Goal: Task Accomplishment & Management: Complete application form

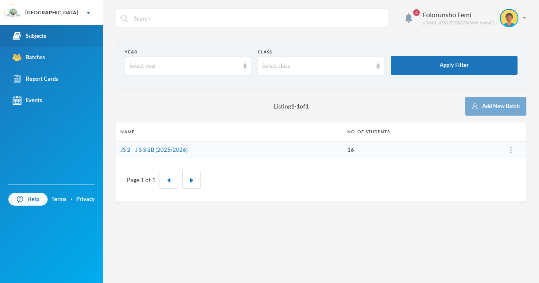
click at [38, 34] on div "Subjects" at bounding box center [30, 36] width 34 height 9
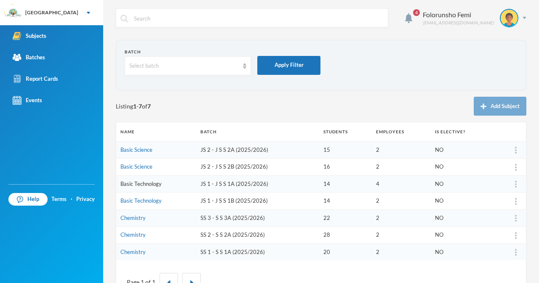
click at [140, 183] on link "Basic Technology" at bounding box center [140, 184] width 41 height 7
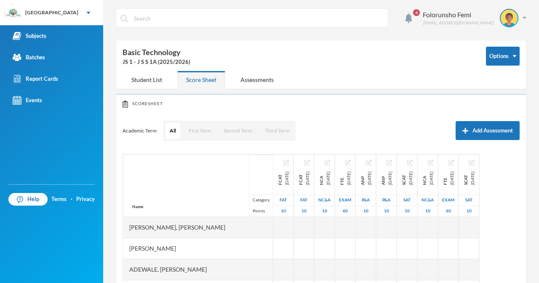
click at [199, 132] on button "First Term" at bounding box center [199, 131] width 31 height 16
click at [195, 128] on button "First Term" at bounding box center [199, 131] width 31 height 16
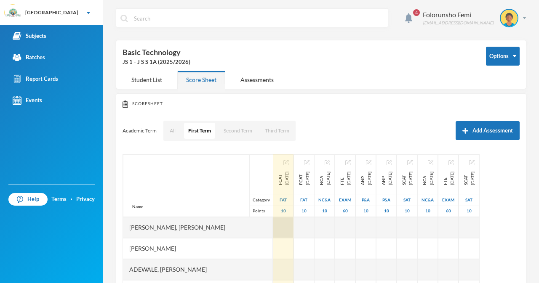
click at [273, 222] on div at bounding box center [283, 227] width 20 height 21
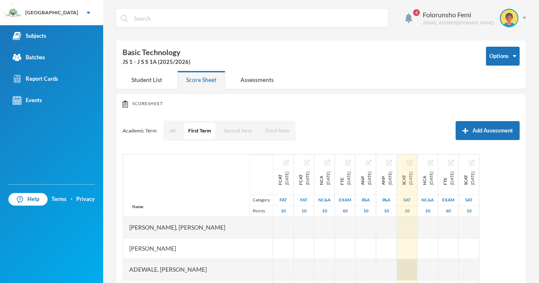
click at [461, 269] on div "Name Category Points Adelana, Ogooluwa Noah Adeogun, Adebayo Fikayomi Adewale, …" at bounding box center [321, 259] width 397 height 211
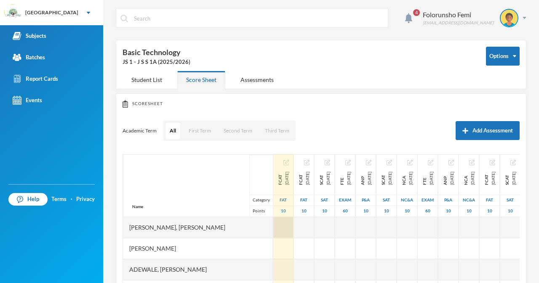
click at [273, 225] on div at bounding box center [283, 227] width 20 height 21
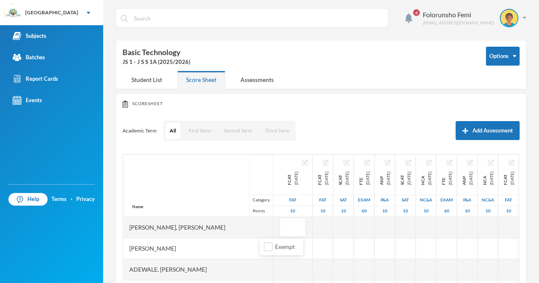
scroll to position [112, 0]
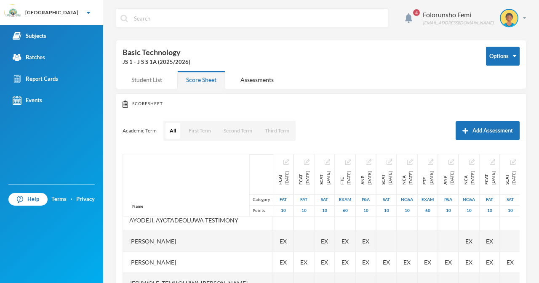
click at [148, 81] on div "Student List" at bounding box center [147, 80] width 48 height 18
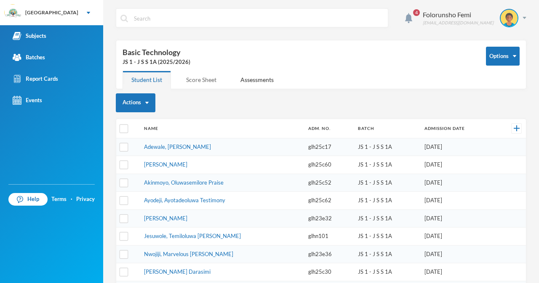
click at [210, 83] on div "Score Sheet" at bounding box center [201, 80] width 48 height 18
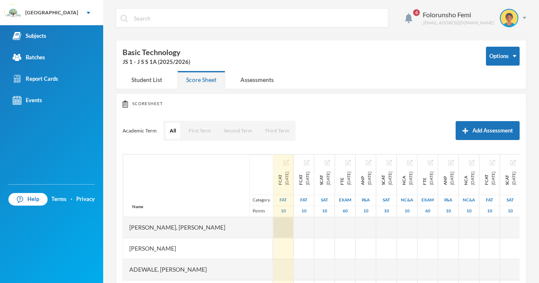
click at [273, 226] on div at bounding box center [283, 227] width 20 height 21
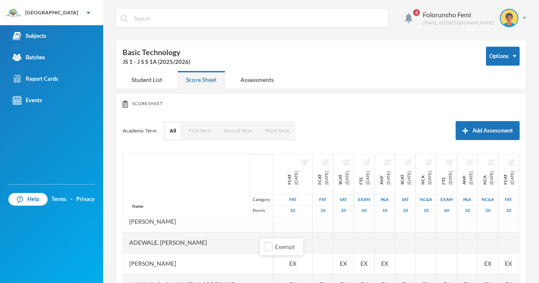
scroll to position [33, 0]
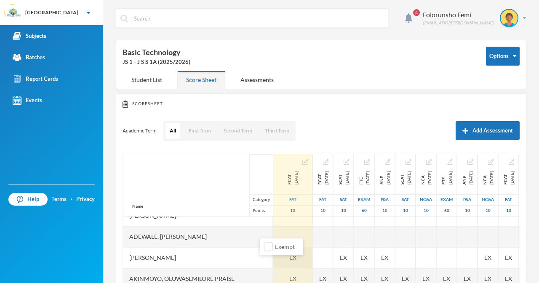
click at [273, 264] on div "EX" at bounding box center [292, 258] width 39 height 21
type input "8"
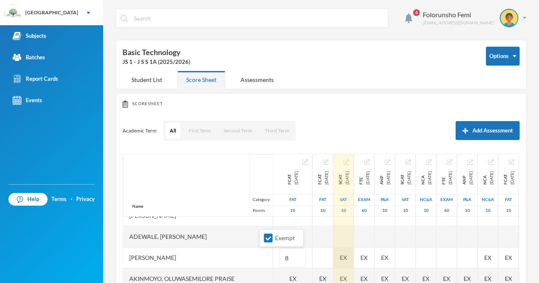
click at [342, 263] on div "Name Category Points [PERSON_NAME], [PERSON_NAME], [PERSON_NAME] Fikayomi [PERS…" at bounding box center [321, 259] width 397 height 211
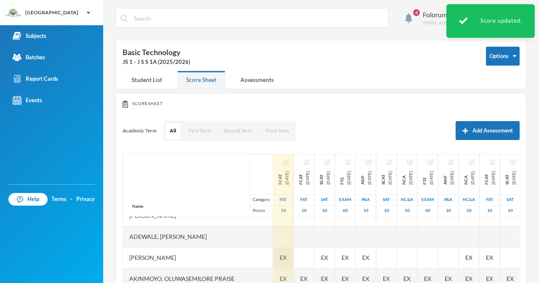
click at [273, 260] on div "EX" at bounding box center [283, 258] width 20 height 21
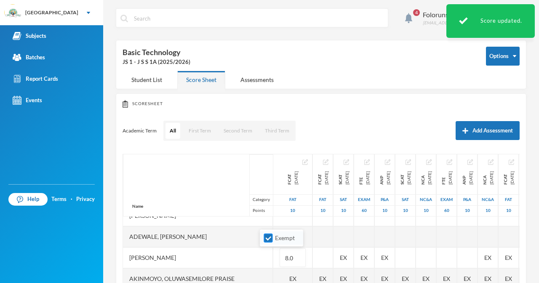
click at [265, 238] on input "Exempt" at bounding box center [268, 238] width 9 height 9
checkbox input "false"
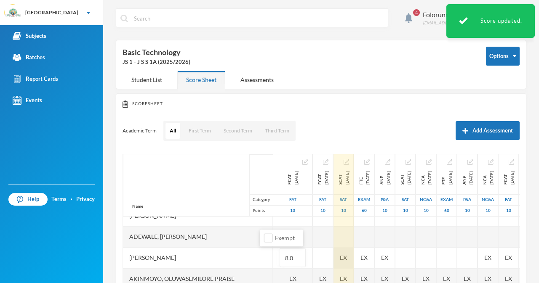
click at [337, 257] on div "EX" at bounding box center [344, 258] width 20 height 21
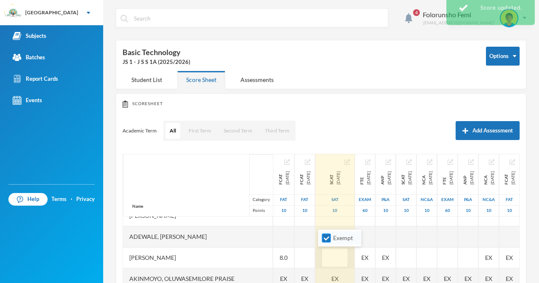
click at [328, 240] on input "Exempt" at bounding box center [326, 238] width 9 height 9
checkbox input "false"
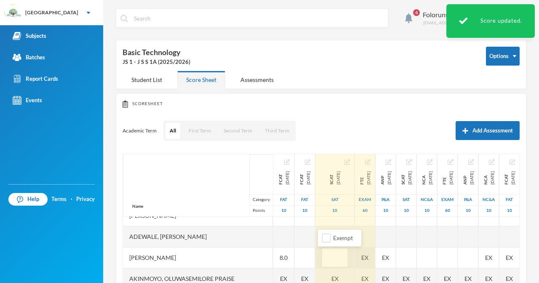
click at [363, 258] on div "EX" at bounding box center [365, 258] width 20 height 21
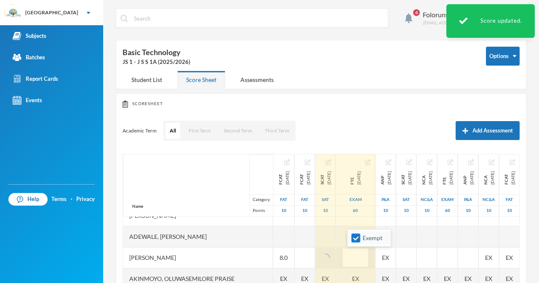
click at [354, 237] on input "Exempt" at bounding box center [356, 238] width 9 height 9
checkbox input "false"
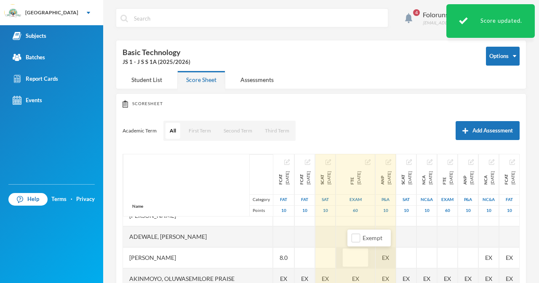
click at [396, 258] on div "EX" at bounding box center [386, 258] width 20 height 21
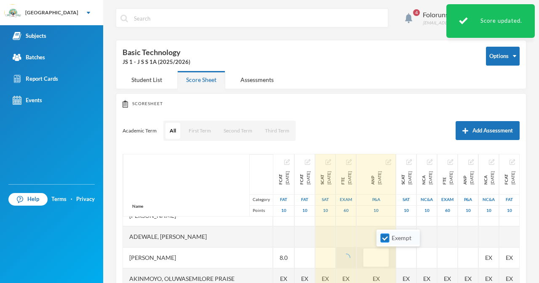
click at [389, 240] on input "Exempt" at bounding box center [385, 238] width 9 height 9
checkbox input "false"
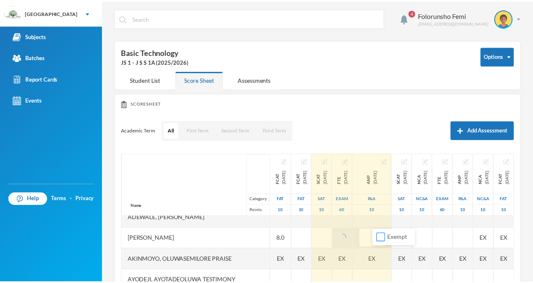
scroll to position [56, 0]
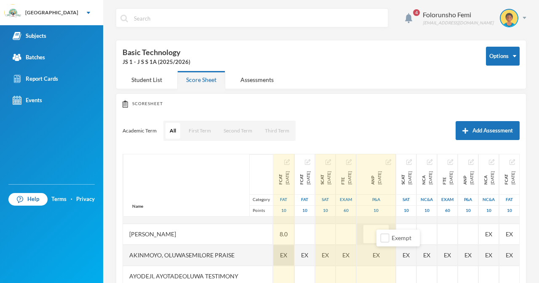
click at [275, 253] on div "EX" at bounding box center [283, 255] width 21 height 21
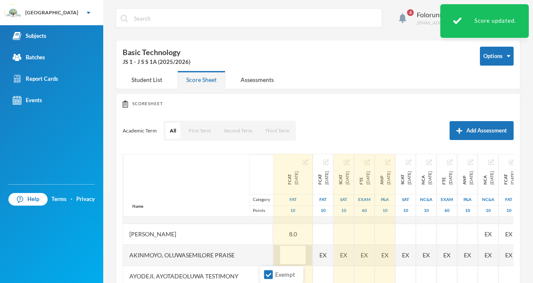
type input "6"
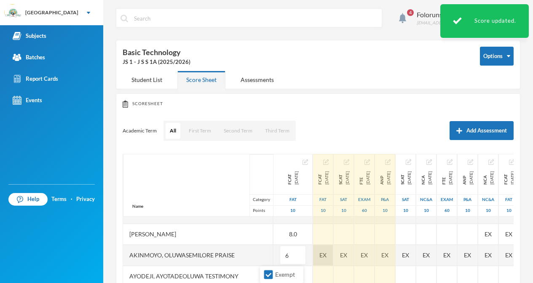
click at [313, 256] on div "EX" at bounding box center [323, 255] width 20 height 21
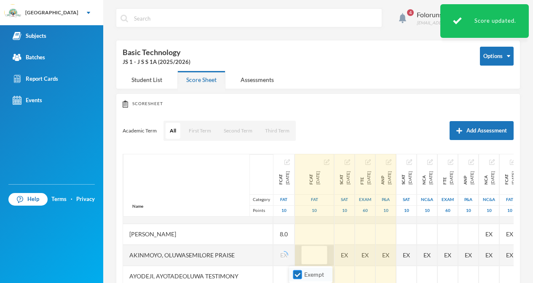
click at [298, 276] on input "Exempt" at bounding box center [297, 275] width 9 height 9
checkbox input "false"
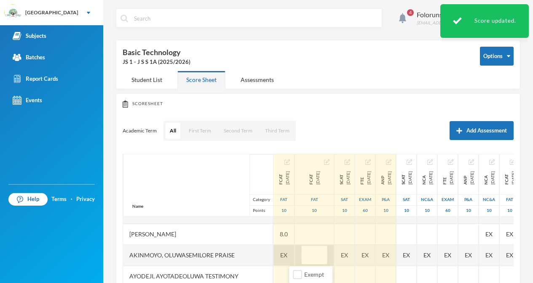
click at [280, 255] on span "EX" at bounding box center [283, 255] width 7 height 9
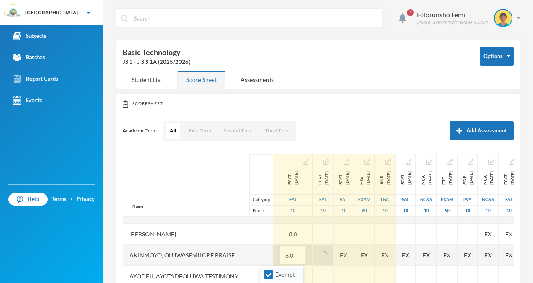
click at [268, 274] on input "Exempt" at bounding box center [268, 275] width 9 height 9
checkbox input "false"
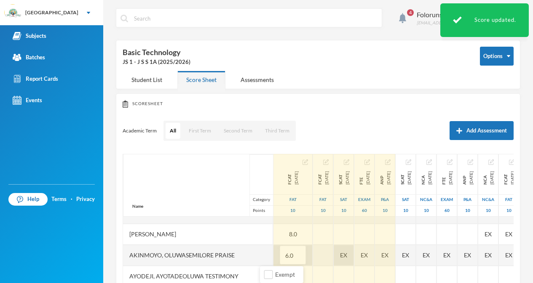
click at [334, 253] on div "EX" at bounding box center [344, 255] width 20 height 21
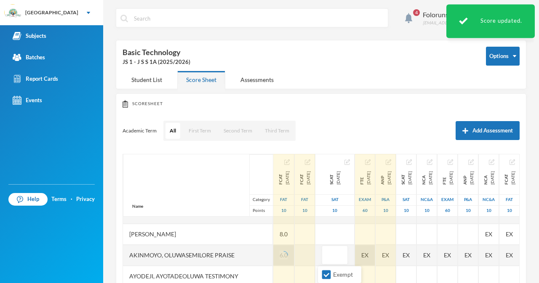
click at [329, 275] on input "Exempt" at bounding box center [326, 275] width 9 height 9
click at [366, 256] on div "EX" at bounding box center [365, 255] width 20 height 21
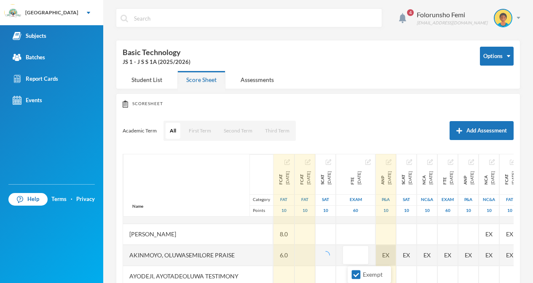
click at [355, 275] on input "Exempt" at bounding box center [356, 275] width 9 height 9
checkbox input "false"
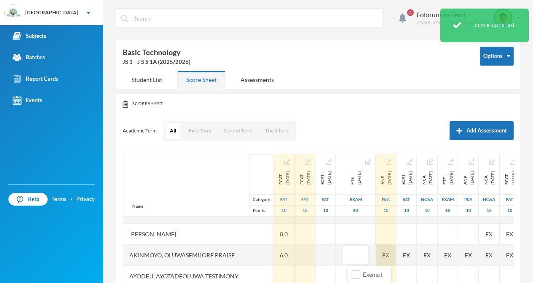
click at [396, 260] on div "EX" at bounding box center [386, 255] width 20 height 21
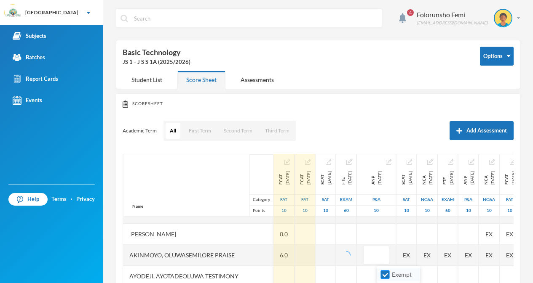
click at [387, 275] on input "Exempt" at bounding box center [385, 275] width 9 height 9
checkbox input "false"
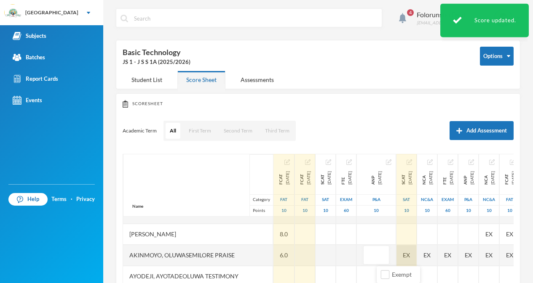
click at [416, 256] on div "EX" at bounding box center [406, 255] width 20 height 21
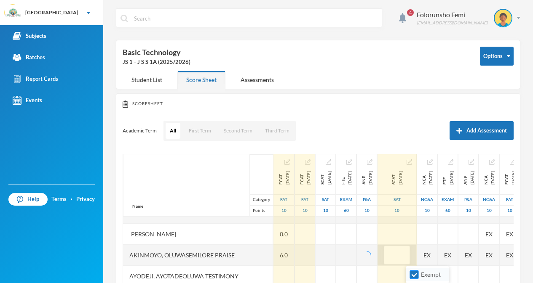
click at [419, 274] on span "Exempt" at bounding box center [430, 274] width 27 height 7
click at [419, 274] on input "Exempt" at bounding box center [414, 275] width 9 height 9
checkbox input "false"
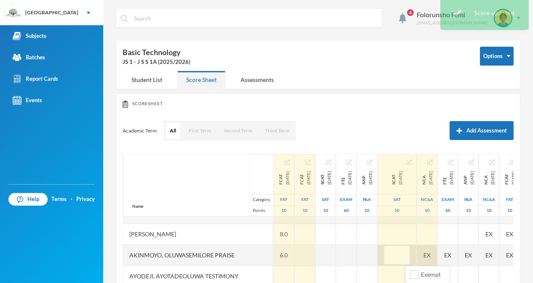
click at [437, 253] on div "EX" at bounding box center [427, 255] width 20 height 21
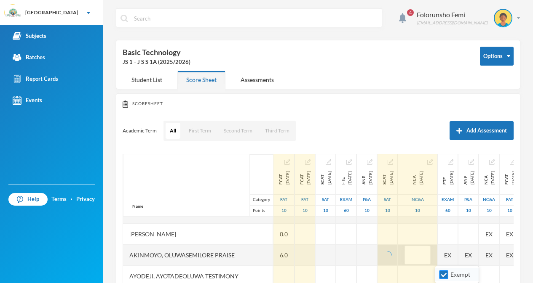
click at [445, 274] on input "Exempt" at bounding box center [443, 275] width 9 height 9
checkbox input "false"
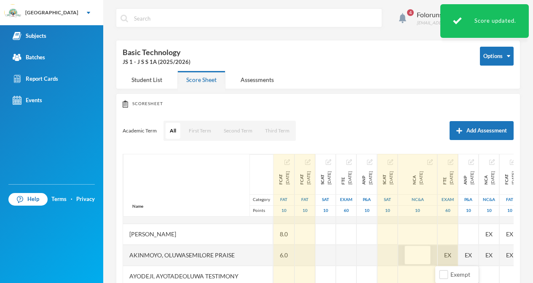
click at [458, 261] on div "EX" at bounding box center [448, 255] width 20 height 21
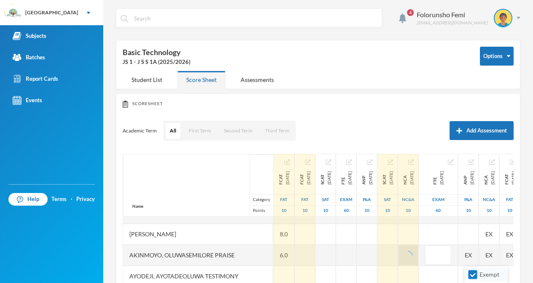
click at [476, 278] on input "Exempt" at bounding box center [472, 275] width 9 height 9
checkbox input "false"
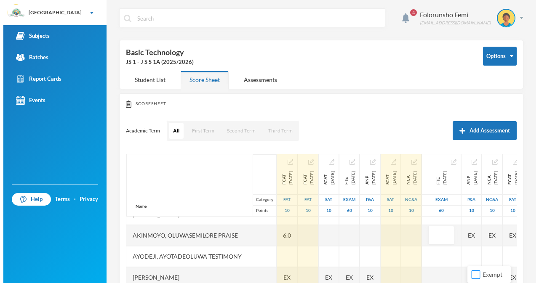
scroll to position [90, 0]
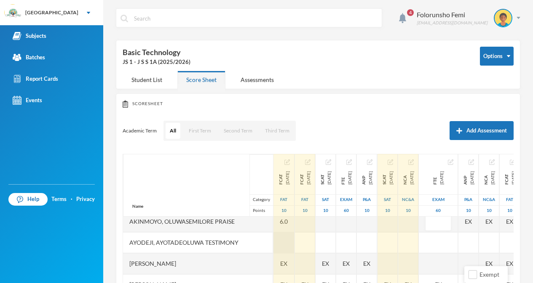
click at [273, 243] on div at bounding box center [283, 242] width 21 height 21
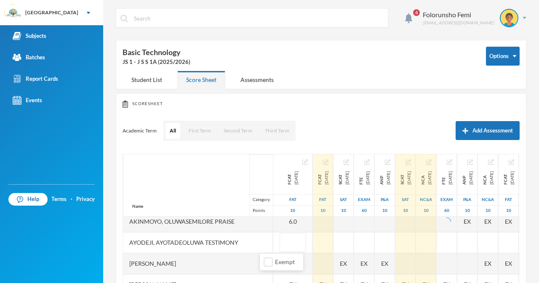
type input "6"
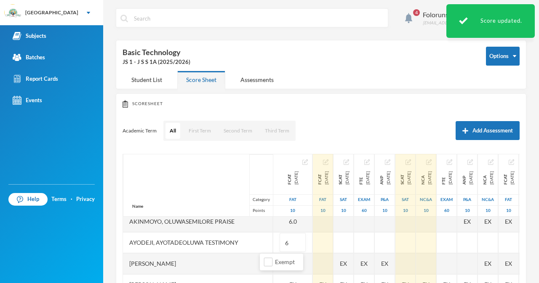
click at [246, 270] on div "[PERSON_NAME]" at bounding box center [198, 264] width 150 height 21
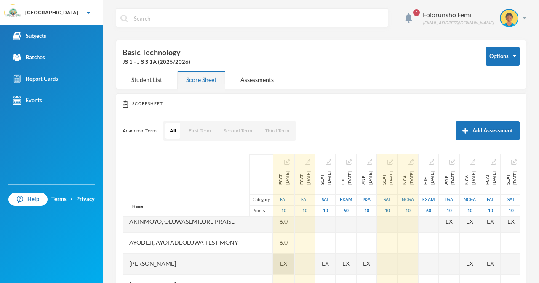
click at [280, 267] on span "EX" at bounding box center [283, 263] width 7 height 9
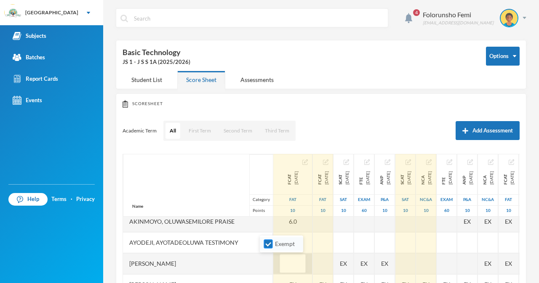
click at [265, 245] on input "Exempt" at bounding box center [268, 244] width 9 height 9
checkbox input "false"
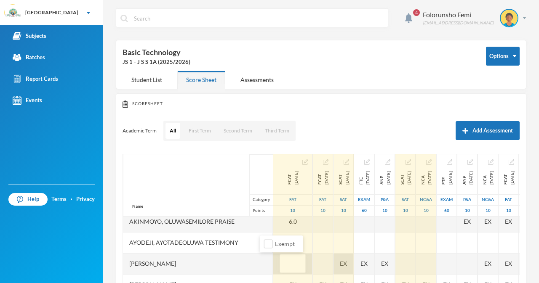
click at [340, 265] on div "EX" at bounding box center [344, 264] width 20 height 21
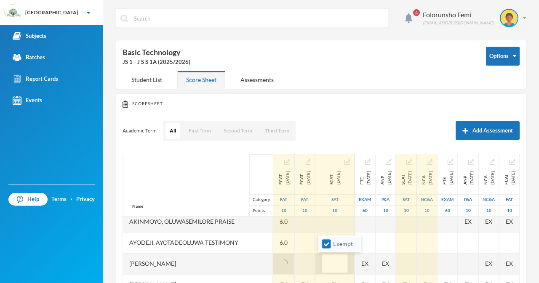
click at [327, 248] on input "Exempt" at bounding box center [326, 244] width 9 height 9
checkbox input "false"
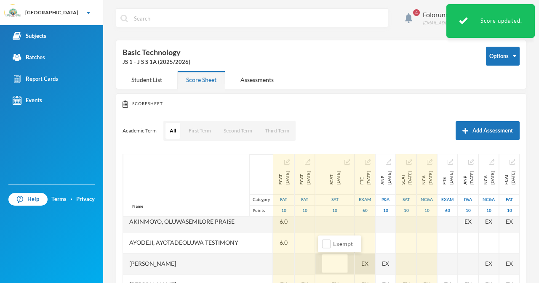
click at [363, 265] on div "EX" at bounding box center [365, 264] width 20 height 21
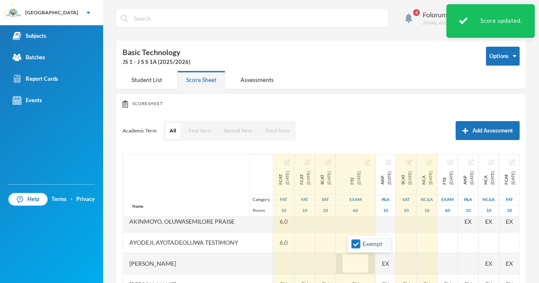
click at [358, 242] on input "Exempt" at bounding box center [356, 244] width 9 height 9
checkbox input "false"
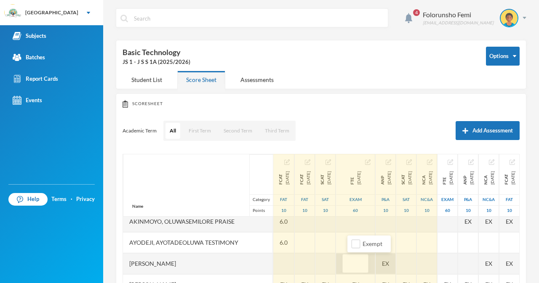
click at [396, 268] on div "EX" at bounding box center [386, 264] width 20 height 21
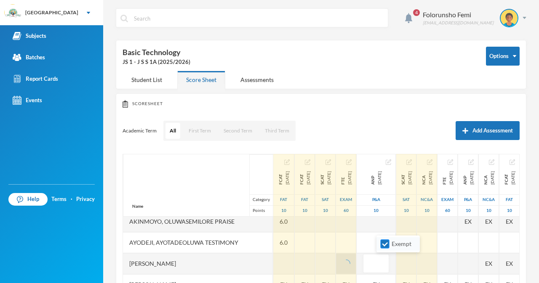
click at [382, 245] on input "Exempt" at bounding box center [385, 244] width 9 height 9
checkbox input "false"
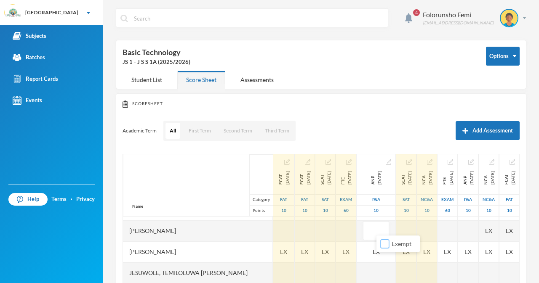
scroll to position [124, 0]
click at [273, 231] on div at bounding box center [283, 229] width 21 height 21
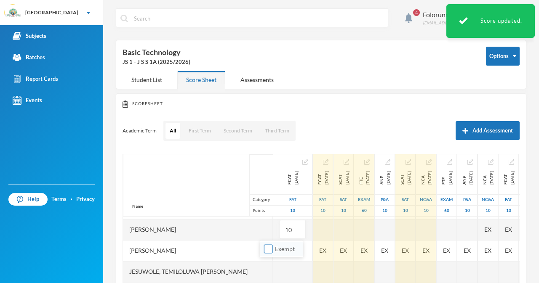
type input "10"
click at [283, 247] on span "Exempt" at bounding box center [285, 249] width 27 height 7
click at [273, 247] on input "Exempt" at bounding box center [268, 249] width 9 height 9
click at [283, 247] on span "Exempt" at bounding box center [285, 249] width 27 height 7
click at [273, 247] on input "Exempt" at bounding box center [268, 249] width 9 height 9
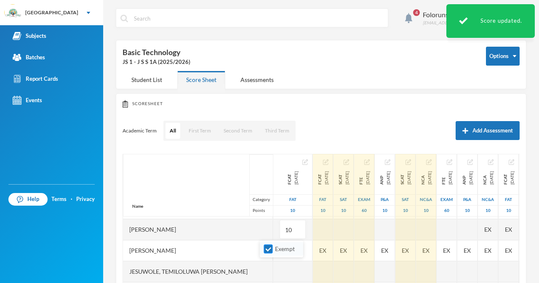
checkbox input "false"
click at [314, 233] on div "Name Category Points [PERSON_NAME], [PERSON_NAME], [PERSON_NAME] Fikayomi [PERS…" at bounding box center [321, 259] width 397 height 211
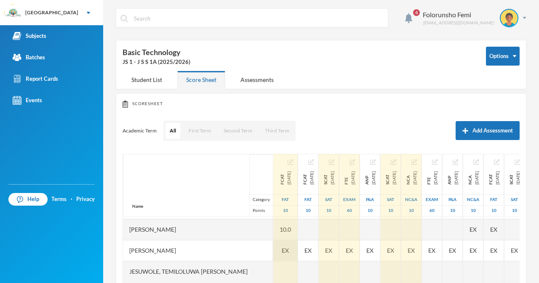
click at [282, 248] on span "EX" at bounding box center [285, 250] width 7 height 9
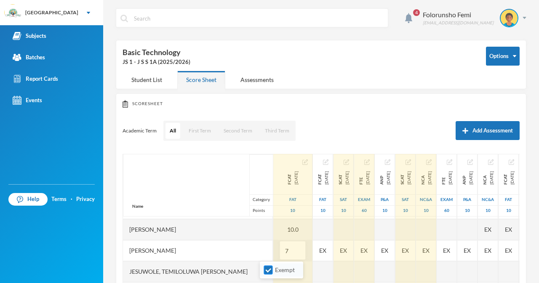
type input "7"
click at [270, 269] on input "Exempt" at bounding box center [268, 270] width 9 height 9
checkbox input "false"
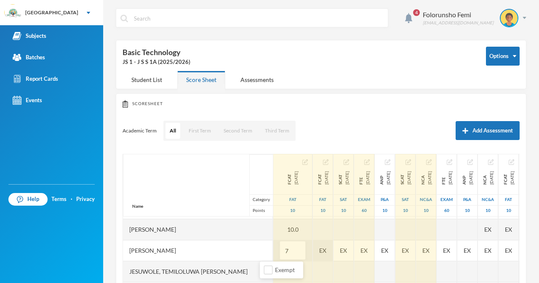
click at [313, 247] on div "EX" at bounding box center [323, 250] width 20 height 21
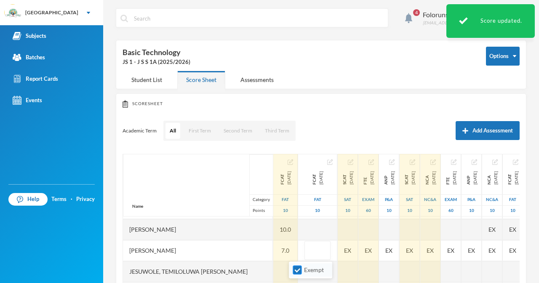
click at [299, 272] on input "Exempt" at bounding box center [297, 270] width 9 height 9
checkbox input "false"
click at [339, 254] on div "EX" at bounding box center [348, 250] width 20 height 21
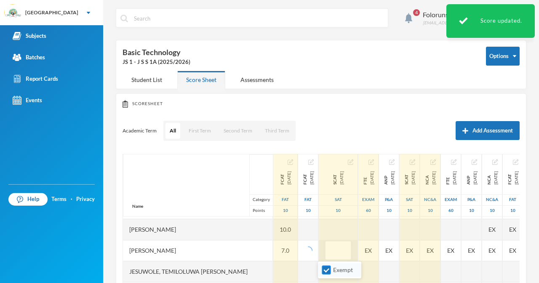
click at [326, 272] on input "Exempt" at bounding box center [326, 270] width 9 height 9
checkbox input "false"
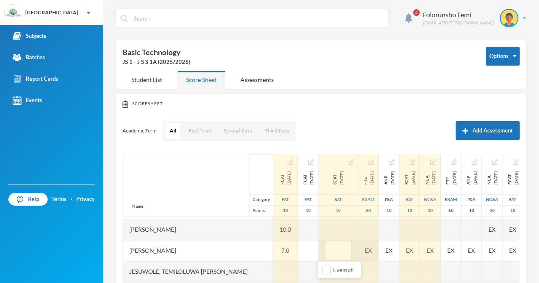
click at [372, 250] on div "Name Category Points [PERSON_NAME], [PERSON_NAME], [PERSON_NAME] Fikayomi [PERS…" at bounding box center [321, 259] width 397 height 211
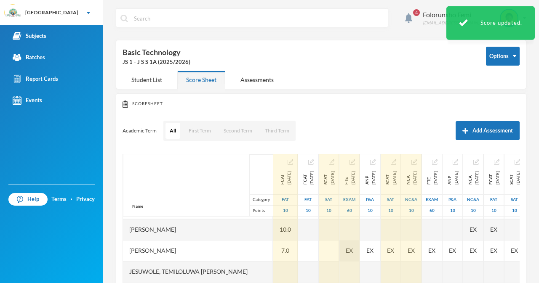
click at [352, 252] on div "EX" at bounding box center [349, 250] width 20 height 21
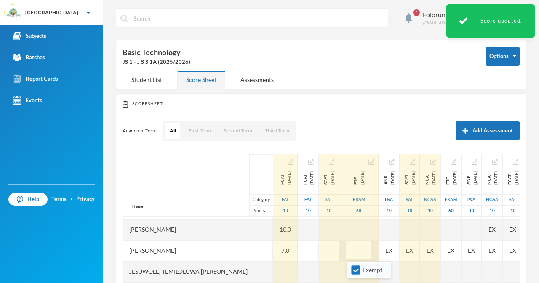
click at [358, 270] on input "Exempt" at bounding box center [356, 270] width 9 height 9
checkbox input "false"
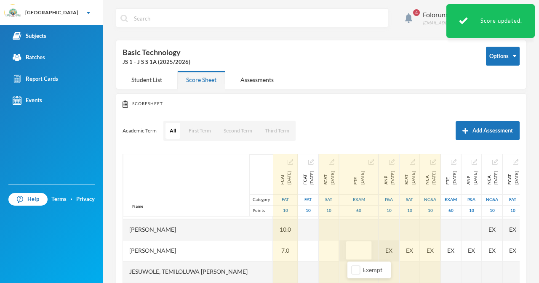
click at [389, 253] on div "EX" at bounding box center [389, 250] width 20 height 21
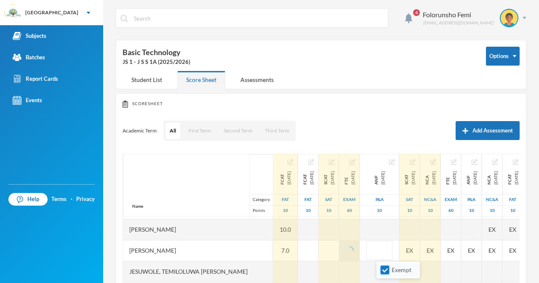
click at [386, 268] on input "Exempt" at bounding box center [385, 270] width 9 height 9
checkbox input "false"
click at [420, 251] on div "EX" at bounding box center [410, 250] width 20 height 21
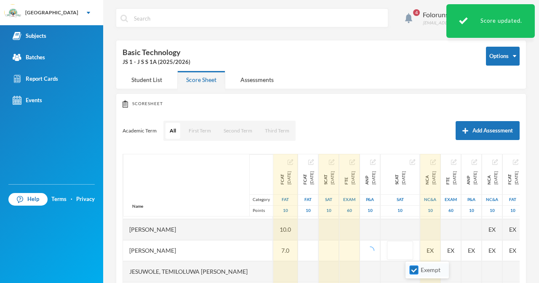
click at [414, 272] on input "Exempt" at bounding box center [414, 270] width 9 height 9
checkbox input "false"
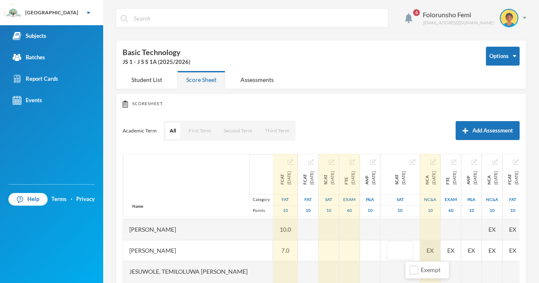
click at [440, 255] on div "EX" at bounding box center [430, 250] width 20 height 21
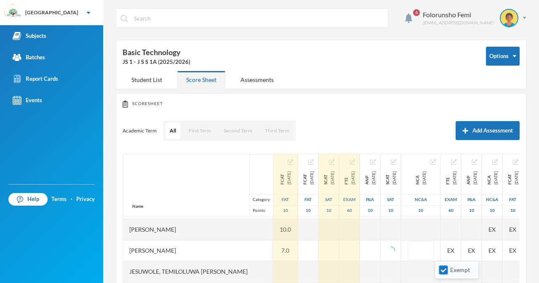
click at [443, 273] on input "Exempt" at bounding box center [443, 270] width 9 height 9
checkbox input "false"
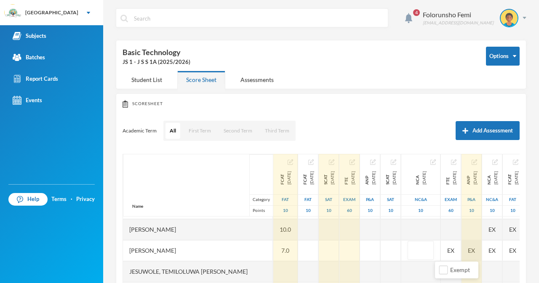
click at [487, 254] on div "Name Category Points [PERSON_NAME], [PERSON_NAME], [PERSON_NAME] Fikayomi [PERS…" at bounding box center [321, 259] width 397 height 211
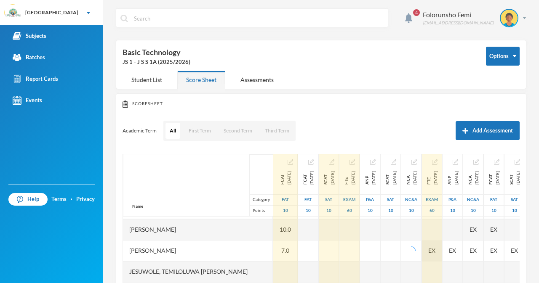
click at [442, 256] on div "EX" at bounding box center [432, 250] width 20 height 21
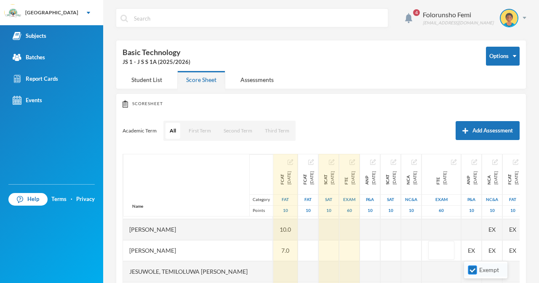
click at [471, 270] on input "Exempt" at bounding box center [472, 270] width 9 height 9
checkbox input "false"
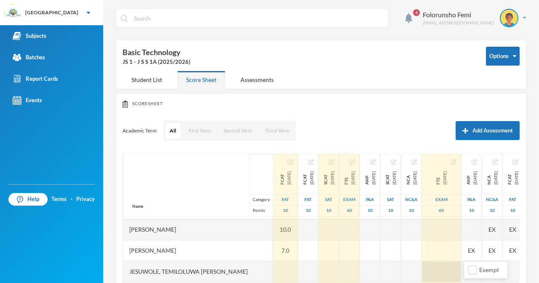
click at [482, 250] on div "EX" at bounding box center [472, 250] width 20 height 21
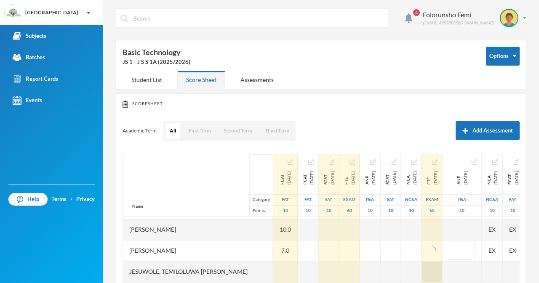
scroll to position [124, 8]
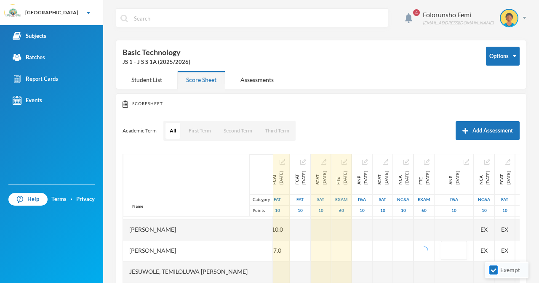
click at [495, 270] on input "Exempt" at bounding box center [493, 270] width 9 height 9
checkbox input "false"
click at [265, 268] on div at bounding box center [277, 272] width 24 height 21
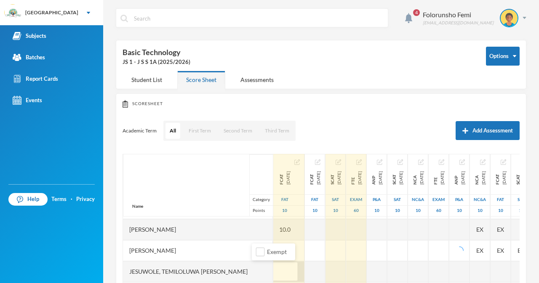
type input "8"
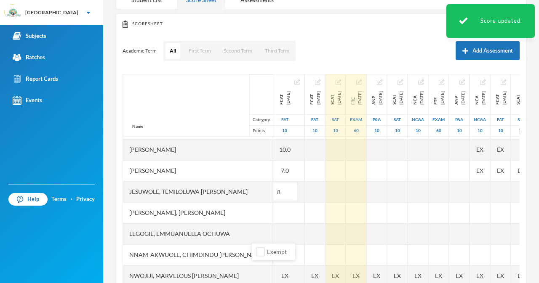
scroll to position [101, 0]
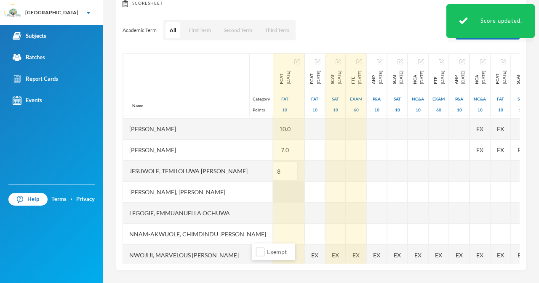
click at [270, 193] on div at bounding box center [284, 192] width 39 height 21
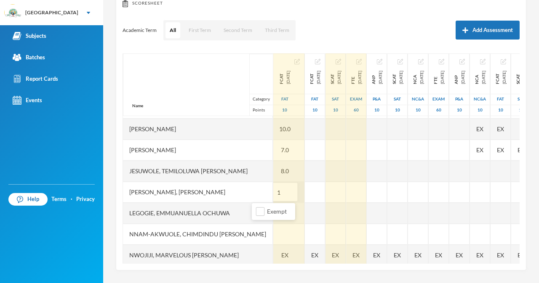
type input "10"
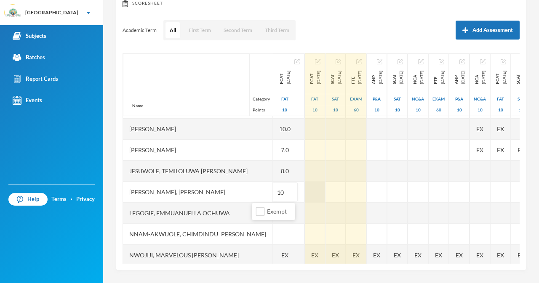
click at [312, 192] on div "Name Category Points [PERSON_NAME], [PERSON_NAME], [PERSON_NAME] Fikayomi [PERS…" at bounding box center [321, 158] width 397 height 211
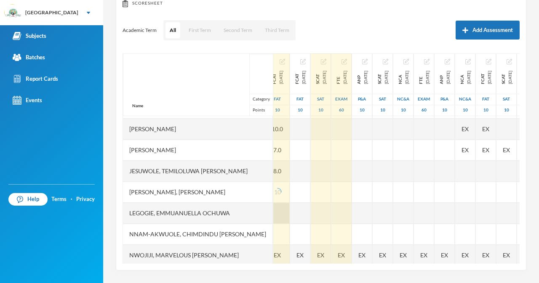
click at [265, 215] on div at bounding box center [277, 213] width 24 height 21
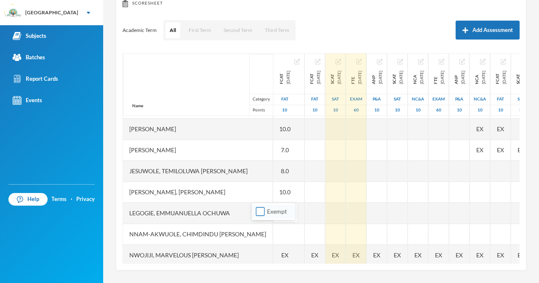
type input "10"
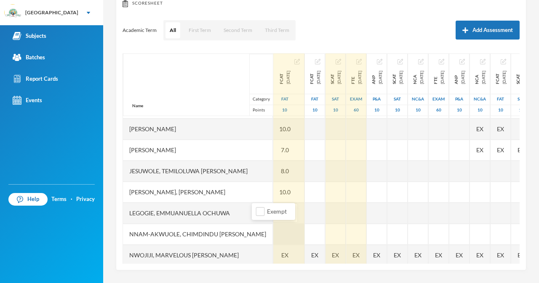
click at [272, 227] on div at bounding box center [284, 234] width 39 height 21
type input "6"
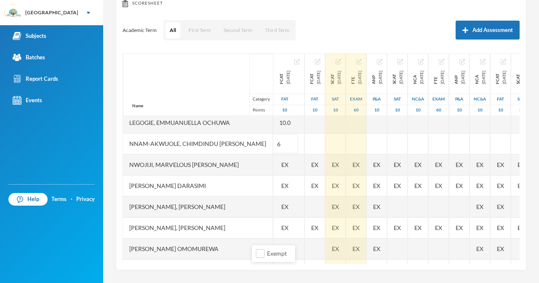
scroll to position [212, 8]
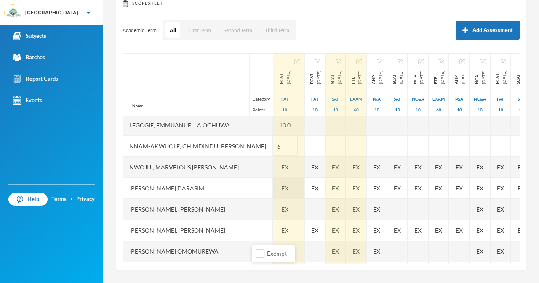
click at [305, 146] on div at bounding box center [315, 146] width 20 height 21
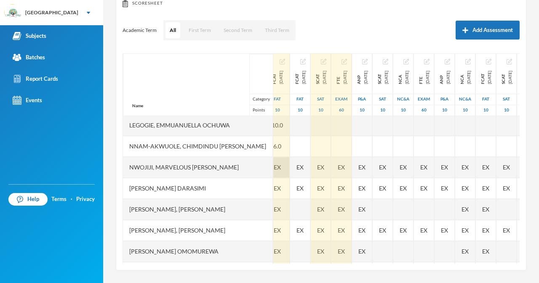
click at [274, 170] on span "EX" at bounding box center [277, 167] width 7 height 9
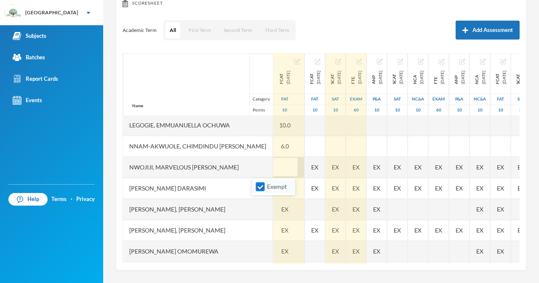
click at [262, 183] on input "Exempt" at bounding box center [260, 187] width 9 height 9
checkbox input "false"
click at [305, 167] on div "EX" at bounding box center [315, 167] width 20 height 21
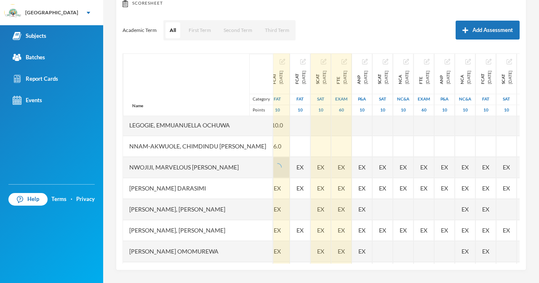
click at [266, 165] on div at bounding box center [277, 167] width 24 height 21
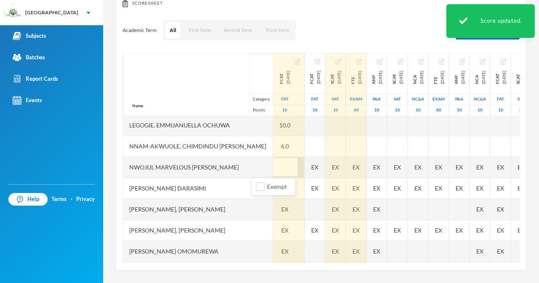
click at [276, 171] on input "text" at bounding box center [284, 167] width 17 height 19
type input "5"
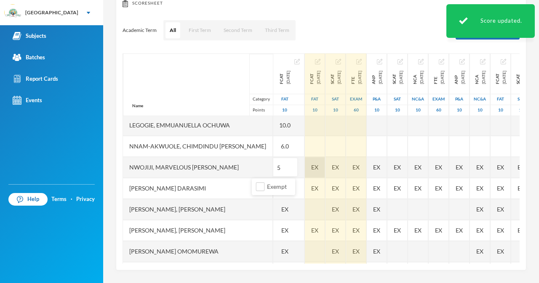
click at [305, 171] on div "EX" at bounding box center [315, 167] width 20 height 21
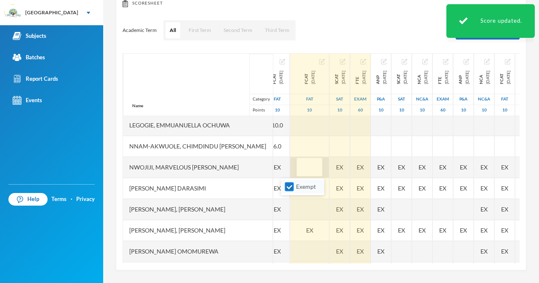
click at [291, 185] on input "Exempt" at bounding box center [289, 187] width 9 height 9
checkbox input "false"
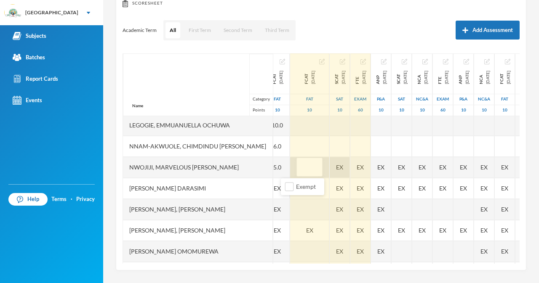
click at [332, 168] on div "EX" at bounding box center [340, 167] width 20 height 21
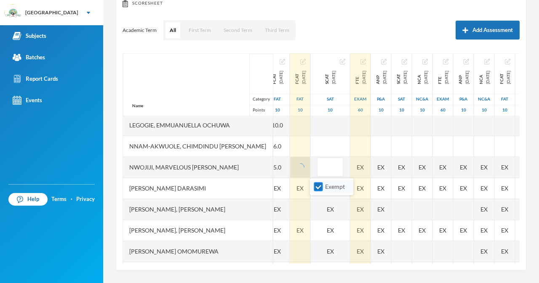
click at [318, 184] on input "Exempt" at bounding box center [318, 187] width 9 height 9
checkbox input "false"
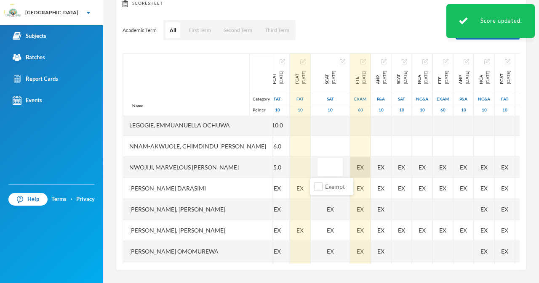
click at [359, 167] on div "EX" at bounding box center [360, 167] width 20 height 21
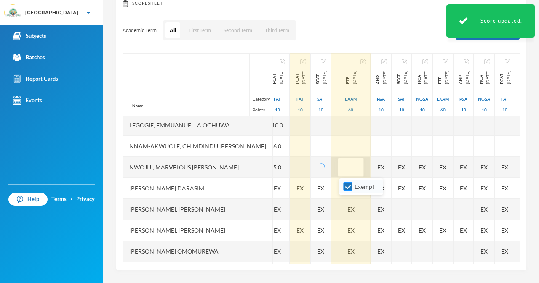
click at [350, 185] on input "Exempt" at bounding box center [348, 187] width 9 height 9
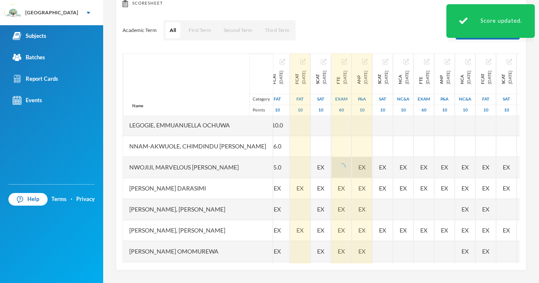
click at [372, 171] on div "EX" at bounding box center [362, 167] width 20 height 21
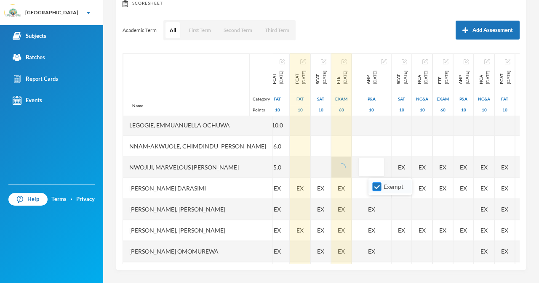
click at [375, 185] on input "Exempt" at bounding box center [377, 187] width 9 height 9
checkbox input "false"
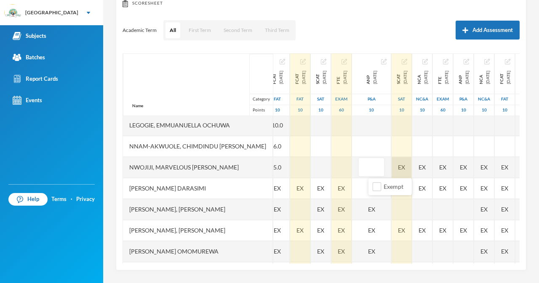
click at [421, 170] on div "Name Category Points [PERSON_NAME], [PERSON_NAME], [PERSON_NAME] Fikayomi [PERS…" at bounding box center [321, 158] width 397 height 211
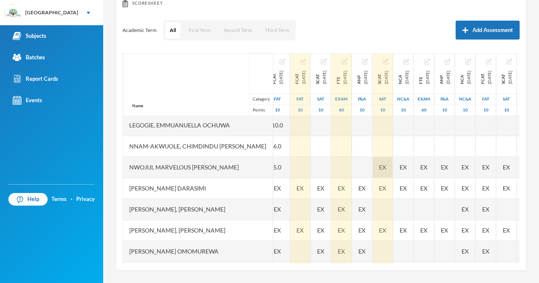
click at [386, 171] on span "EX" at bounding box center [382, 167] width 7 height 9
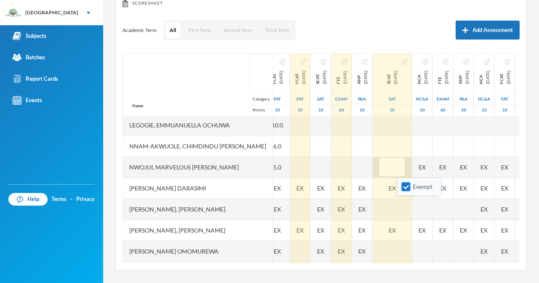
click at [405, 184] on input "Exempt" at bounding box center [406, 187] width 9 height 9
checkbox input "false"
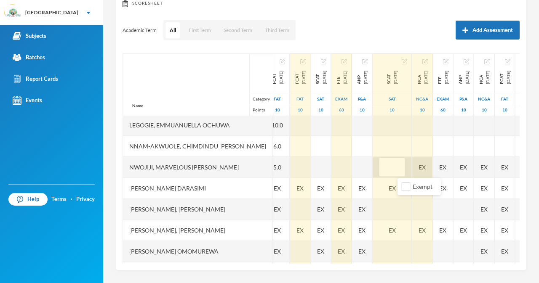
click at [432, 171] on div "EX" at bounding box center [422, 167] width 20 height 21
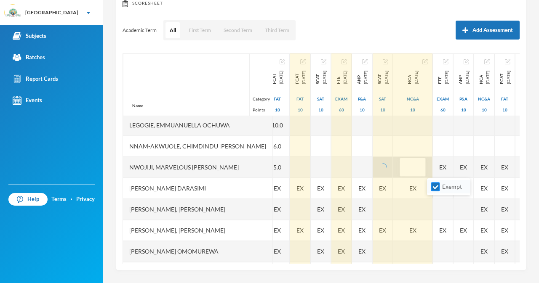
click at [433, 185] on input "Exempt" at bounding box center [435, 187] width 9 height 9
checkbox input "false"
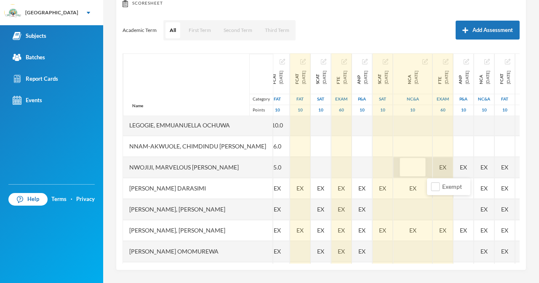
click at [453, 166] on div "EX" at bounding box center [443, 167] width 20 height 21
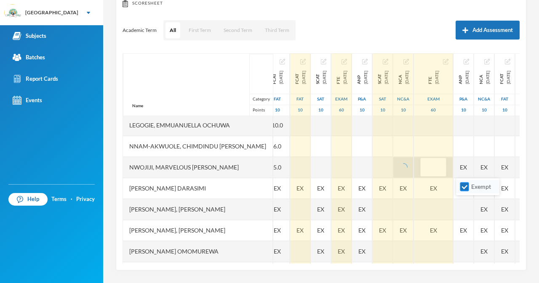
click at [462, 188] on input "Exempt" at bounding box center [464, 187] width 9 height 9
checkbox input "false"
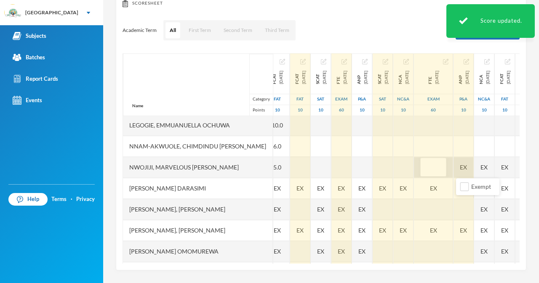
click at [474, 167] on div "EX" at bounding box center [464, 167] width 20 height 21
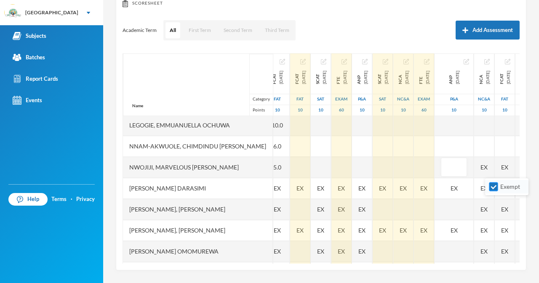
click at [492, 189] on input "Exempt" at bounding box center [493, 187] width 9 height 9
checkbox input "false"
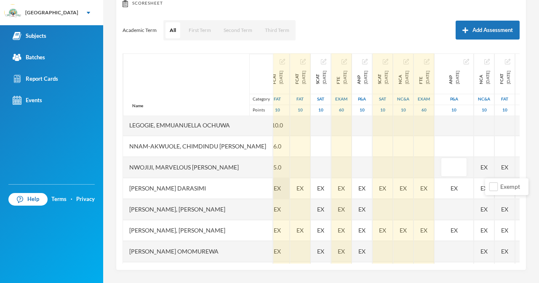
click at [267, 188] on div "EX" at bounding box center [277, 188] width 24 height 21
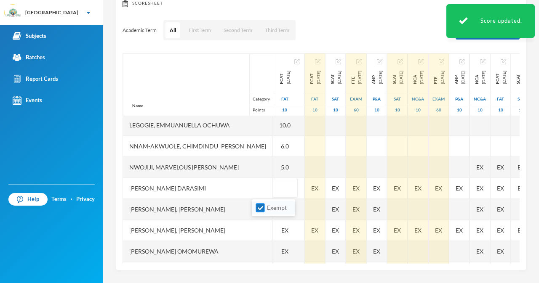
click at [261, 210] on input "Exempt" at bounding box center [260, 208] width 9 height 9
checkbox input "false"
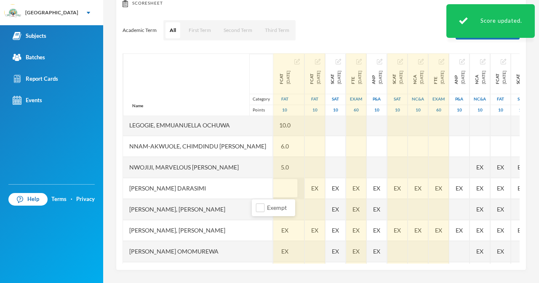
click at [276, 195] on input "text" at bounding box center [284, 188] width 17 height 19
type input "8"
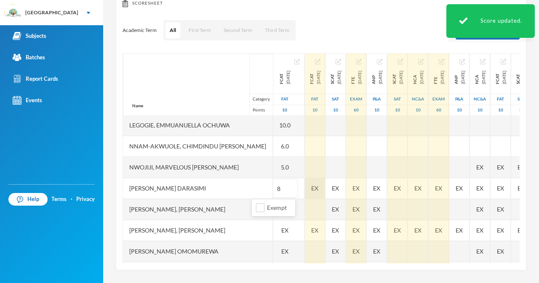
click at [305, 188] on div "EX" at bounding box center [315, 188] width 20 height 21
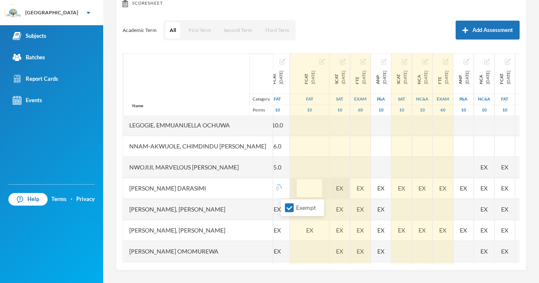
click at [289, 208] on input "Exempt" at bounding box center [289, 208] width 9 height 9
checkbox input "false"
click at [330, 191] on div "EX" at bounding box center [340, 188] width 20 height 21
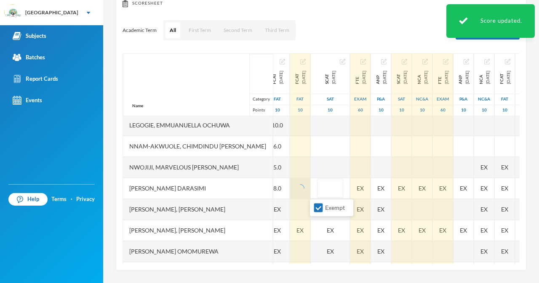
drag, startPoint x: 319, startPoint y: 208, endPoint x: 460, endPoint y: 70, distance: 197.1
click at [319, 208] on input "Exempt" at bounding box center [318, 208] width 9 height 9
checkbox input "false"
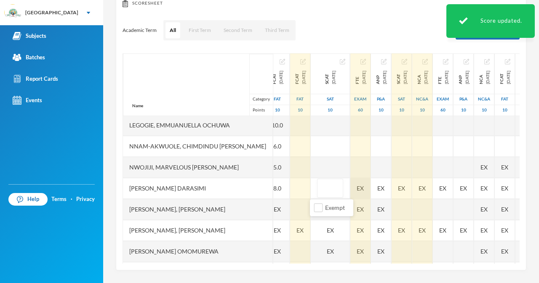
click at [351, 194] on div "EX" at bounding box center [360, 188] width 20 height 21
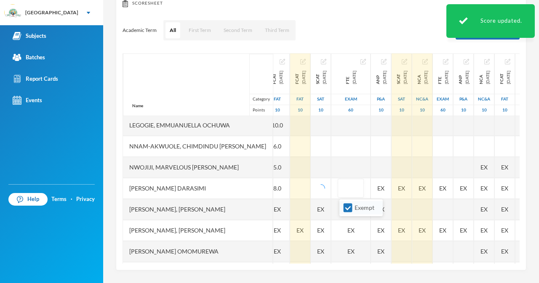
click at [349, 205] on input "Exempt" at bounding box center [348, 208] width 9 height 9
checkbox input "false"
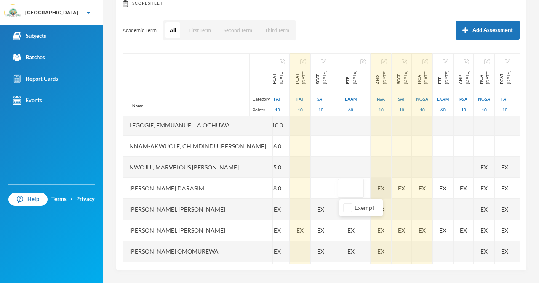
click at [388, 185] on div "EX" at bounding box center [381, 188] width 20 height 21
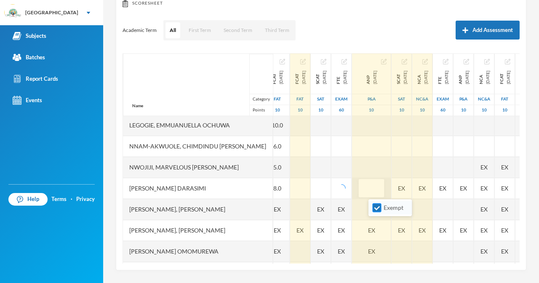
click at [377, 209] on input "Exempt" at bounding box center [377, 208] width 9 height 9
checkbox input "false"
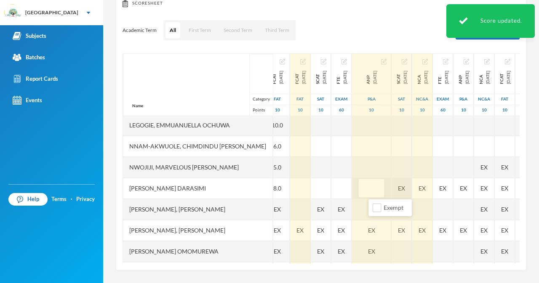
click at [411, 189] on div "EX" at bounding box center [402, 188] width 20 height 21
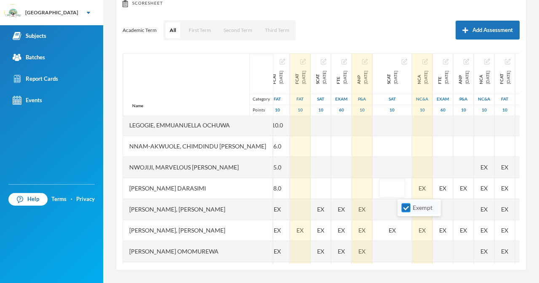
click at [406, 211] on input "Exempt" at bounding box center [406, 208] width 9 height 9
checkbox input "false"
click at [432, 188] on div "EX" at bounding box center [422, 188] width 20 height 21
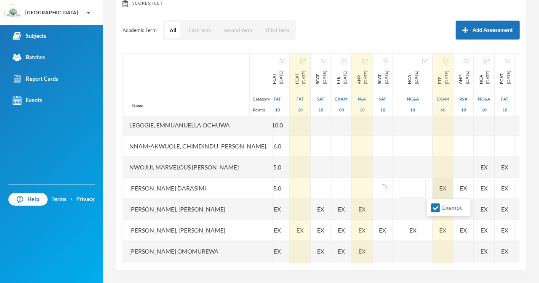
click at [435, 205] on input "Exempt" at bounding box center [435, 208] width 9 height 9
checkbox input "false"
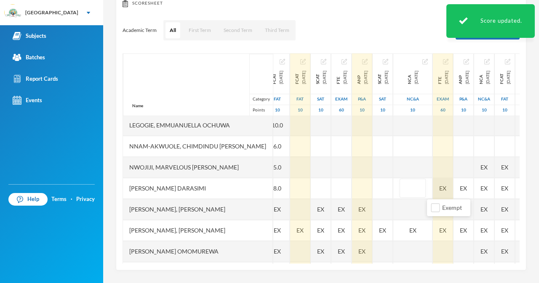
click at [453, 188] on div "EX" at bounding box center [443, 188] width 20 height 21
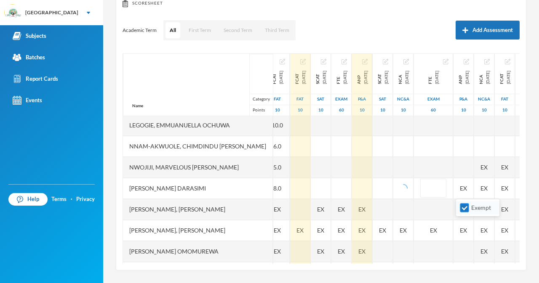
click at [464, 211] on input "Exempt" at bounding box center [464, 208] width 9 height 9
checkbox input "false"
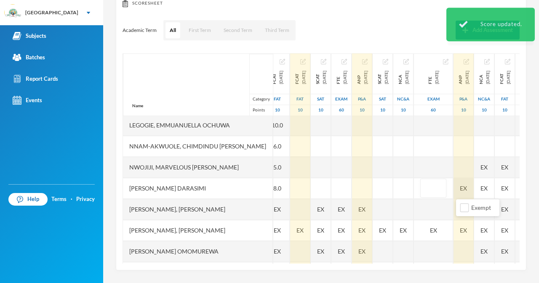
click at [474, 193] on div "EX" at bounding box center [464, 188] width 20 height 21
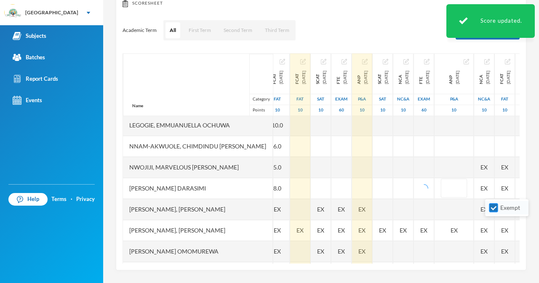
click at [494, 211] on input "Exempt" at bounding box center [493, 208] width 9 height 9
checkbox input "false"
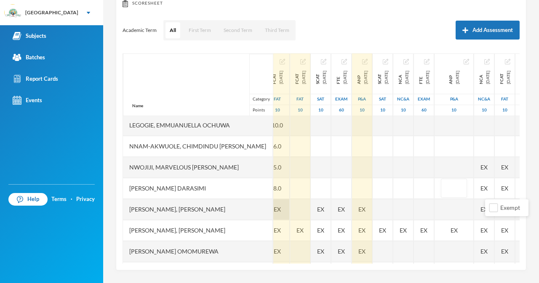
click at [274, 209] on span "EX" at bounding box center [277, 209] width 7 height 9
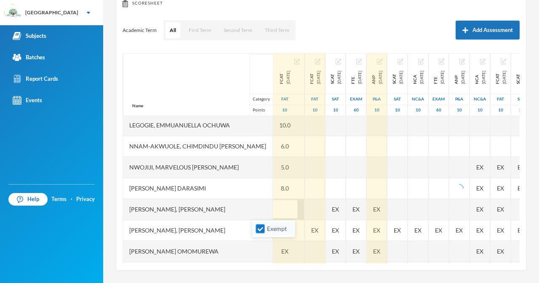
click at [263, 231] on input "Exempt" at bounding box center [260, 229] width 9 height 9
checkbox input "false"
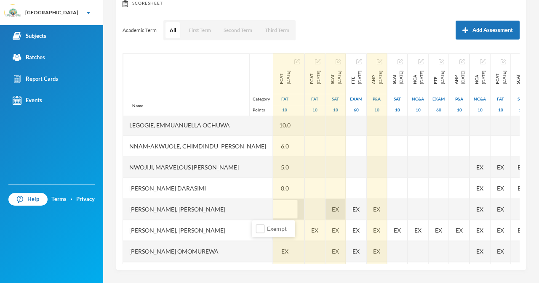
click at [326, 212] on div "EX" at bounding box center [336, 209] width 20 height 21
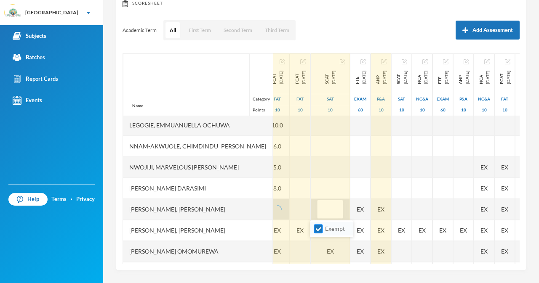
click at [318, 233] on input "Exempt" at bounding box center [318, 229] width 9 height 9
checkbox input "false"
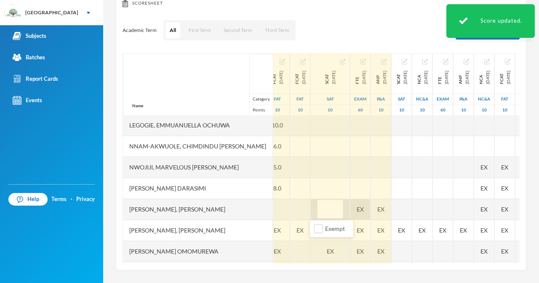
click at [351, 213] on div "EX" at bounding box center [360, 209] width 20 height 21
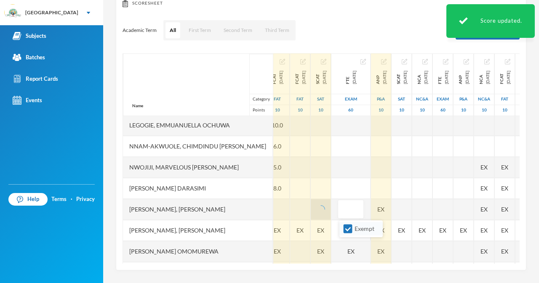
click at [348, 228] on input "Exempt" at bounding box center [348, 229] width 9 height 9
checkbox input "false"
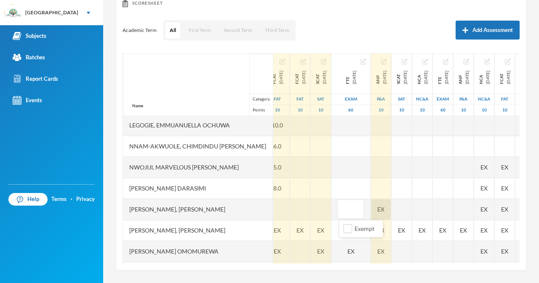
click at [397, 213] on div "Name Category Points [PERSON_NAME], [PERSON_NAME], [PERSON_NAME] Fikayomi [PERS…" at bounding box center [321, 158] width 397 height 211
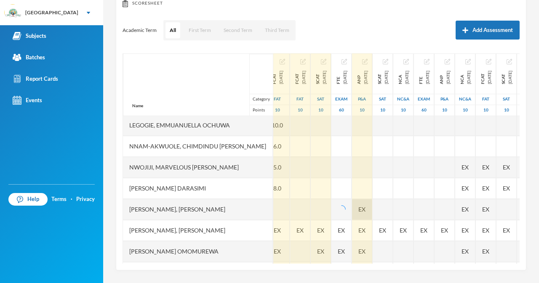
click at [372, 212] on div "EX" at bounding box center [362, 209] width 20 height 21
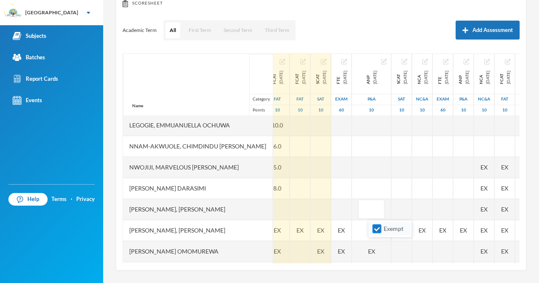
click at [377, 230] on input "Exempt" at bounding box center [377, 229] width 9 height 9
checkbox input "false"
click at [265, 208] on div at bounding box center [277, 209] width 24 height 21
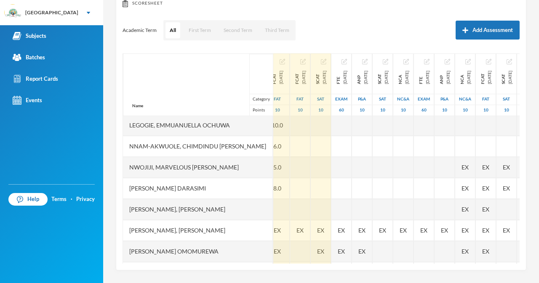
click at [226, 226] on div "[PERSON_NAME], [PERSON_NAME]" at bounding box center [198, 230] width 150 height 21
click at [268, 232] on div "EX" at bounding box center [277, 230] width 24 height 21
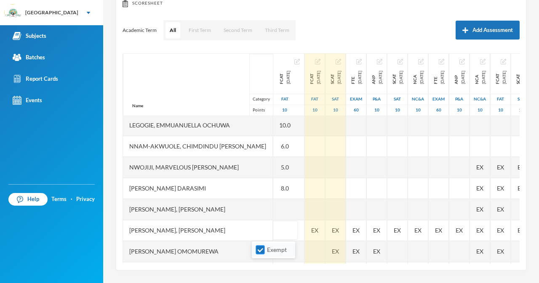
click at [262, 251] on input "Exempt" at bounding box center [260, 250] width 9 height 9
checkbox input "false"
click at [305, 234] on div "EX" at bounding box center [315, 230] width 20 height 21
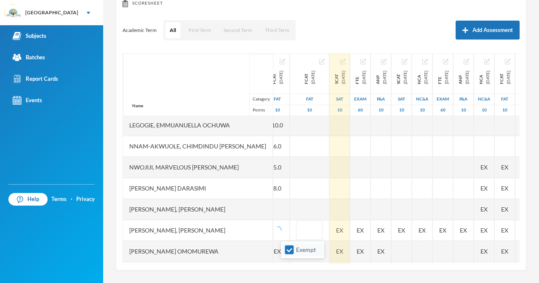
drag, startPoint x: 287, startPoint y: 250, endPoint x: 288, endPoint y: 245, distance: 4.7
click at [288, 250] on input "Exempt" at bounding box center [289, 250] width 9 height 9
checkbox input "false"
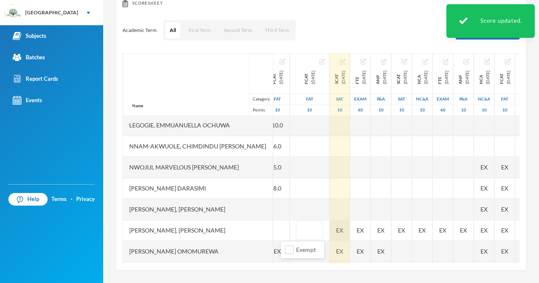
click at [336, 225] on div "Name Category Points [PERSON_NAME], [PERSON_NAME], [PERSON_NAME] Fikayomi [PERS…" at bounding box center [321, 158] width 397 height 211
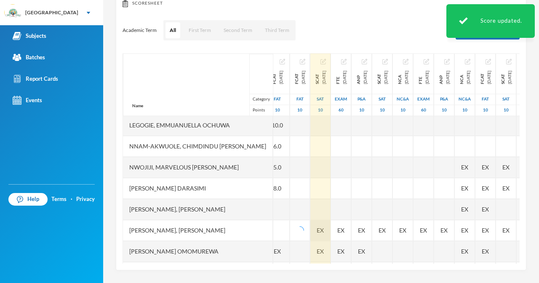
click at [318, 232] on span "EX" at bounding box center [320, 230] width 7 height 9
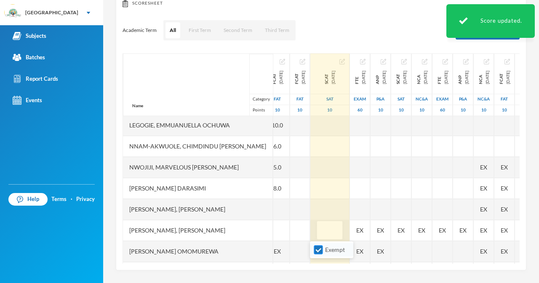
click at [323, 250] on span "Exempt" at bounding box center [335, 249] width 27 height 7
click at [323, 250] on input "Exempt" at bounding box center [318, 250] width 9 height 9
checkbox input "false"
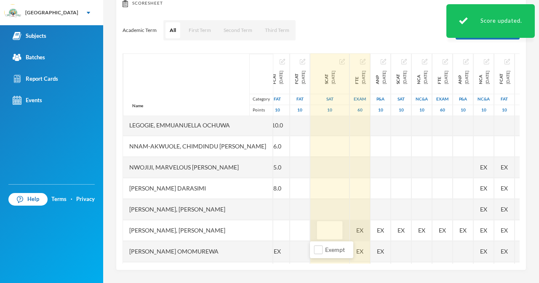
click at [355, 227] on div "EX" at bounding box center [360, 230] width 20 height 21
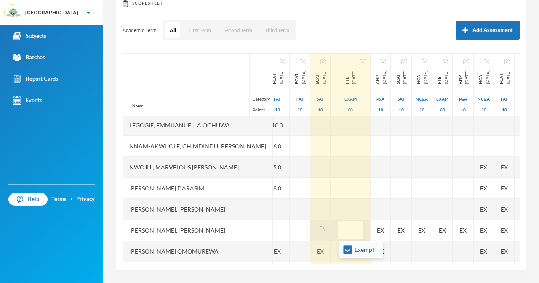
click at [350, 250] on input "Exempt" at bounding box center [348, 250] width 9 height 9
checkbox input "false"
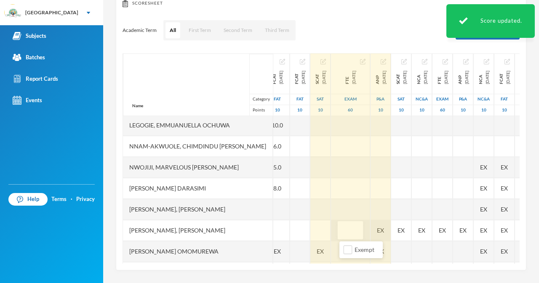
click at [383, 237] on div "EX" at bounding box center [381, 230] width 20 height 21
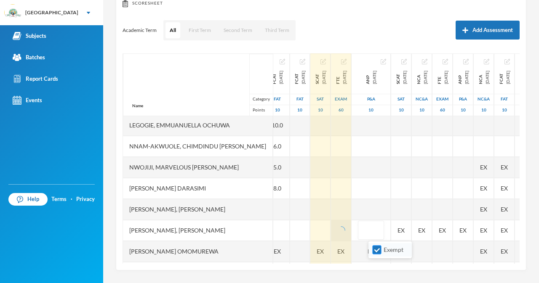
click at [380, 251] on input "Exempt" at bounding box center [377, 250] width 9 height 9
checkbox input "false"
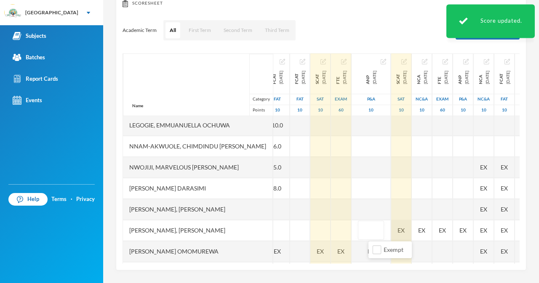
click at [411, 233] on div "EX" at bounding box center [401, 230] width 20 height 21
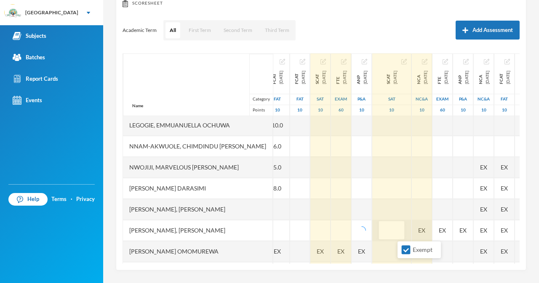
click at [405, 248] on input "Exempt" at bounding box center [406, 250] width 9 height 9
checkbox input "false"
click at [432, 233] on div "EX" at bounding box center [422, 230] width 20 height 21
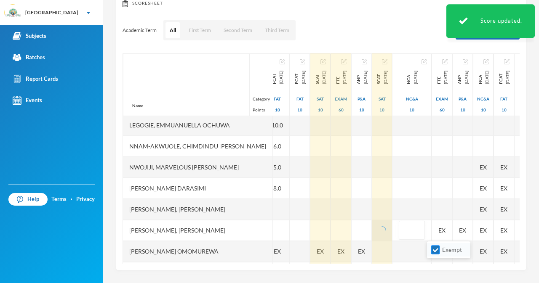
click at [433, 253] on input "Exempt" at bounding box center [435, 250] width 9 height 9
checkbox input "false"
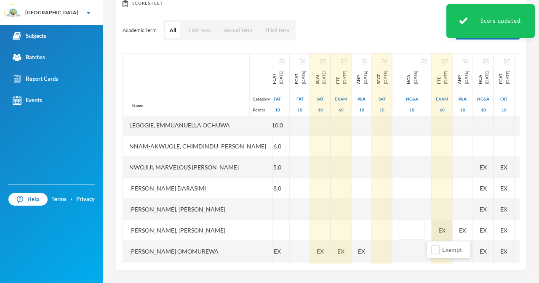
click at [452, 235] on div "EX" at bounding box center [442, 230] width 20 height 21
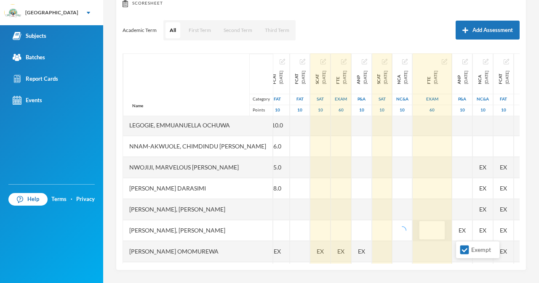
click at [465, 250] on input "Exempt" at bounding box center [464, 250] width 9 height 9
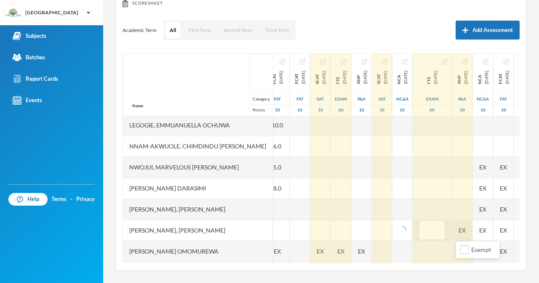
click at [472, 234] on div "EX" at bounding box center [462, 230] width 20 height 21
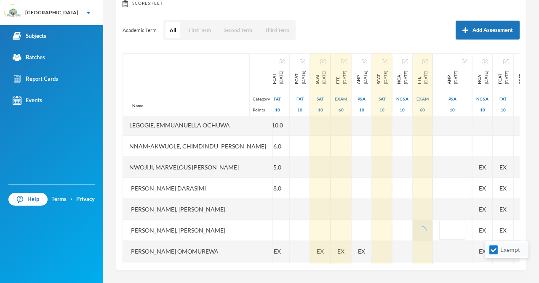
click at [493, 250] on input "Exempt" at bounding box center [493, 250] width 9 height 9
checkbox input "false"
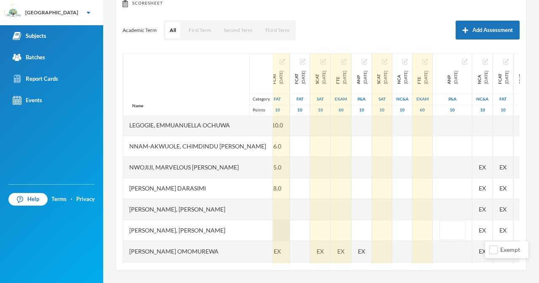
click at [265, 231] on div at bounding box center [277, 230] width 24 height 21
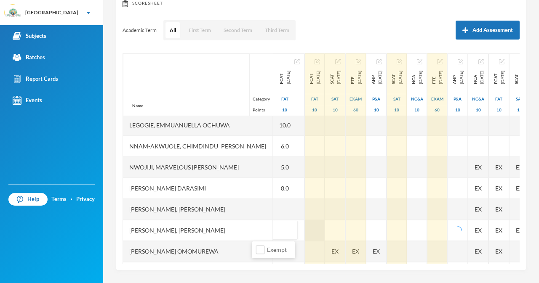
type input "8"
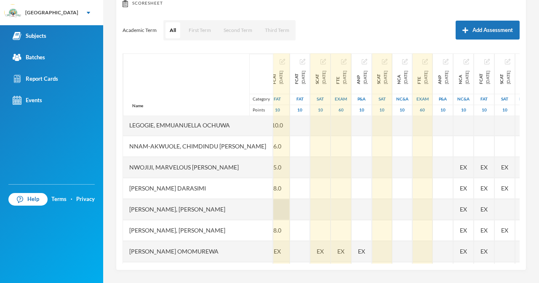
click at [265, 208] on div at bounding box center [277, 209] width 24 height 21
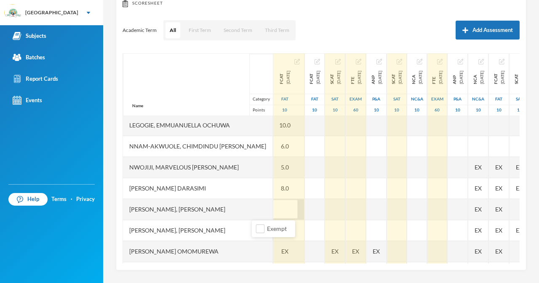
type input "8"
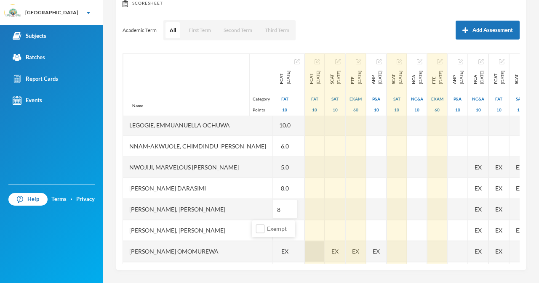
click at [305, 214] on div at bounding box center [315, 209] width 20 height 21
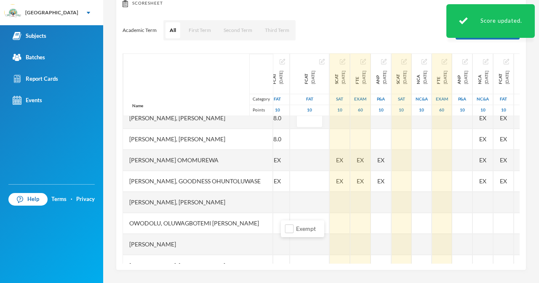
scroll to position [310, 8]
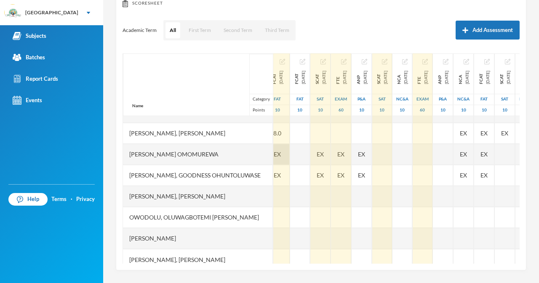
click at [274, 157] on span "EX" at bounding box center [277, 154] width 7 height 9
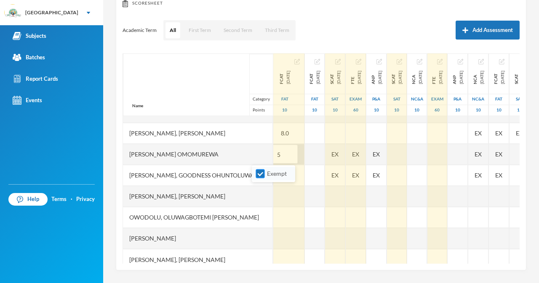
type input "5"
click at [264, 171] on input "Exempt" at bounding box center [260, 174] width 9 height 9
checkbox input "false"
click at [328, 155] on div "EX" at bounding box center [335, 154] width 20 height 21
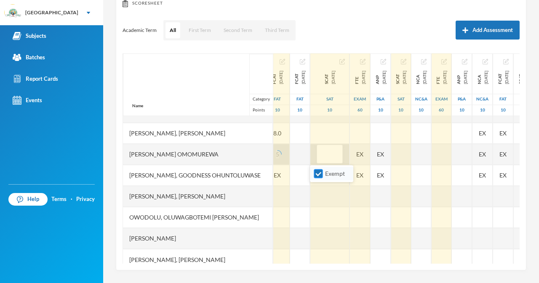
click at [319, 176] on input "Exempt" at bounding box center [318, 174] width 9 height 9
checkbox input "false"
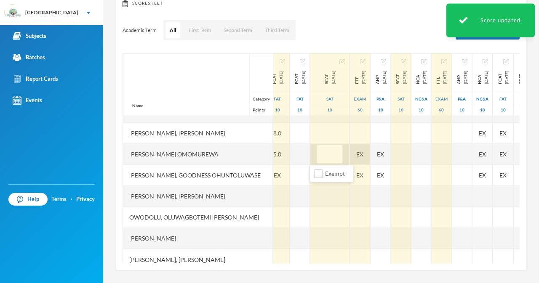
click at [362, 155] on div "Name Category Points [PERSON_NAME], [PERSON_NAME], [PERSON_NAME] Fikayomi [PERS…" at bounding box center [321, 158] width 397 height 211
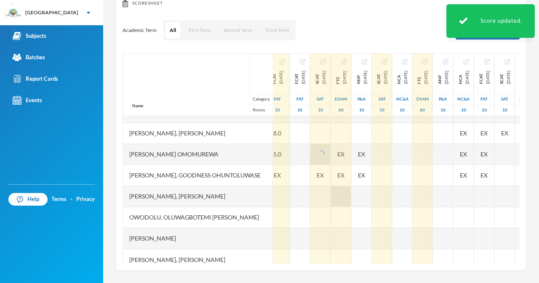
click at [344, 156] on span "EX" at bounding box center [340, 154] width 7 height 9
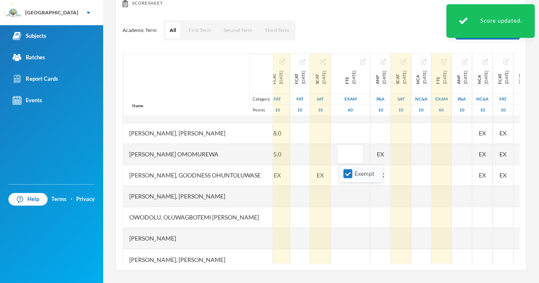
click at [348, 173] on input "Exempt" at bounding box center [348, 174] width 9 height 9
checkbox input "false"
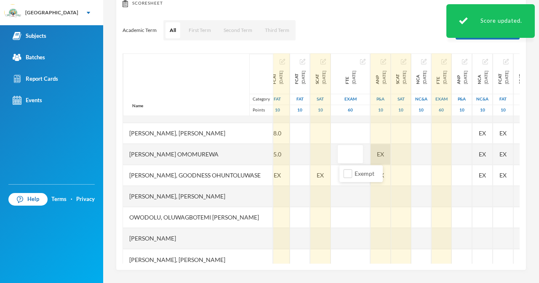
click at [381, 151] on div "EX" at bounding box center [381, 154] width 20 height 21
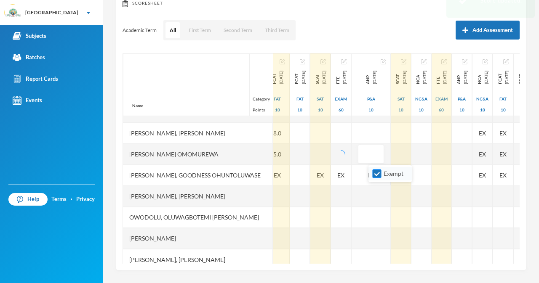
click at [378, 173] on input "Exempt" at bounding box center [377, 174] width 9 height 9
checkbox input "false"
click at [265, 171] on div "EX" at bounding box center [277, 175] width 24 height 21
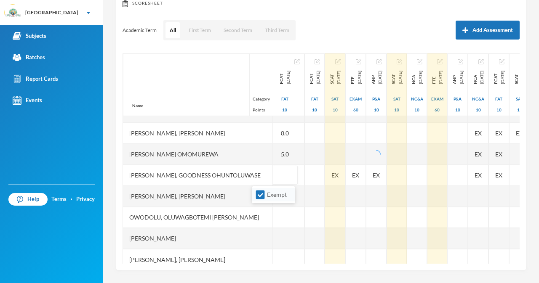
click at [259, 193] on input "Exempt" at bounding box center [260, 195] width 9 height 9
click at [326, 174] on div "EX" at bounding box center [335, 175] width 20 height 21
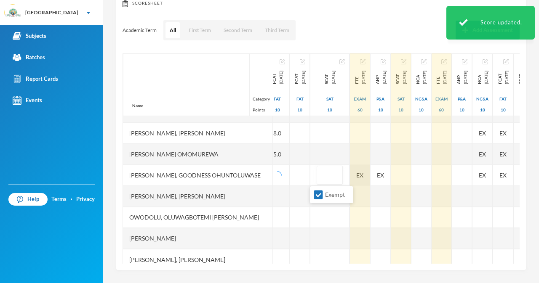
click at [318, 195] on input "Exempt" at bounding box center [318, 195] width 9 height 9
checkbox input "false"
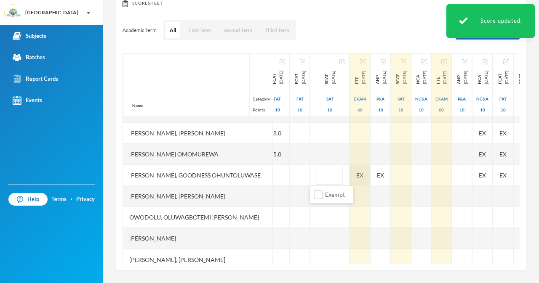
click at [356, 179] on div "EX" at bounding box center [360, 175] width 20 height 21
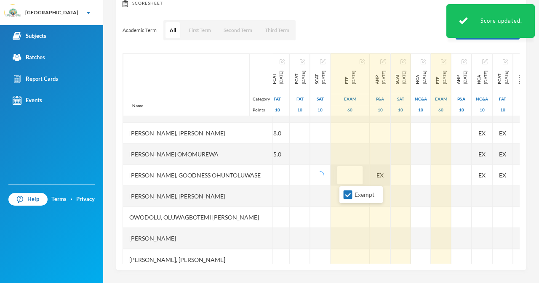
click at [345, 195] on input "Exempt" at bounding box center [348, 195] width 9 height 9
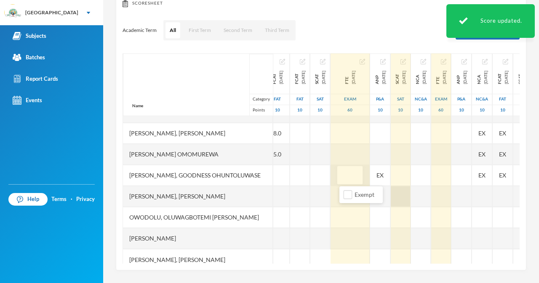
click at [392, 176] on div "Name Category Points [PERSON_NAME], [PERSON_NAME], [PERSON_NAME] Fikayomi [PERS…" at bounding box center [321, 158] width 397 height 211
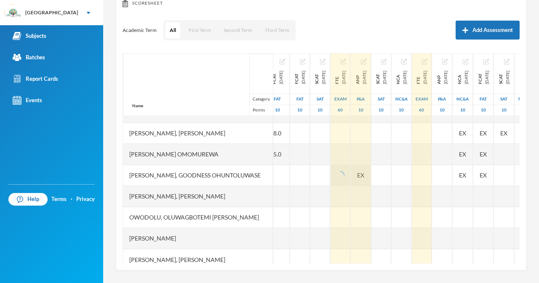
click at [371, 176] on div "EX" at bounding box center [361, 175] width 20 height 21
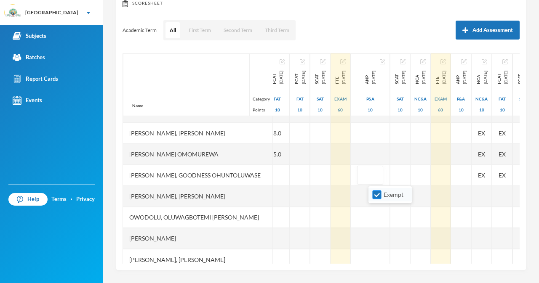
click at [374, 195] on input "Exempt" at bounding box center [377, 195] width 9 height 9
checkbox input "false"
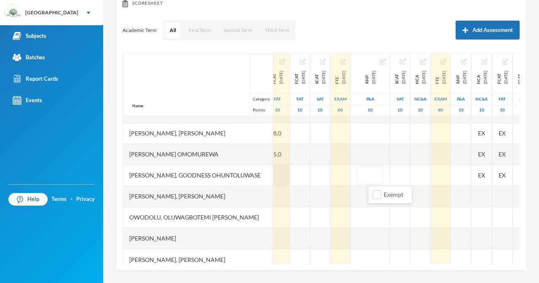
click at [265, 177] on div at bounding box center [277, 175] width 24 height 21
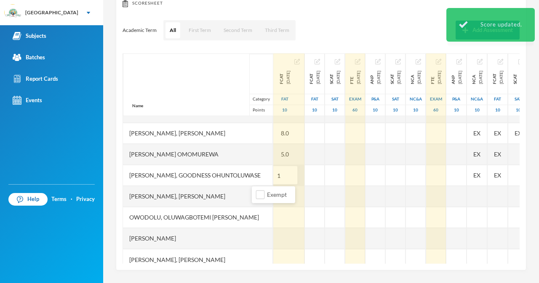
type input "10"
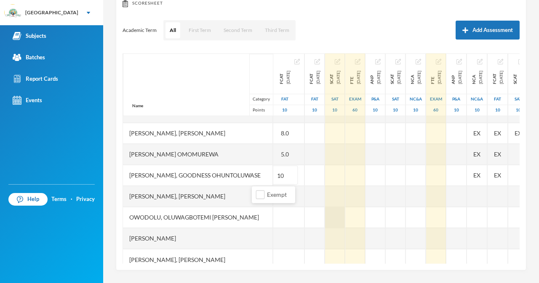
click at [335, 171] on div "Name Category Points [PERSON_NAME], [PERSON_NAME], [PERSON_NAME] Fikayomi [PERS…" at bounding box center [321, 158] width 397 height 211
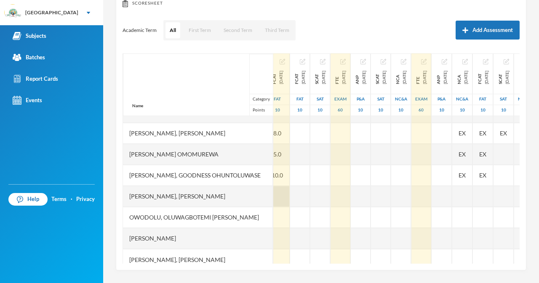
click at [265, 193] on div at bounding box center [277, 196] width 24 height 21
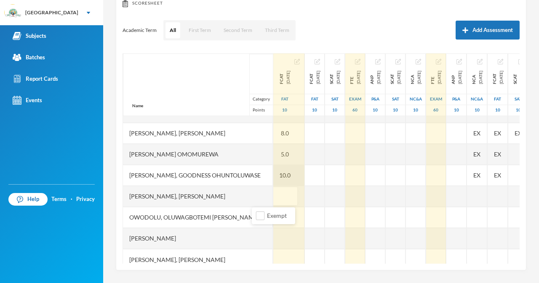
type input "9"
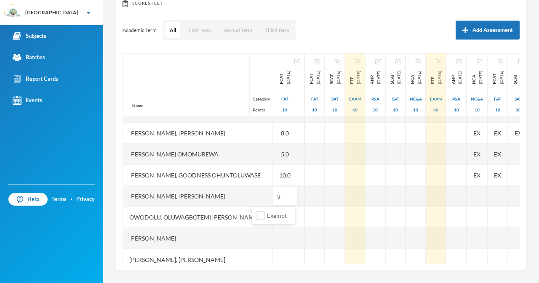
click at [265, 239] on div at bounding box center [284, 238] width 39 height 21
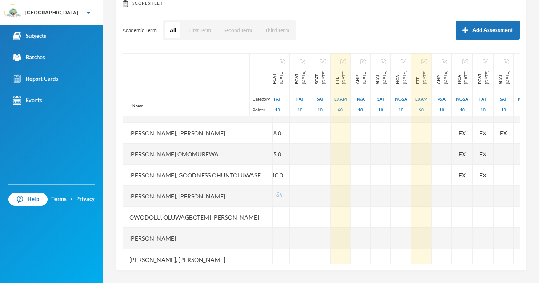
click at [247, 223] on div "Owodolu, Oluwagbotemi [PERSON_NAME]" at bounding box center [198, 217] width 150 height 21
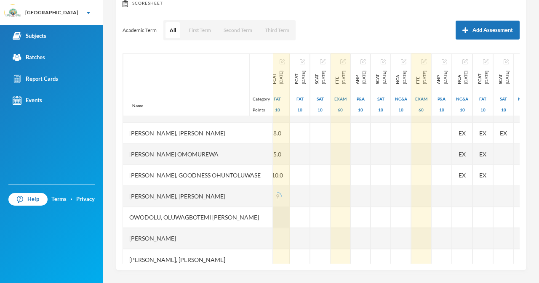
click at [265, 228] on div at bounding box center [277, 238] width 24 height 21
click at [265, 219] on div at bounding box center [277, 217] width 24 height 21
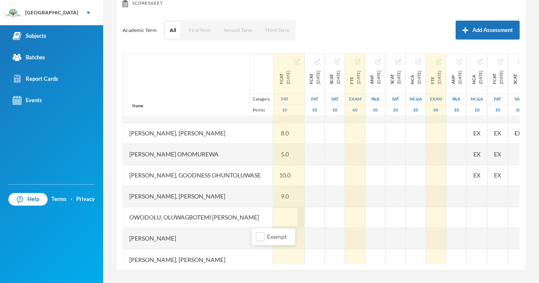
type input "7"
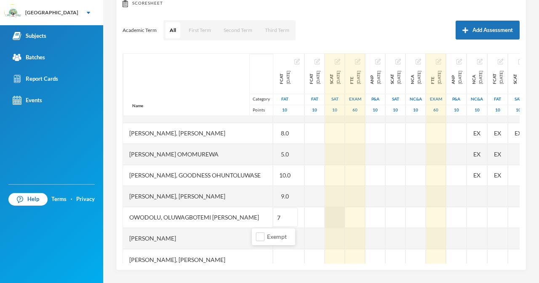
click at [325, 214] on div at bounding box center [335, 217] width 20 height 21
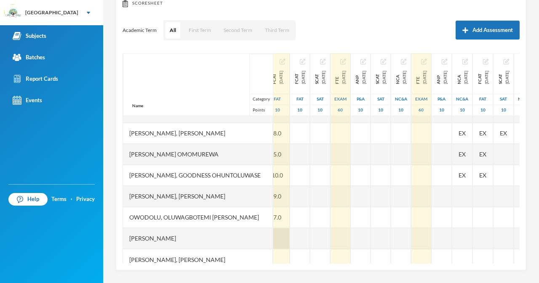
click at [265, 243] on div at bounding box center [277, 238] width 24 height 21
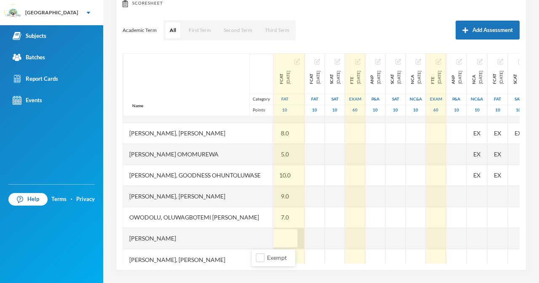
type input "4"
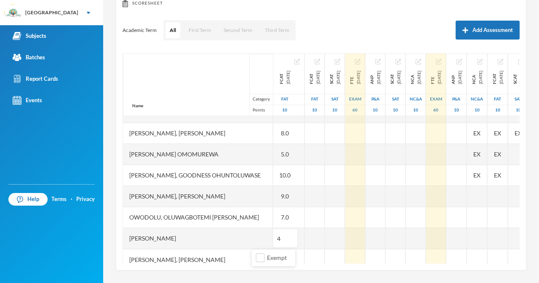
scroll to position [323, 8]
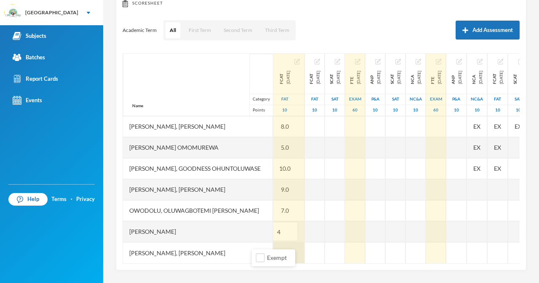
click at [268, 243] on div at bounding box center [284, 253] width 39 height 21
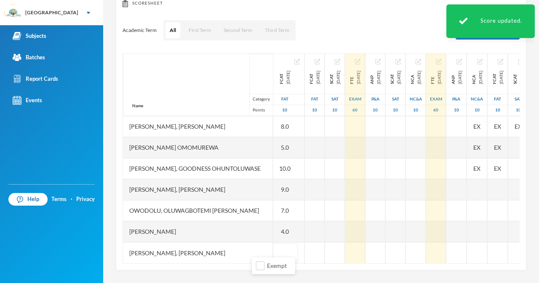
type input "5"
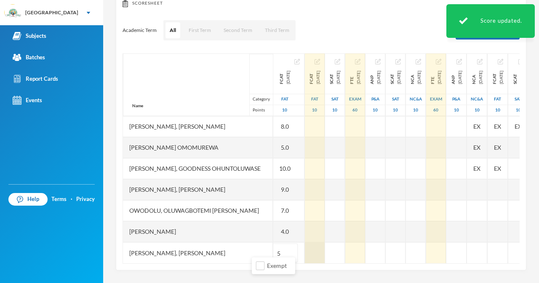
click at [305, 248] on div at bounding box center [315, 253] width 20 height 21
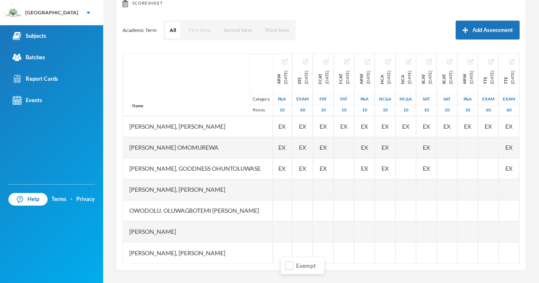
scroll to position [323, 622]
click at [201, 29] on button "First Term" at bounding box center [199, 30] width 31 height 16
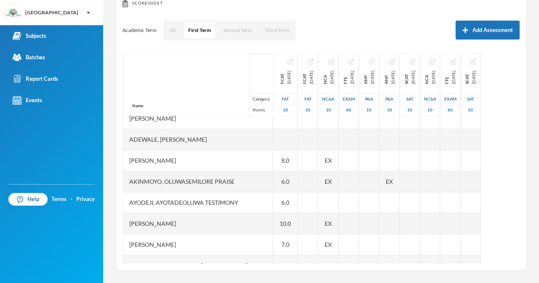
scroll to position [0, 39]
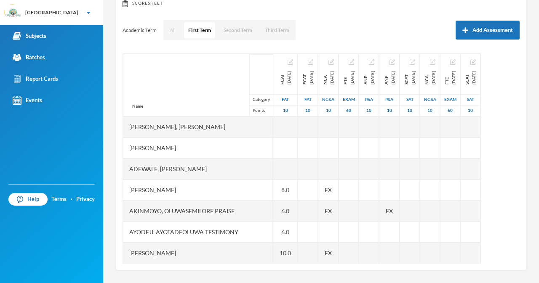
click at [176, 32] on button "All" at bounding box center [172, 30] width 14 height 16
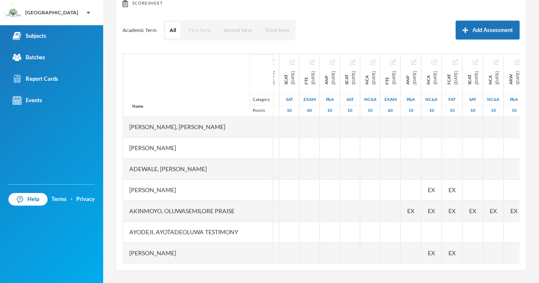
click at [198, 29] on button "First Term" at bounding box center [199, 30] width 31 height 16
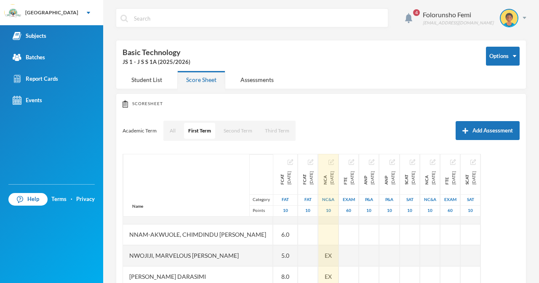
scroll to position [323, 39]
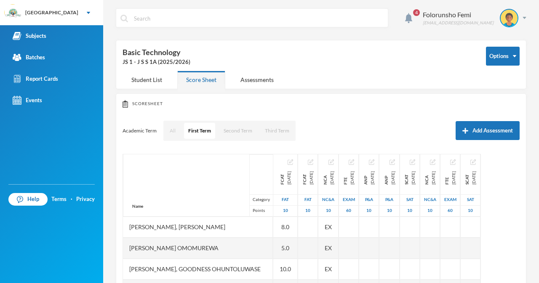
click at [171, 130] on button "All" at bounding box center [172, 131] width 14 height 16
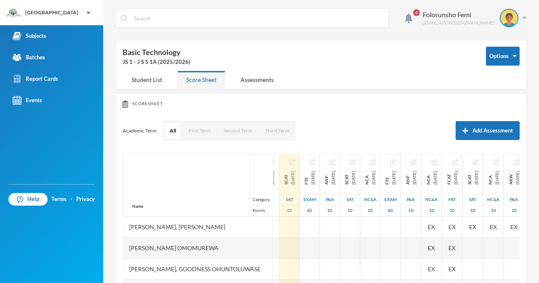
click at [295, 161] on img "button" at bounding box center [291, 162] width 5 height 5
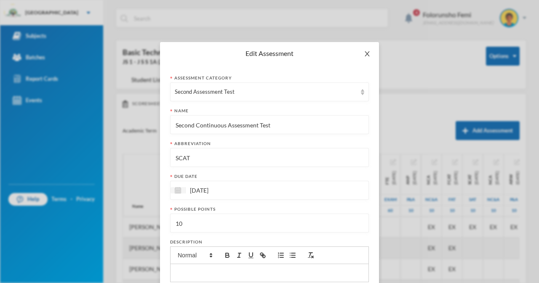
click at [367, 52] on icon "icon: close" at bounding box center [367, 54] width 7 height 7
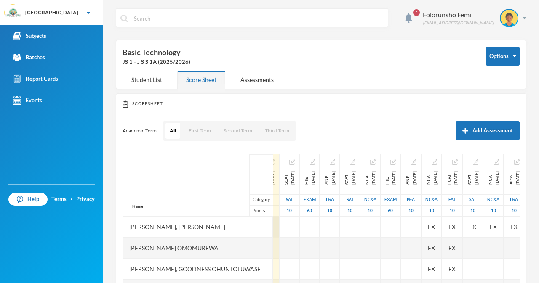
click at [262, 222] on div at bounding box center [269, 227] width 20 height 21
click at [278, 163] on div "Name Category Points [PERSON_NAME], [PERSON_NAME], [PERSON_NAME] Fikayomi [PERS…" at bounding box center [321, 259] width 397 height 211
click at [269, 160] on img "button" at bounding box center [271, 162] width 5 height 5
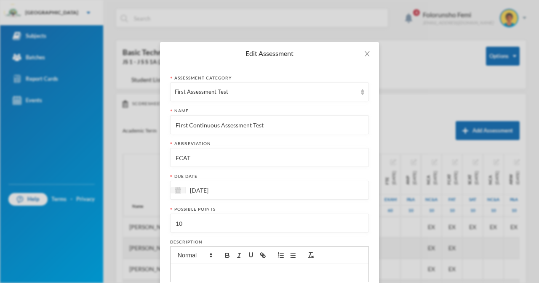
scroll to position [104, 0]
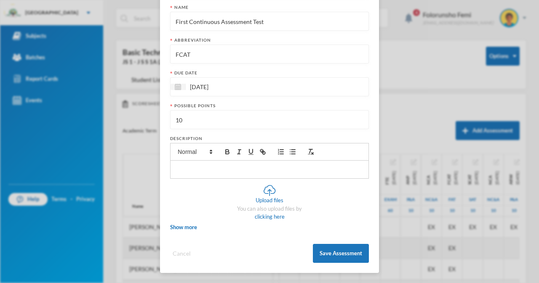
click at [175, 255] on button "Cancel" at bounding box center [181, 254] width 23 height 10
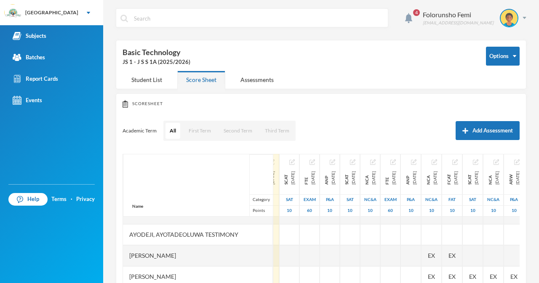
scroll to position [0, 39]
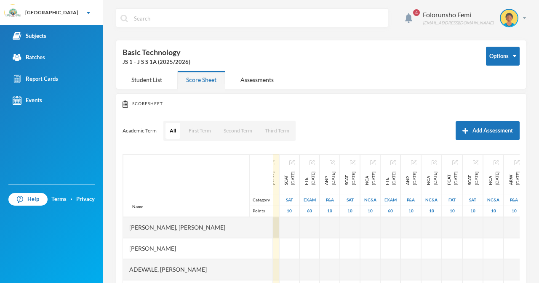
click at [259, 229] on div at bounding box center [269, 227] width 20 height 21
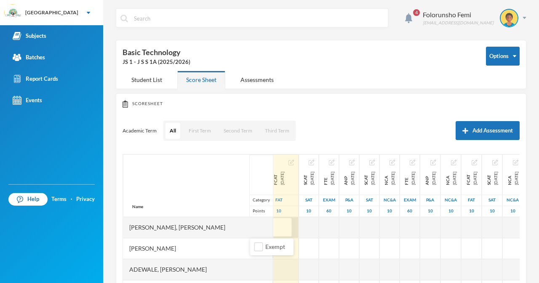
click at [270, 229] on input "text" at bounding box center [278, 228] width 17 height 19
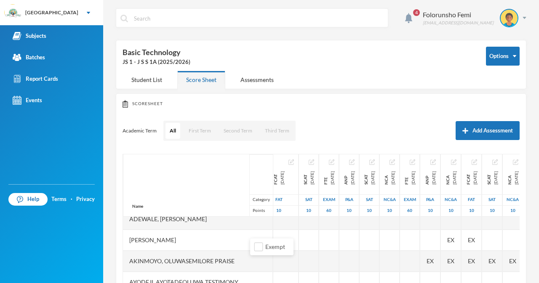
scroll to position [41, 39]
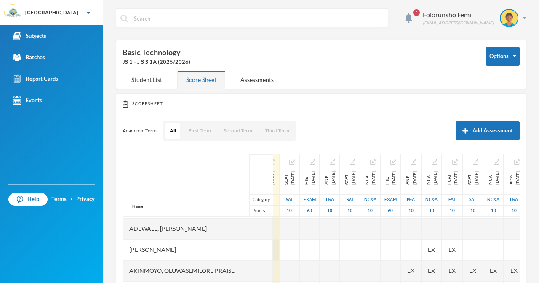
click at [259, 249] on div at bounding box center [269, 250] width 20 height 21
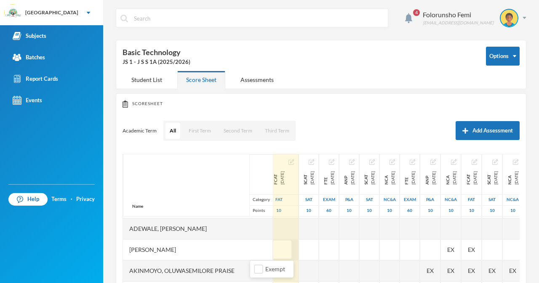
type input "8"
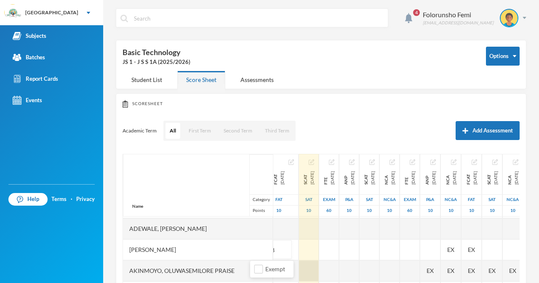
drag, startPoint x: 238, startPoint y: 268, endPoint x: 297, endPoint y: 278, distance: 59.8
click at [238, 269] on div "Akinmoyo, Oluwasemilore Praise" at bounding box center [198, 271] width 150 height 21
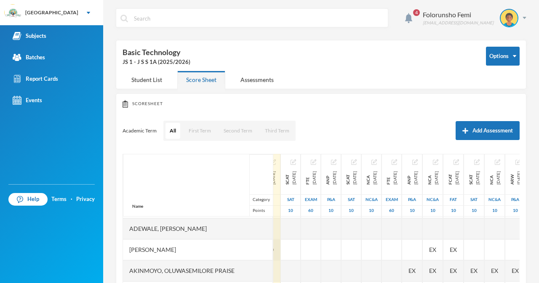
scroll to position [153, 39]
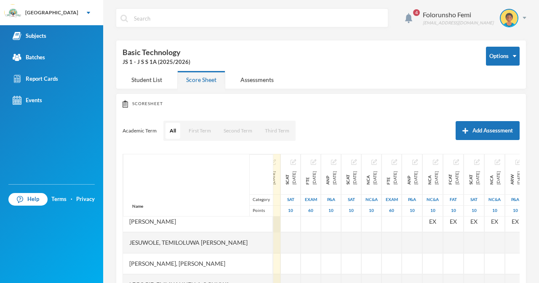
click at [264, 219] on div at bounding box center [269, 221] width 21 height 21
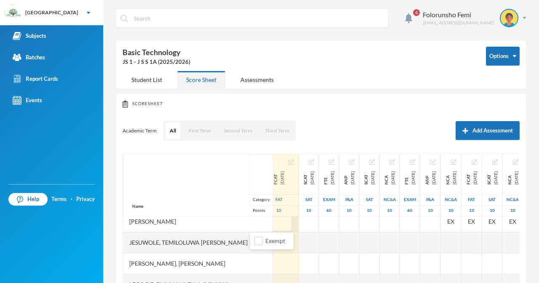
type input "7"
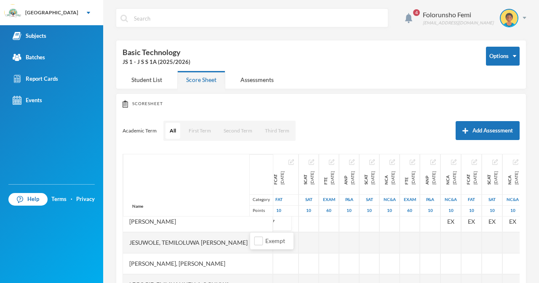
click at [243, 248] on div "Jesuwole, Temiloluwa [PERSON_NAME]" at bounding box center [198, 242] width 150 height 21
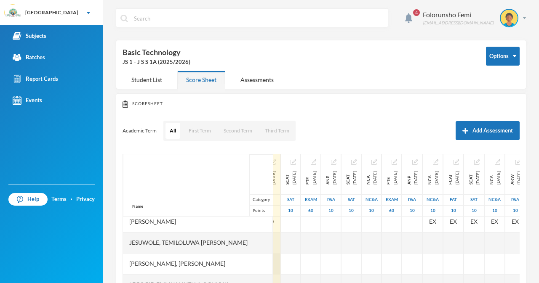
click at [266, 268] on div at bounding box center [269, 264] width 21 height 21
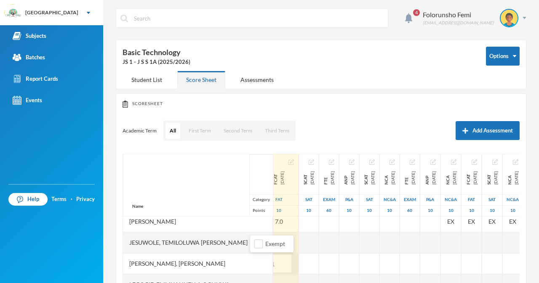
type input "10"
click at [299, 262] on div at bounding box center [309, 264] width 20 height 21
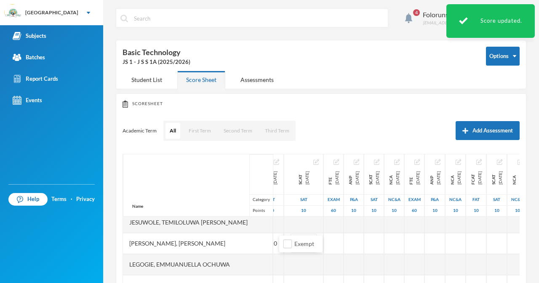
scroll to position [187, 39]
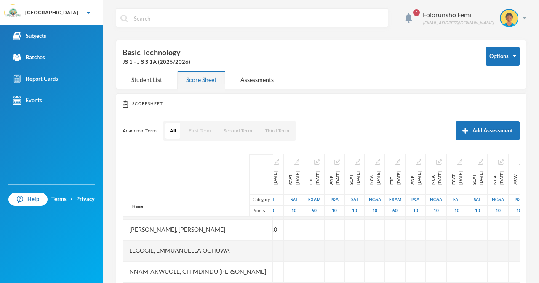
click at [195, 130] on button "First Term" at bounding box center [199, 131] width 31 height 16
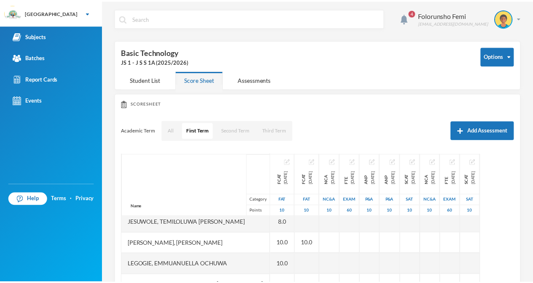
scroll to position [183, 39]
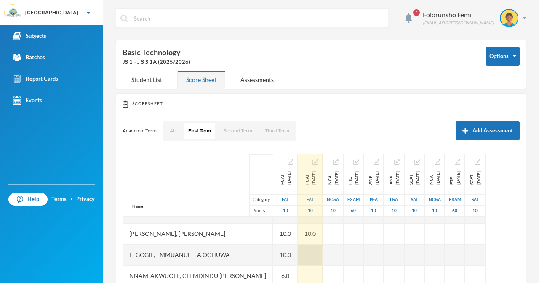
click at [298, 254] on div at bounding box center [310, 255] width 24 height 21
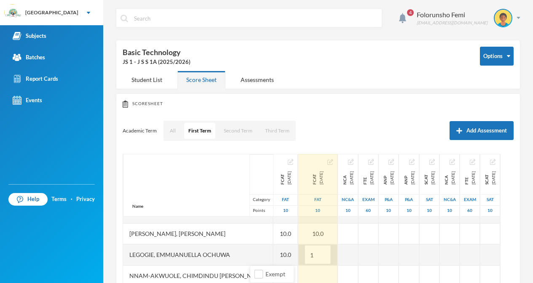
type input "10"
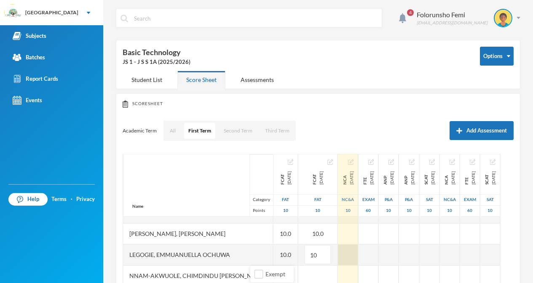
click at [338, 257] on div at bounding box center [348, 255] width 20 height 21
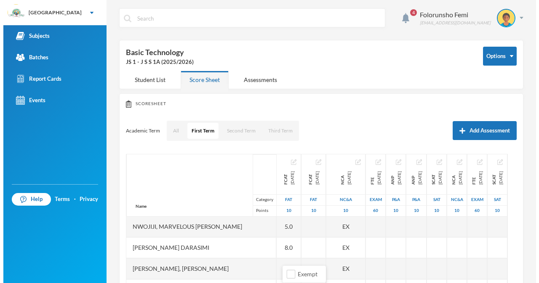
scroll to position [265, 39]
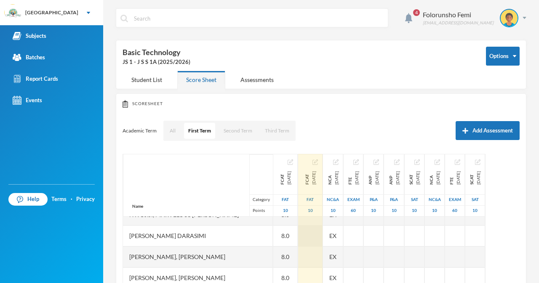
click at [298, 233] on div at bounding box center [310, 236] width 24 height 21
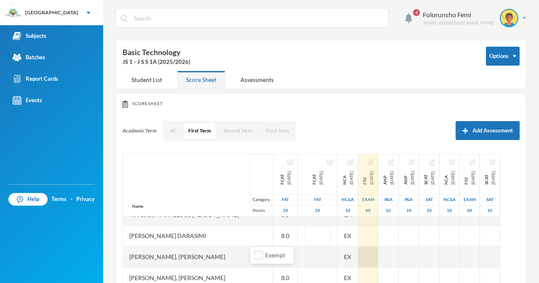
type input "8"
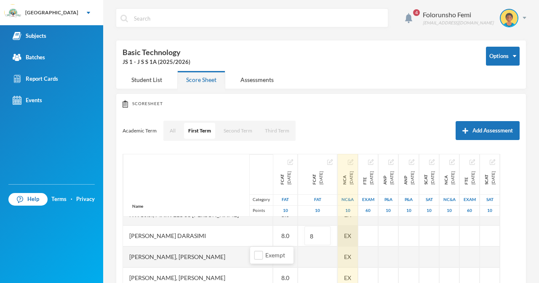
click at [338, 233] on div "EX" at bounding box center [348, 236] width 20 height 21
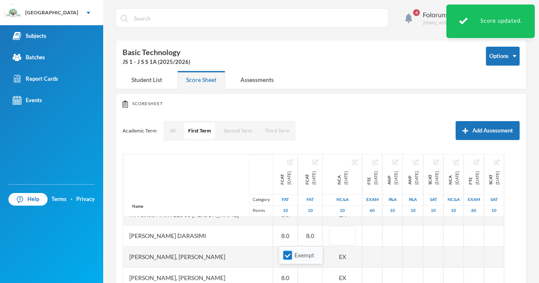
click at [283, 253] on input "Exempt" at bounding box center [287, 255] width 9 height 9
checkbox input "false"
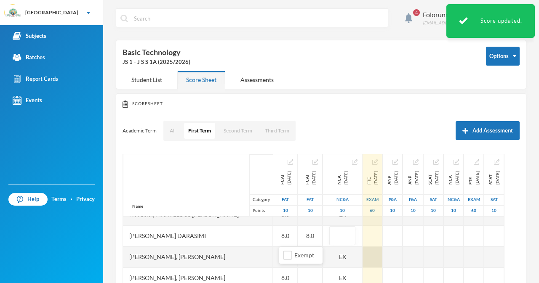
drag, startPoint x: 373, startPoint y: 252, endPoint x: 320, endPoint y: 262, distance: 53.2
click at [403, 252] on div at bounding box center [413, 257] width 20 height 21
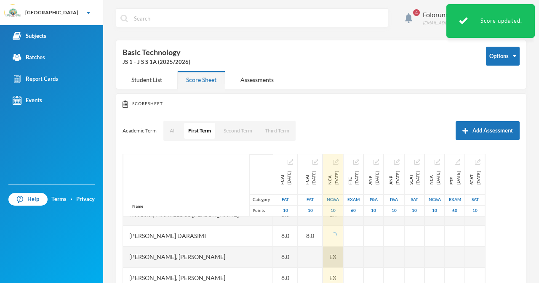
click at [329, 255] on span "EX" at bounding box center [332, 257] width 7 height 9
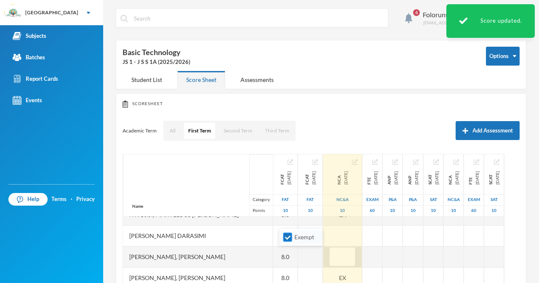
click at [287, 236] on input "Exempt" at bounding box center [287, 237] width 9 height 9
checkbox input "false"
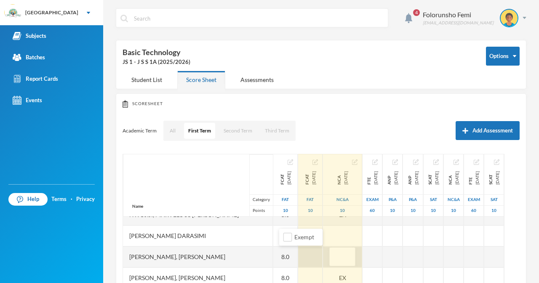
click at [298, 255] on div at bounding box center [310, 257] width 24 height 21
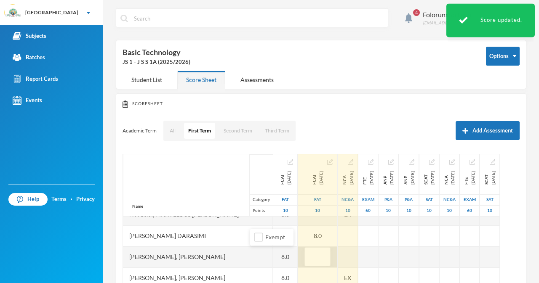
type input "8"
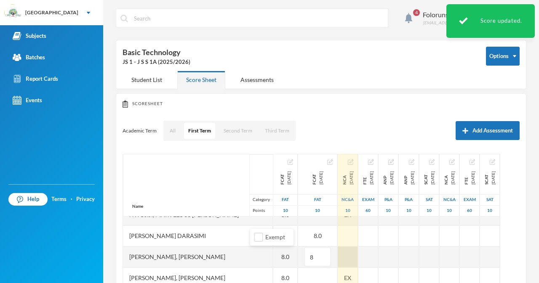
click at [304, 250] on div "Name Category Points [PERSON_NAME], [PERSON_NAME], [PERSON_NAME] Fikayomi [PERS…" at bounding box center [321, 259] width 397 height 211
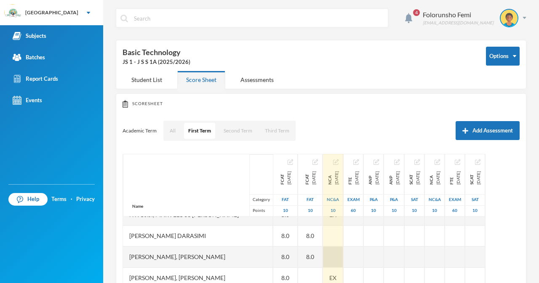
scroll to position [323, 39]
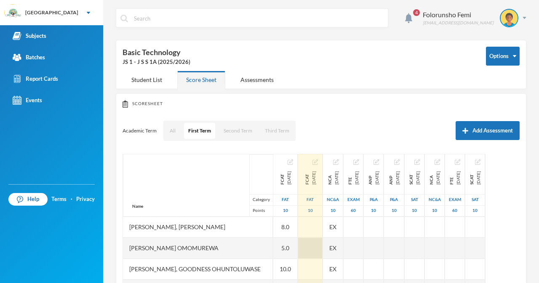
click at [298, 241] on div at bounding box center [310, 248] width 24 height 21
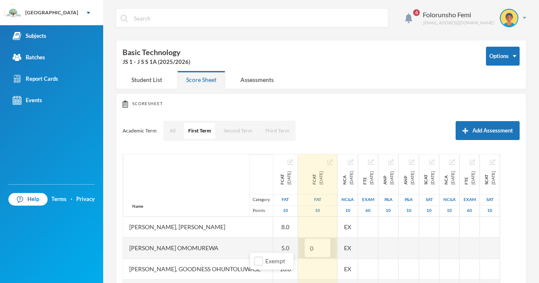
type input "05"
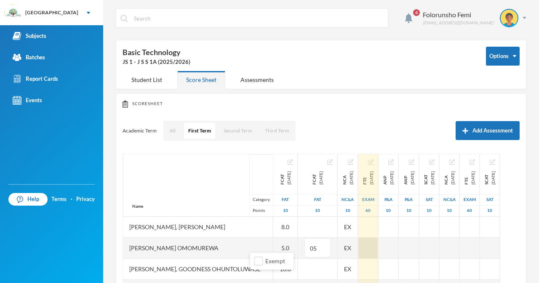
click at [304, 243] on div "Name Category Points [PERSON_NAME], [PERSON_NAME], [PERSON_NAME] Fikayomi [PERS…" at bounding box center [321, 259] width 397 height 211
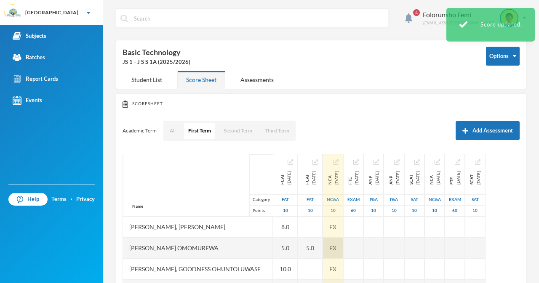
click at [329, 244] on span "EX" at bounding box center [332, 248] width 7 height 9
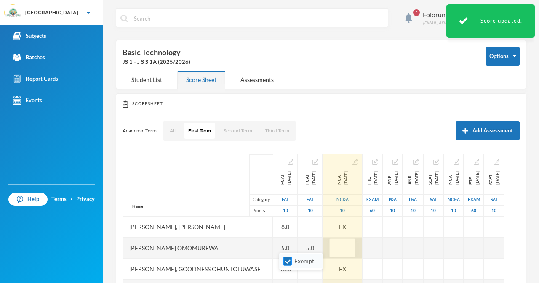
click at [286, 259] on input "Exempt" at bounding box center [287, 261] width 9 height 9
checkbox input "false"
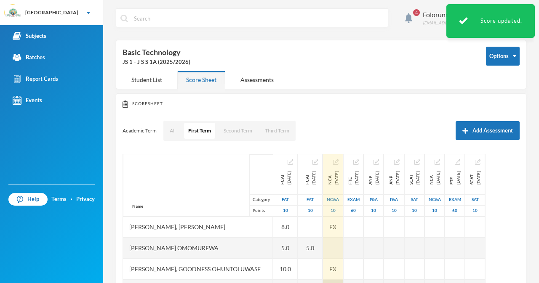
click at [323, 261] on div "NCA [DATE] NC&A 10 EX EX EX EX EX EX EX" at bounding box center [333, 101] width 21 height 527
click at [329, 265] on span "EX" at bounding box center [332, 269] width 7 height 9
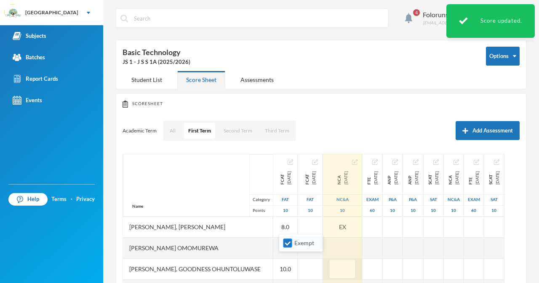
click at [285, 244] on input "Exempt" at bounding box center [287, 243] width 9 height 9
checkbox input "false"
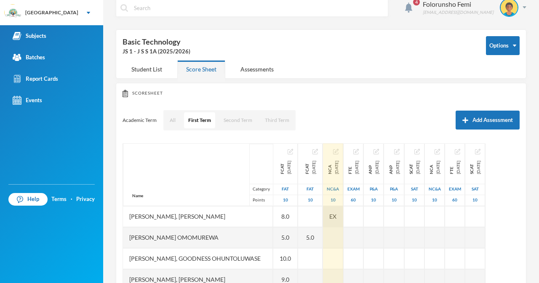
click at [323, 213] on div "EX" at bounding box center [333, 216] width 20 height 21
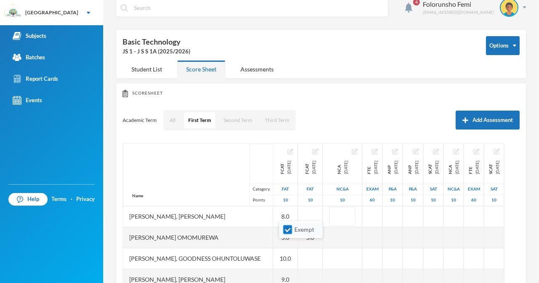
click at [288, 230] on input "Exempt" at bounding box center [287, 230] width 9 height 9
checkbox input "false"
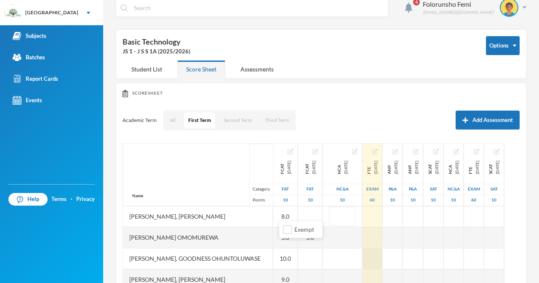
click at [363, 248] on div at bounding box center [373, 258] width 20 height 21
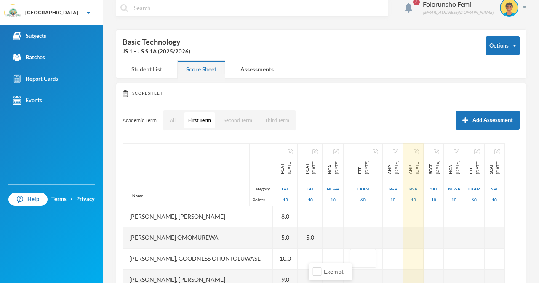
scroll to position [101, 0]
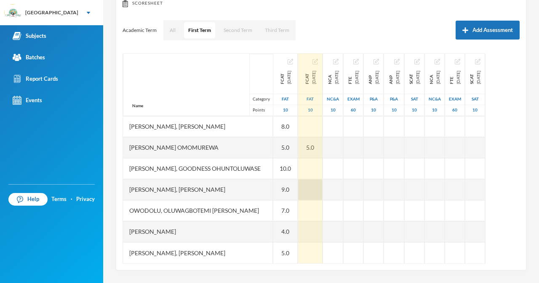
click at [298, 187] on div at bounding box center [310, 189] width 24 height 21
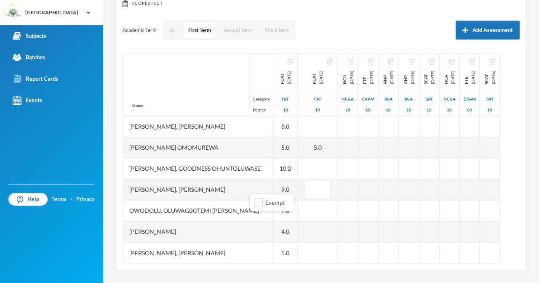
type input "9"
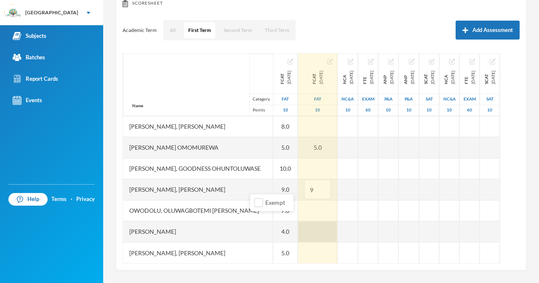
click at [276, 219] on div "Name Category Points [PERSON_NAME], [PERSON_NAME], [PERSON_NAME] Fikayomi [PERS…" at bounding box center [321, 158] width 397 height 211
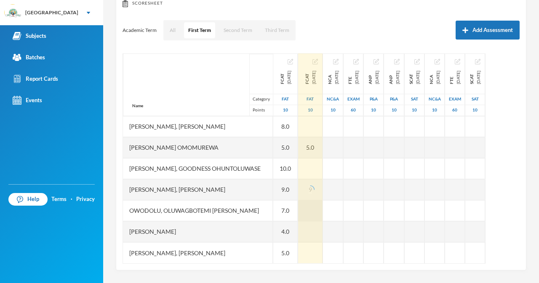
click at [298, 206] on div at bounding box center [310, 210] width 24 height 21
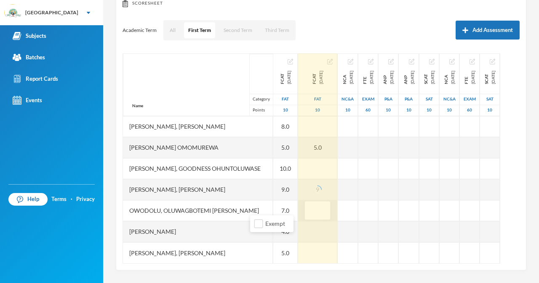
type input "7"
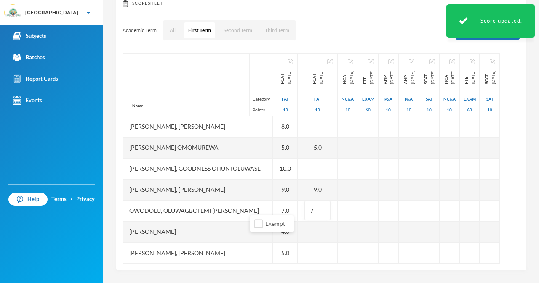
click at [242, 188] on div "[PERSON_NAME], [PERSON_NAME]" at bounding box center [198, 189] width 150 height 21
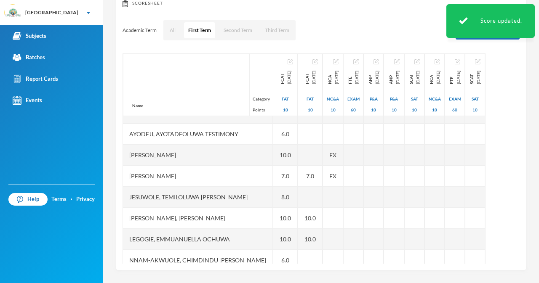
scroll to position [210, 39]
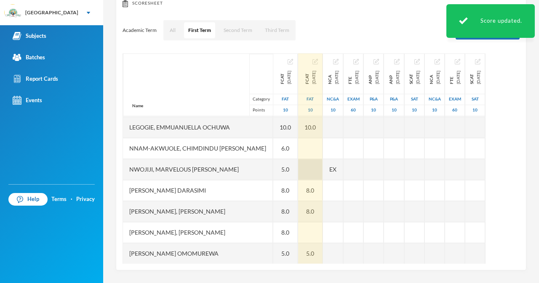
click at [298, 167] on div at bounding box center [310, 169] width 24 height 21
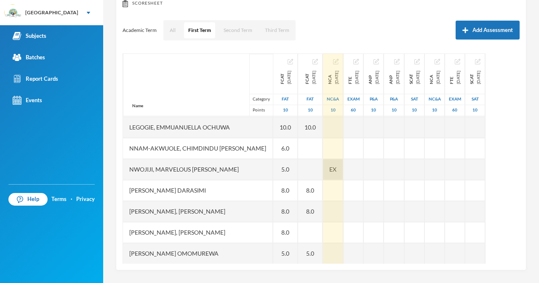
click at [302, 164] on div "Name Category Points [PERSON_NAME], [PERSON_NAME], [PERSON_NAME] Fikayomi [PERS…" at bounding box center [321, 158] width 397 height 211
click at [329, 173] on span "EX" at bounding box center [332, 169] width 7 height 9
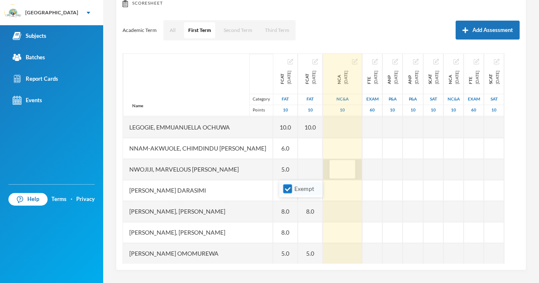
click at [292, 187] on label "Exempt" at bounding box center [300, 188] width 33 height 9
click at [292, 187] on input "Exempt" at bounding box center [287, 189] width 9 height 9
checkbox input "false"
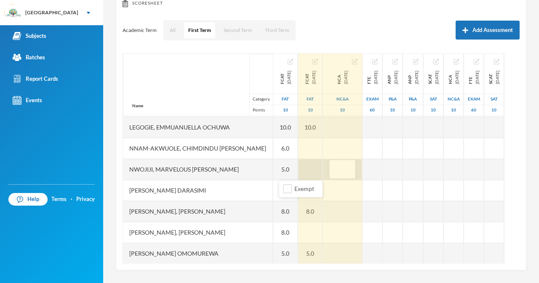
click at [298, 173] on div at bounding box center [310, 169] width 24 height 21
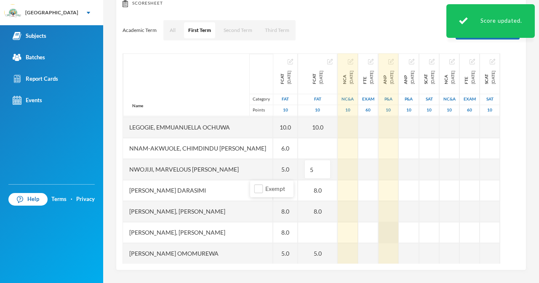
type input "5"
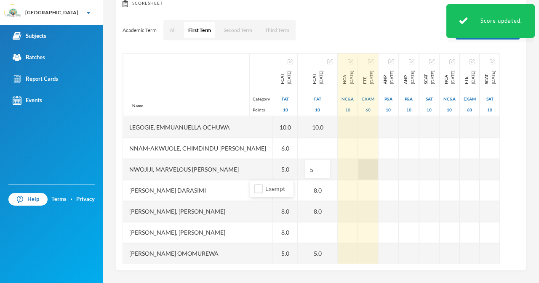
click at [332, 175] on div "Name Category Points [PERSON_NAME], [PERSON_NAME], [PERSON_NAME] Fikayomi [PERS…" at bounding box center [321, 158] width 397 height 211
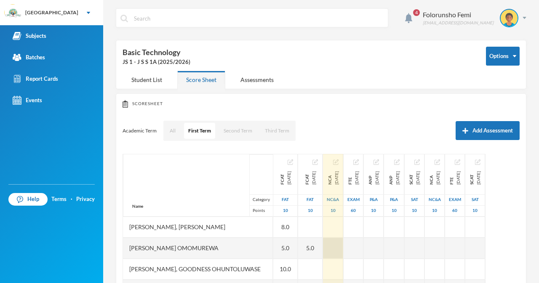
scroll to position [101, 0]
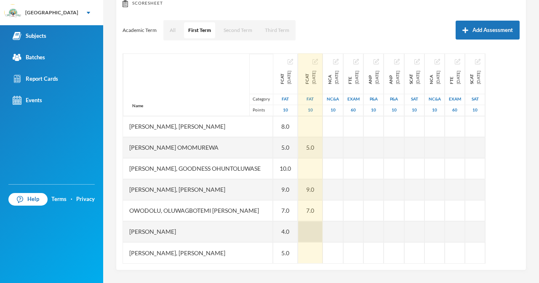
click at [298, 228] on div at bounding box center [310, 232] width 24 height 21
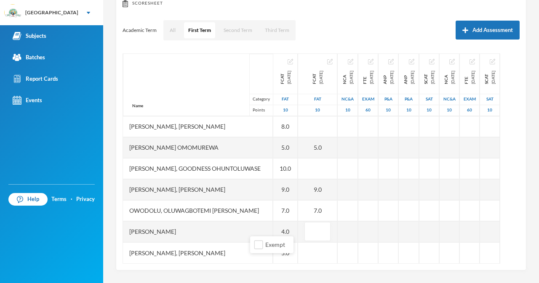
type input "4"
click at [248, 222] on div "[PERSON_NAME]" at bounding box center [198, 232] width 150 height 21
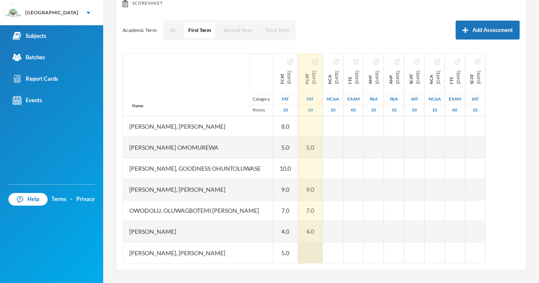
click at [298, 249] on div at bounding box center [310, 253] width 24 height 21
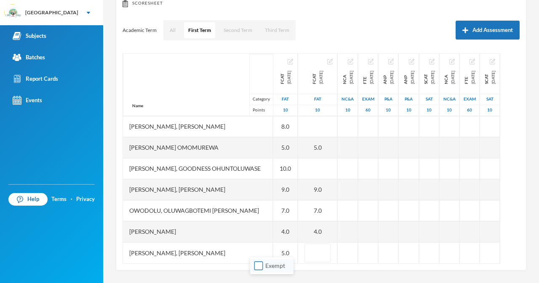
type input "5"
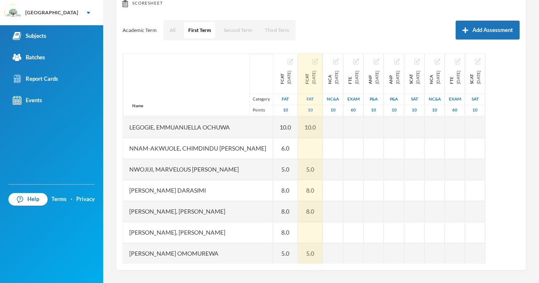
scroll to position [98, 39]
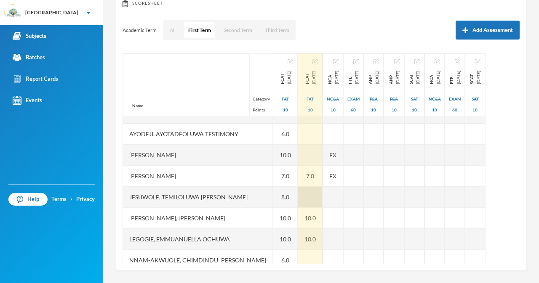
click at [298, 194] on div at bounding box center [310, 197] width 24 height 21
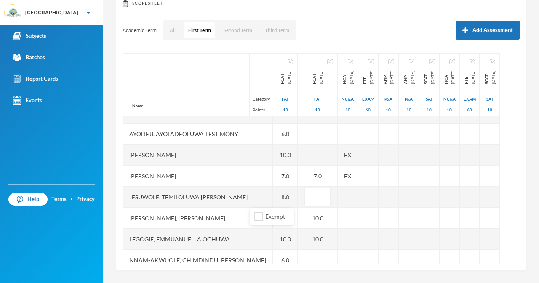
type input "8"
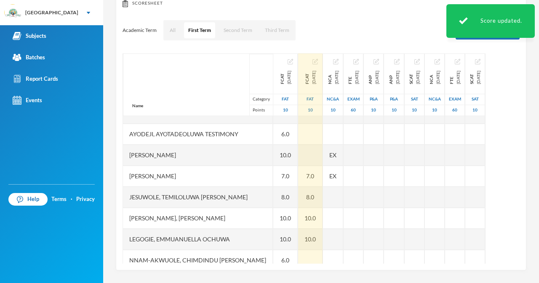
scroll to position [323, 39]
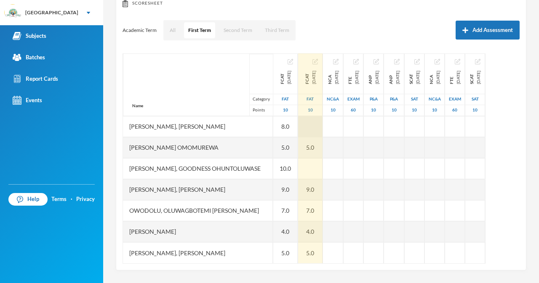
click at [298, 121] on div at bounding box center [310, 126] width 24 height 21
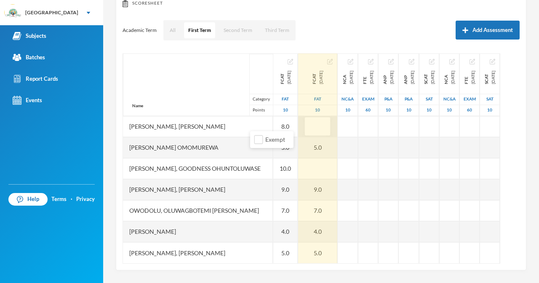
type input "8"
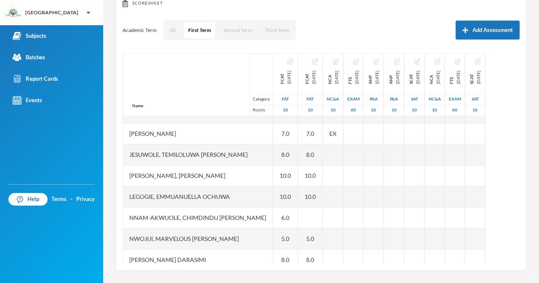
scroll to position [142, 39]
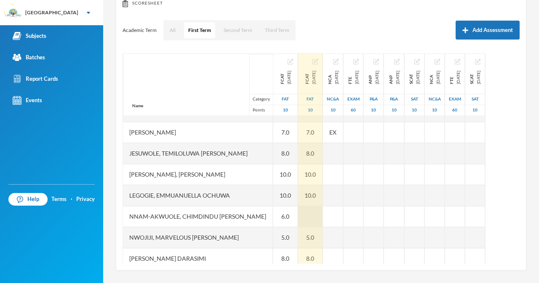
click at [298, 219] on div at bounding box center [310, 216] width 24 height 21
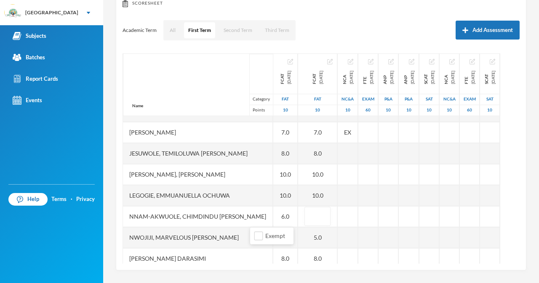
type input "6"
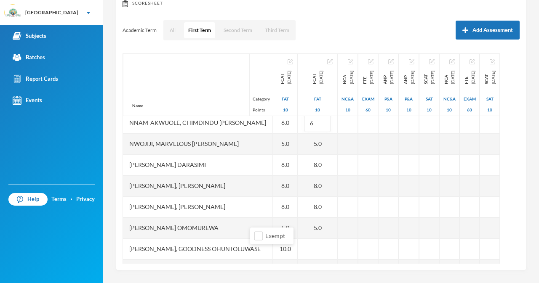
scroll to position [239, 39]
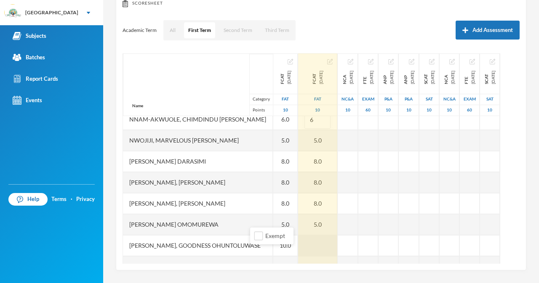
click at [298, 251] on div at bounding box center [317, 245] width 39 height 21
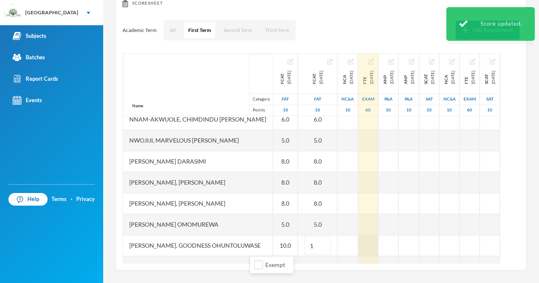
type input "10"
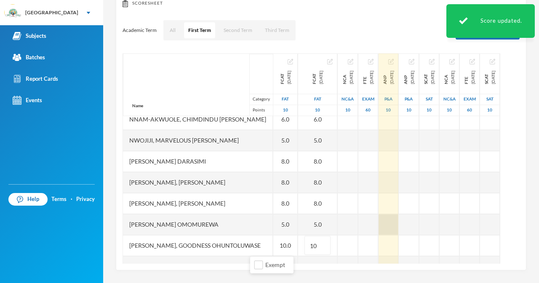
click at [379, 215] on div at bounding box center [389, 224] width 20 height 21
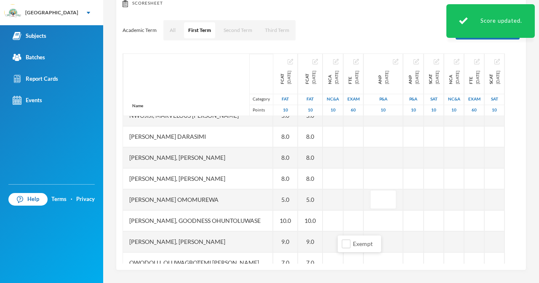
scroll to position [282, 39]
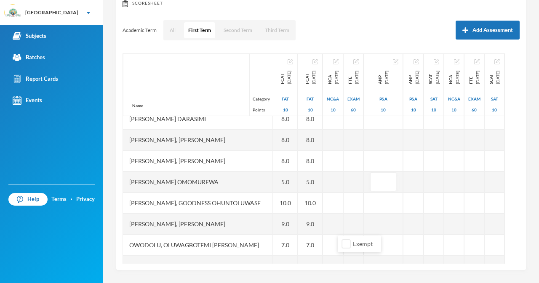
click at [128, 26] on div "Academic Term All First Term Second Term Third Term Add Assessment" at bounding box center [321, 30] width 397 height 21
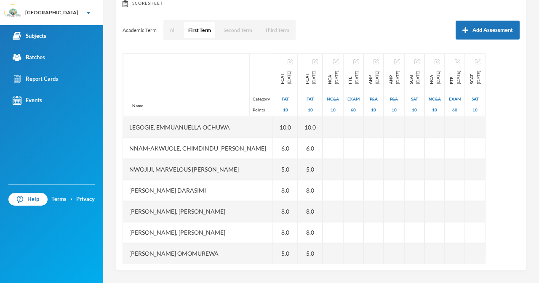
scroll to position [98, 39]
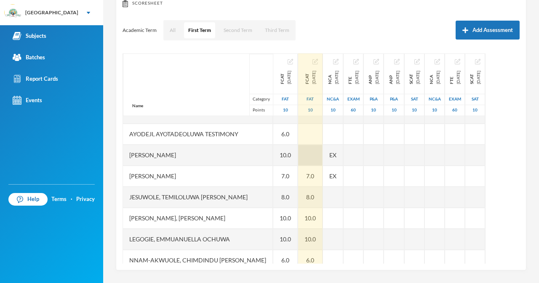
click at [298, 155] on div at bounding box center [310, 155] width 24 height 21
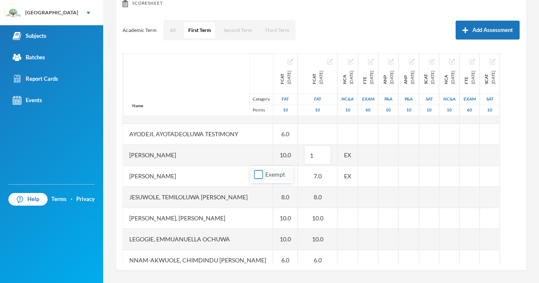
type input "10"
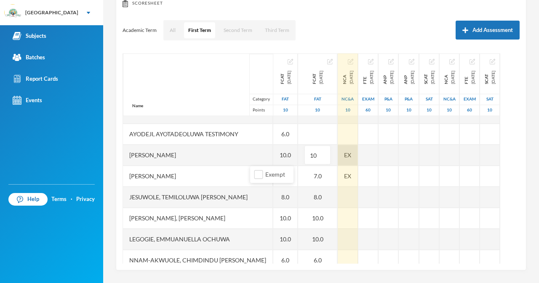
click at [338, 157] on div "EX" at bounding box center [348, 155] width 20 height 21
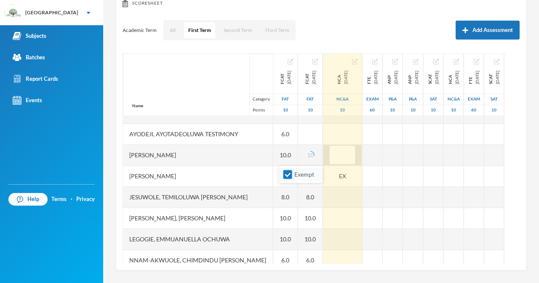
click at [283, 174] on input "Exempt" at bounding box center [287, 175] width 9 height 9
checkbox input "false"
click at [323, 190] on div at bounding box center [342, 197] width 39 height 21
click at [323, 179] on div "EX" at bounding box center [342, 176] width 39 height 21
click at [285, 196] on input "Exempt" at bounding box center [287, 196] width 9 height 9
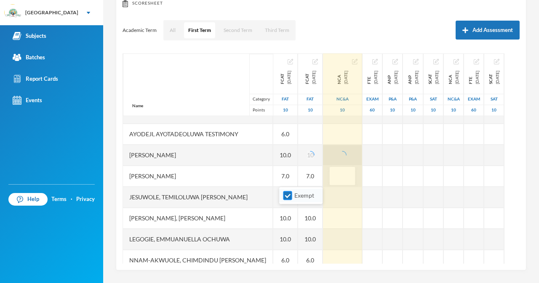
checkbox input "false"
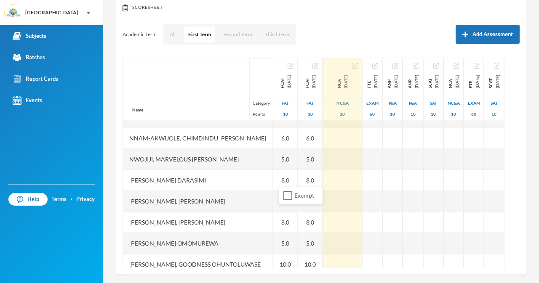
scroll to position [101, 0]
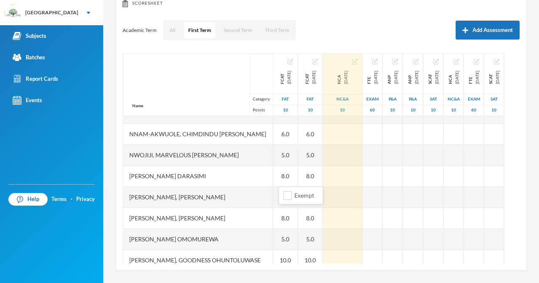
click at [221, 199] on div "[PERSON_NAME], [PERSON_NAME]" at bounding box center [198, 197] width 150 height 21
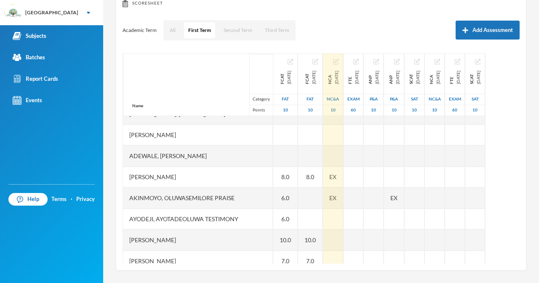
scroll to position [18, 39]
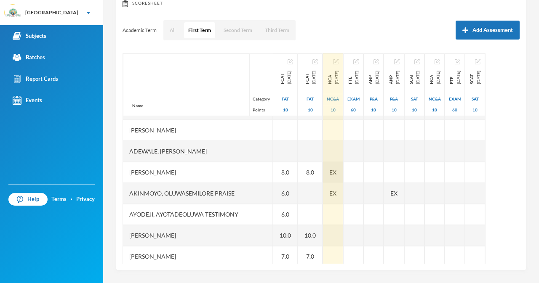
click at [329, 170] on span "EX" at bounding box center [332, 172] width 7 height 9
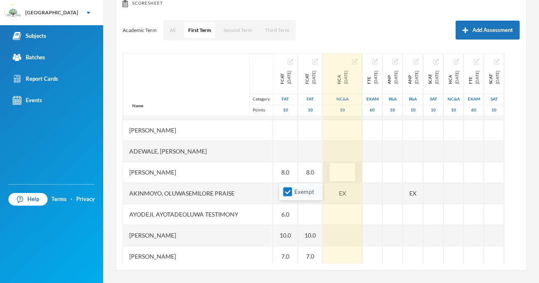
click at [289, 193] on input "Exempt" at bounding box center [287, 192] width 9 height 9
checkbox input "false"
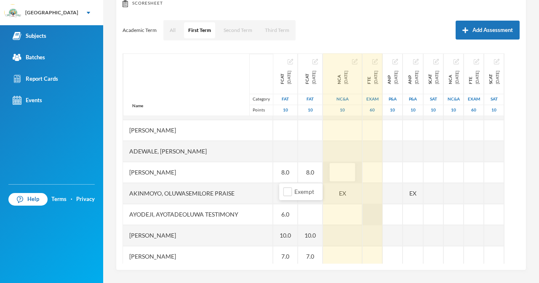
click at [363, 220] on div at bounding box center [373, 214] width 20 height 21
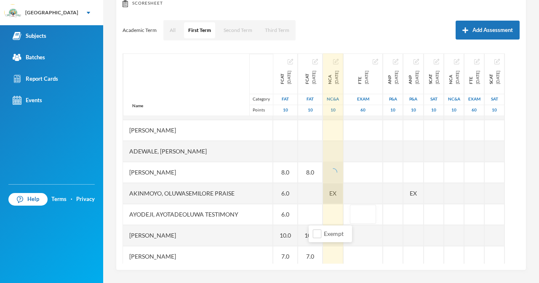
click at [329, 193] on span "EX" at bounding box center [332, 193] width 7 height 9
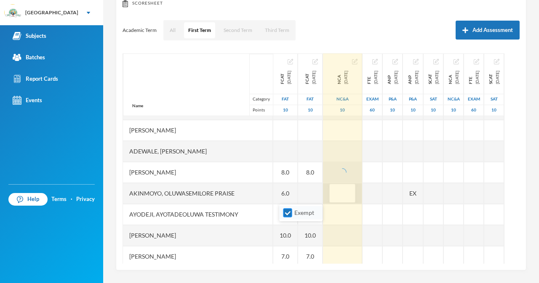
click at [288, 210] on input "Exempt" at bounding box center [287, 213] width 9 height 9
checkbox input "false"
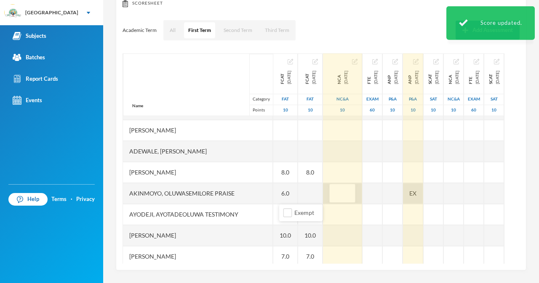
click at [403, 190] on div "EX" at bounding box center [413, 193] width 20 height 21
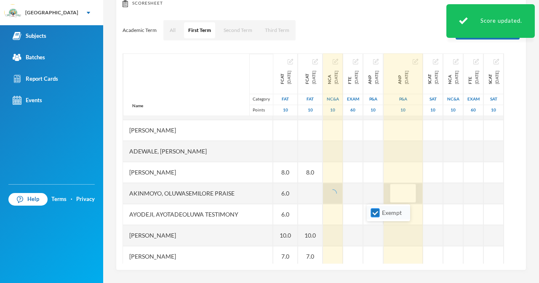
click at [374, 211] on input "Exempt" at bounding box center [375, 213] width 9 height 9
checkbox input "false"
click at [366, 9] on div "Scoresheet Academic Term All First Term Second Term Third Term Add Assessment N…" at bounding box center [321, 132] width 411 height 278
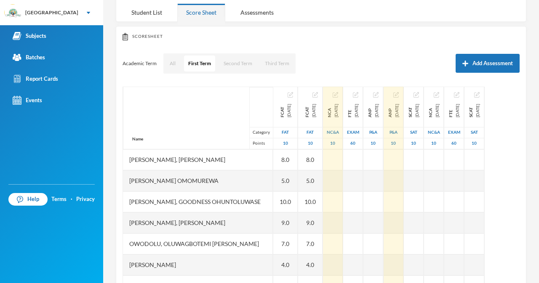
scroll to position [84, 0]
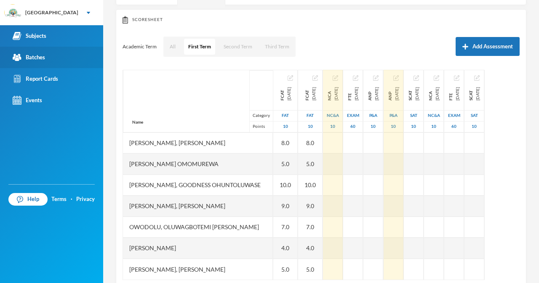
click at [32, 54] on div "Batches" at bounding box center [29, 57] width 32 height 9
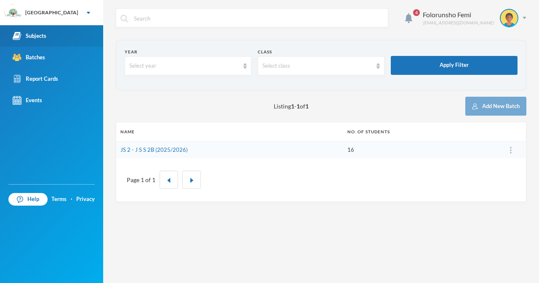
click at [32, 36] on div "Subjects" at bounding box center [30, 36] width 34 height 9
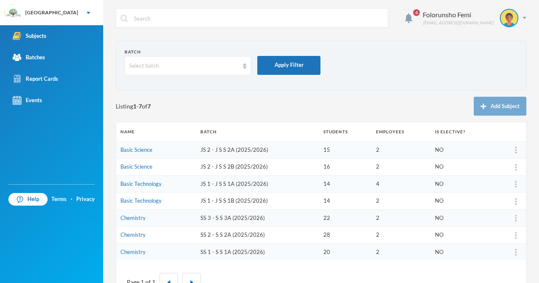
click at [144, 197] on td "Basic Technology" at bounding box center [156, 201] width 80 height 17
click at [145, 202] on link "Basic Technology" at bounding box center [140, 201] width 41 height 7
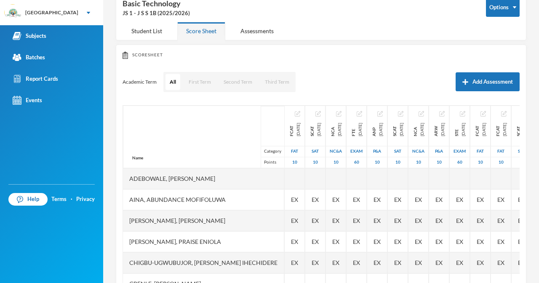
scroll to position [56, 0]
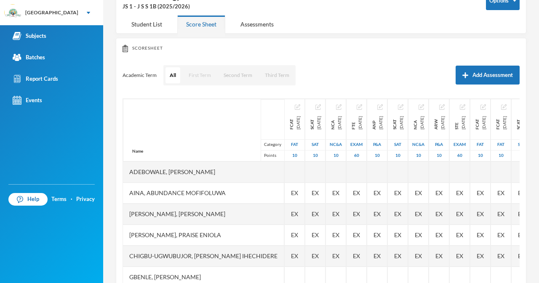
click at [196, 77] on button "First Term" at bounding box center [199, 75] width 31 height 16
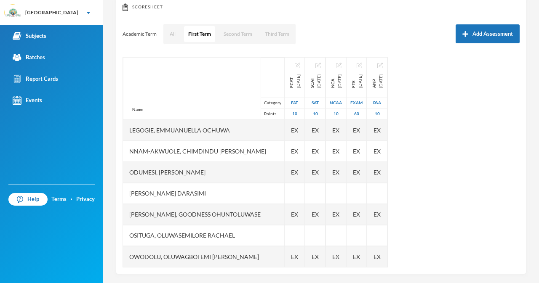
scroll to position [101, 0]
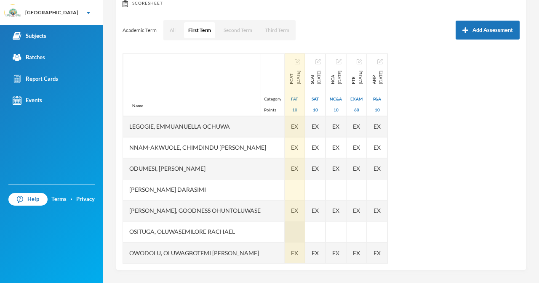
click at [290, 233] on div at bounding box center [295, 232] width 20 height 21
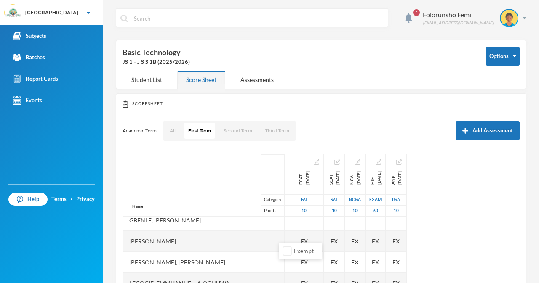
scroll to position [0, 0]
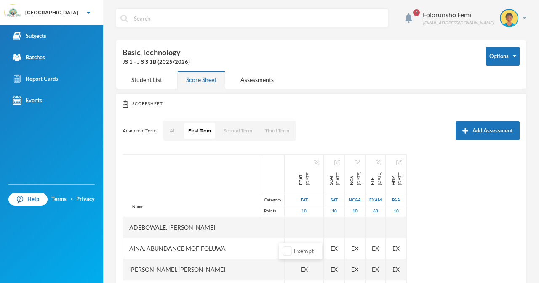
click at [252, 250] on div "Aina, Abundance Mofifoluwa" at bounding box center [203, 248] width 161 height 21
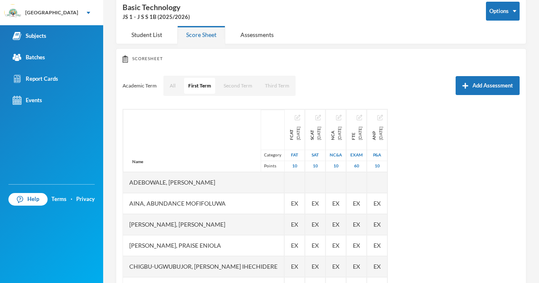
scroll to position [46, 0]
click at [200, 129] on div "Name Category Points" at bounding box center [203, 140] width 161 height 63
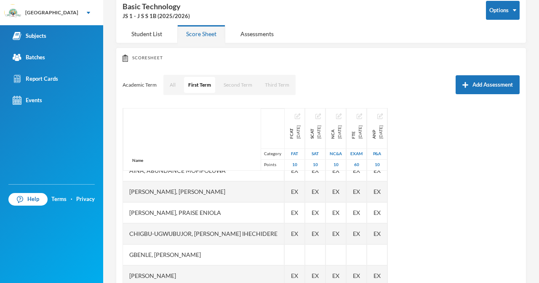
scroll to position [0, 0]
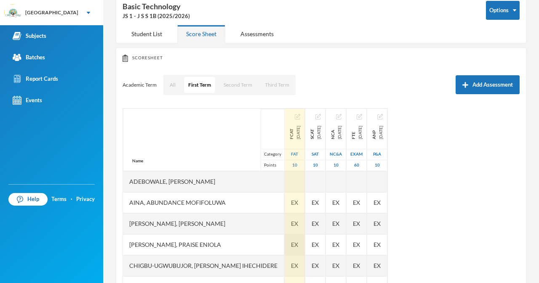
click at [291, 243] on span "EX" at bounding box center [294, 244] width 7 height 9
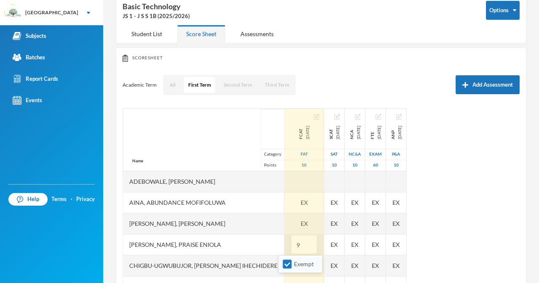
type input "9"
click at [284, 267] on input "Exempt" at bounding box center [287, 264] width 9 height 9
checkbox input "false"
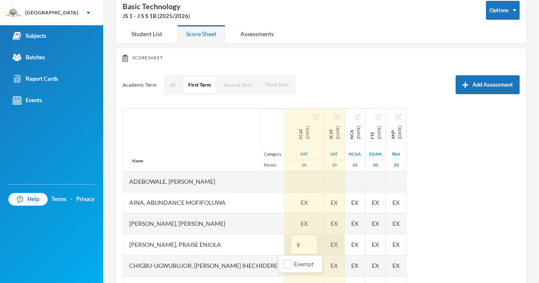
click at [325, 240] on div "EX" at bounding box center [334, 245] width 20 height 21
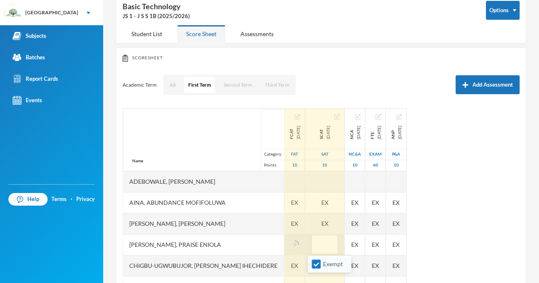
click at [314, 261] on input "Exempt" at bounding box center [316, 264] width 9 height 9
checkbox input "false"
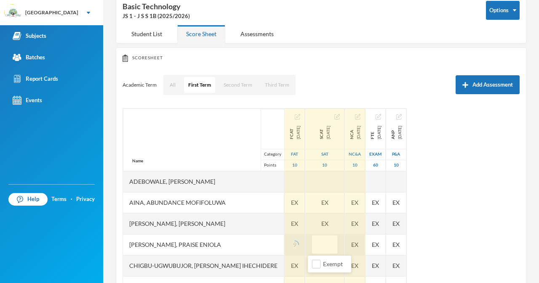
click at [354, 253] on div "EX" at bounding box center [355, 245] width 20 height 21
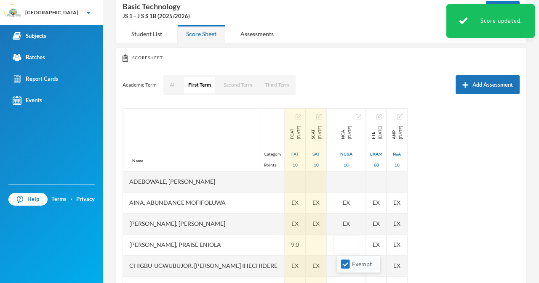
click at [345, 263] on input "Exempt" at bounding box center [345, 264] width 9 height 9
checkbox input "false"
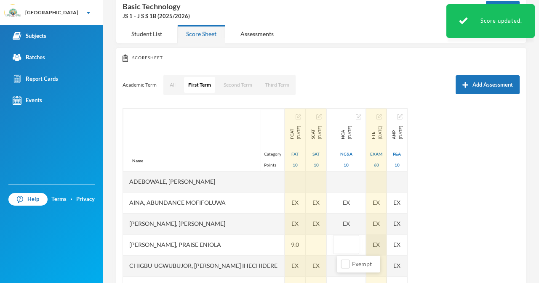
click at [390, 246] on div "Name Category Points Adebowale, [PERSON_NAME], [PERSON_NAME], [PERSON_NAME] [PE…" at bounding box center [321, 213] width 397 height 211
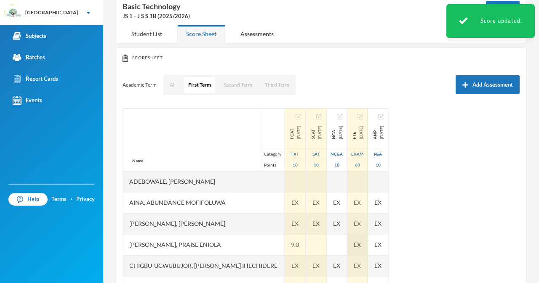
click at [361, 244] on span "EX" at bounding box center [357, 244] width 7 height 9
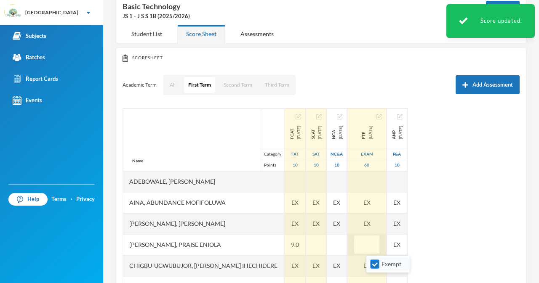
click at [375, 267] on input "Exempt" at bounding box center [375, 264] width 9 height 9
checkbox input "false"
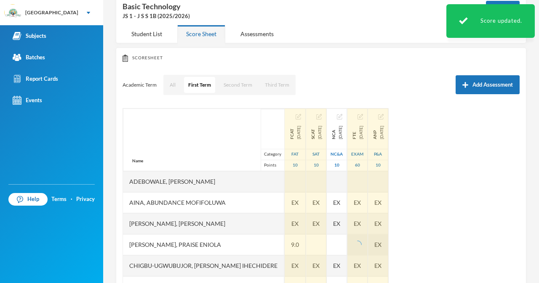
click at [388, 245] on div "EX" at bounding box center [378, 245] width 20 height 21
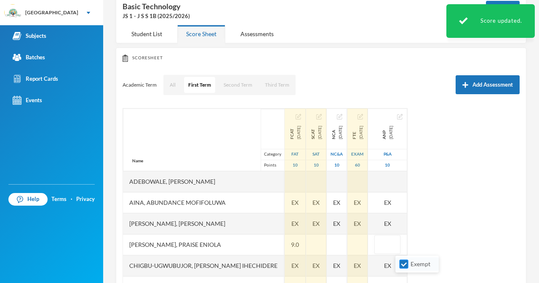
click at [402, 268] on input "Exempt" at bounding box center [404, 264] width 9 height 9
checkbox input "false"
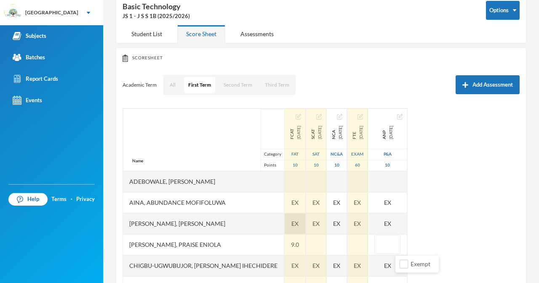
click at [291, 221] on span "EX" at bounding box center [294, 223] width 7 height 9
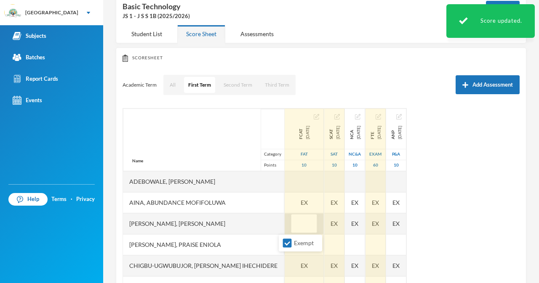
type input "6"
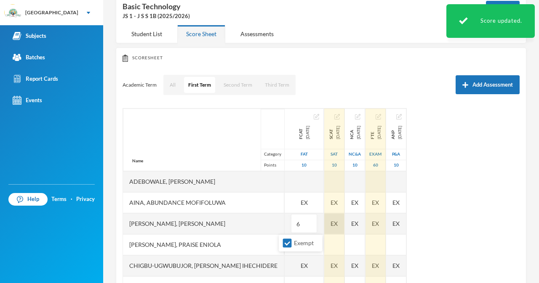
click at [326, 224] on div "EX" at bounding box center [334, 224] width 20 height 21
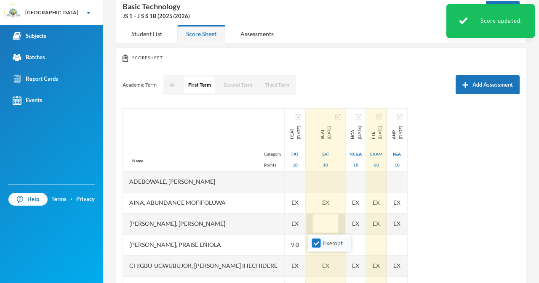
click at [312, 247] on input "Exempt" at bounding box center [316, 243] width 9 height 9
checkbox input "false"
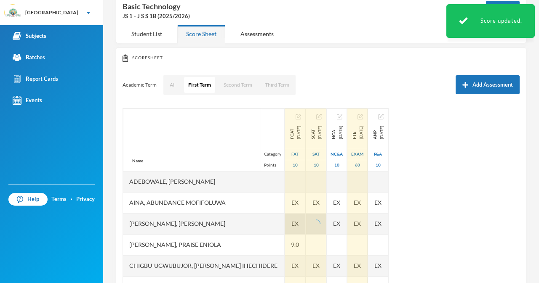
click at [292, 230] on div "EX" at bounding box center [295, 224] width 21 height 21
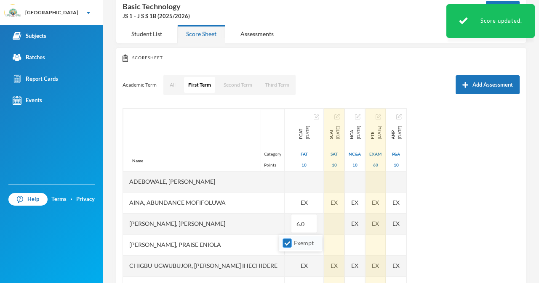
click at [291, 243] on input "Exempt" at bounding box center [287, 243] width 9 height 9
checkbox input "false"
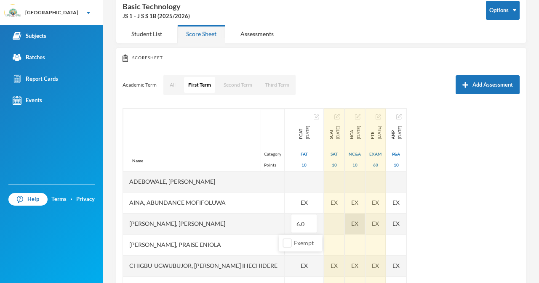
click at [351, 227] on div "EX" at bounding box center [355, 224] width 20 height 21
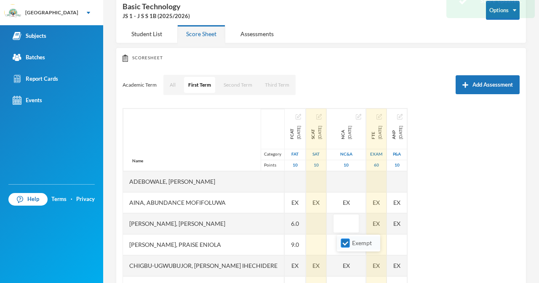
click at [350, 244] on input "Exempt" at bounding box center [345, 243] width 9 height 9
checkbox input "false"
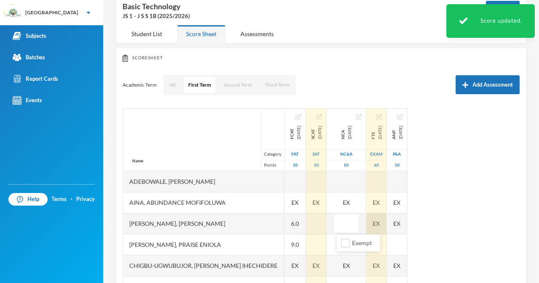
click at [387, 225] on div "EX" at bounding box center [376, 224] width 20 height 21
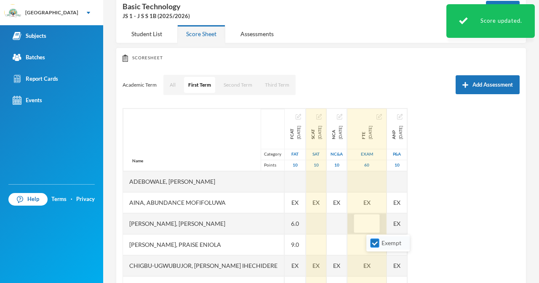
click at [381, 242] on label "Exempt" at bounding box center [387, 243] width 33 height 9
click at [379, 242] on input "Exempt" at bounding box center [375, 243] width 9 height 9
checkbox input "false"
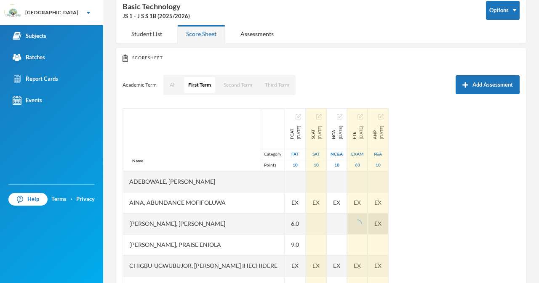
click at [382, 223] on span "EX" at bounding box center [377, 223] width 7 height 9
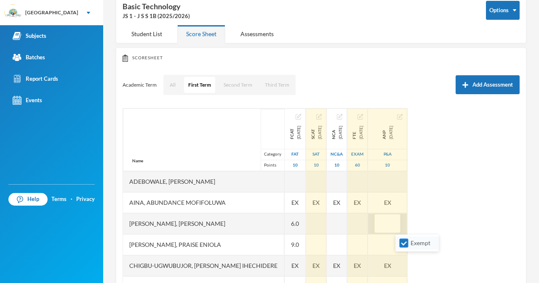
click at [406, 245] on input "Exempt" at bounding box center [404, 243] width 9 height 9
checkbox input "false"
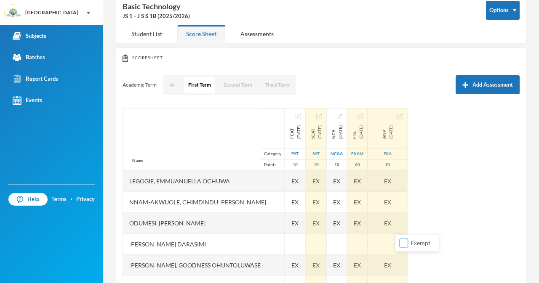
scroll to position [101, 0]
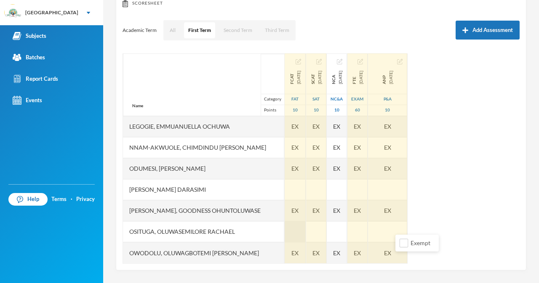
click at [285, 235] on div at bounding box center [295, 232] width 21 height 21
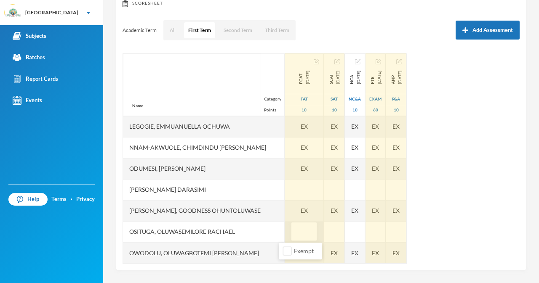
click at [296, 232] on input "text" at bounding box center [304, 232] width 17 height 19
type input "8"
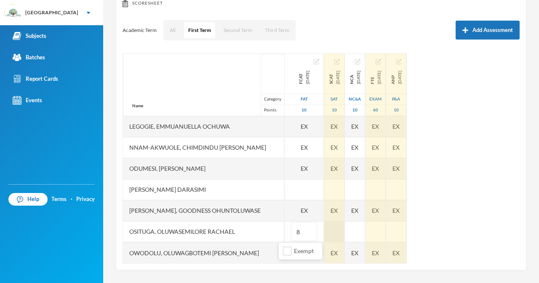
click at [324, 234] on div at bounding box center [334, 232] width 20 height 21
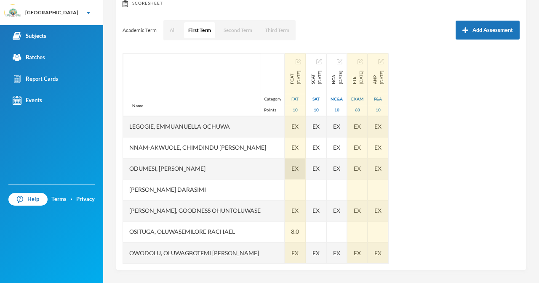
click at [291, 168] on span "EX" at bounding box center [294, 168] width 7 height 9
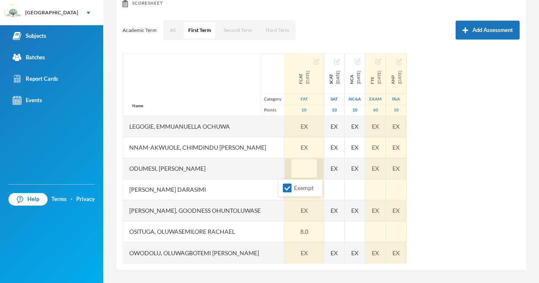
type input "7"
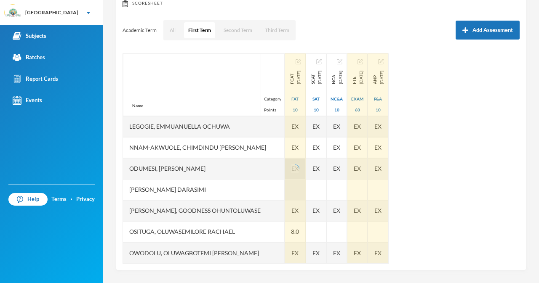
click at [285, 190] on div at bounding box center [295, 189] width 21 height 21
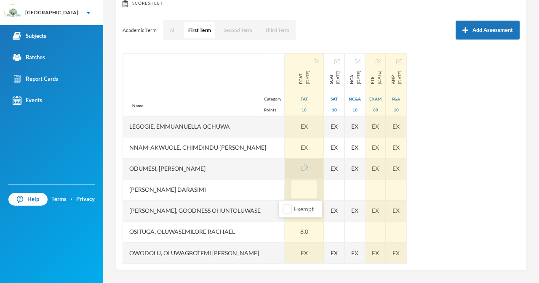
click at [296, 192] on input "text" at bounding box center [304, 190] width 17 height 19
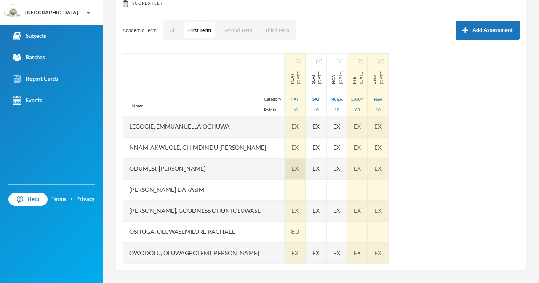
click at [285, 169] on div "EX" at bounding box center [295, 168] width 21 height 21
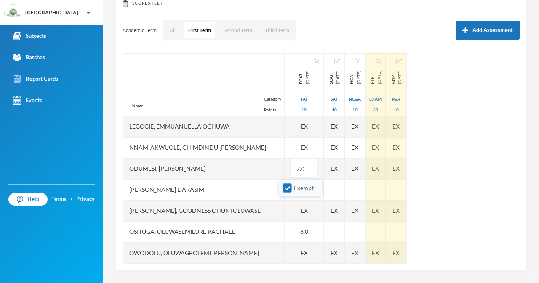
click at [287, 184] on input "Exempt" at bounding box center [287, 188] width 9 height 9
checkbox input "false"
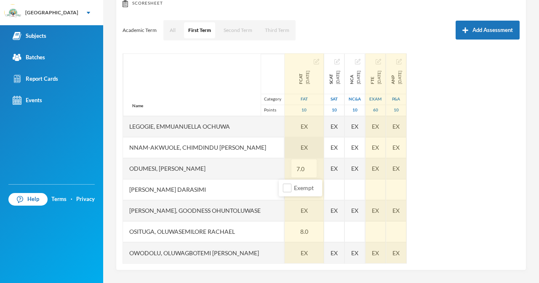
click at [285, 145] on div "EX" at bounding box center [304, 147] width 39 height 21
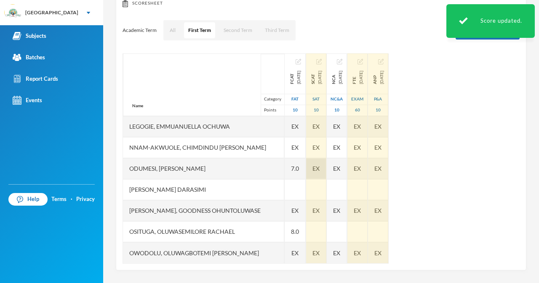
click at [325, 168] on div "EX" at bounding box center [316, 168] width 20 height 21
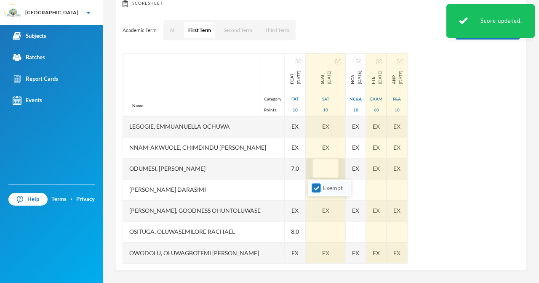
click at [318, 188] on input "Exempt" at bounding box center [316, 188] width 9 height 9
checkbox input "false"
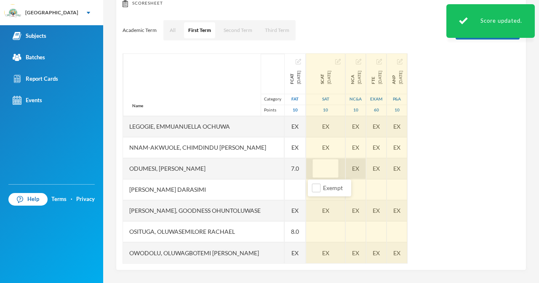
click at [350, 169] on div "EX" at bounding box center [356, 168] width 20 height 21
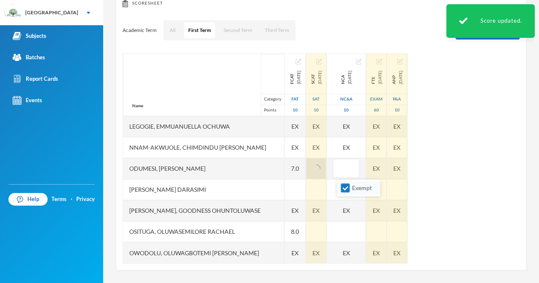
click at [347, 190] on input "Exempt" at bounding box center [345, 188] width 9 height 9
checkbox input "false"
click at [376, 174] on div "EX" at bounding box center [376, 168] width 20 height 21
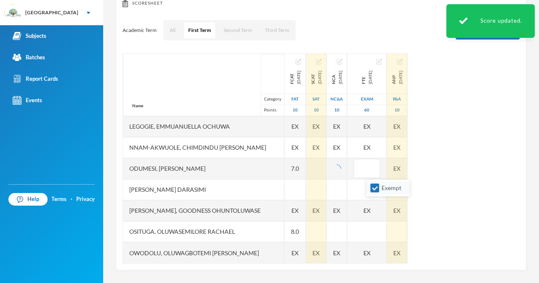
click at [369, 187] on li "Exempt" at bounding box center [387, 187] width 43 height 13
click at [372, 191] on input "Exempt" at bounding box center [375, 188] width 9 height 9
checkbox input "false"
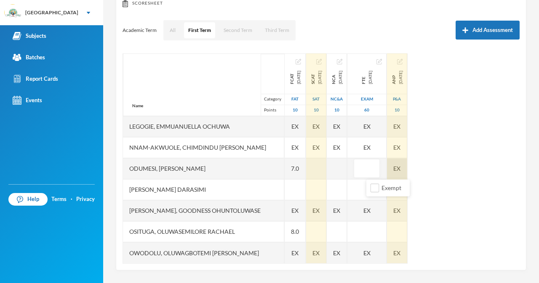
click at [406, 171] on div "EX" at bounding box center [397, 168] width 20 height 21
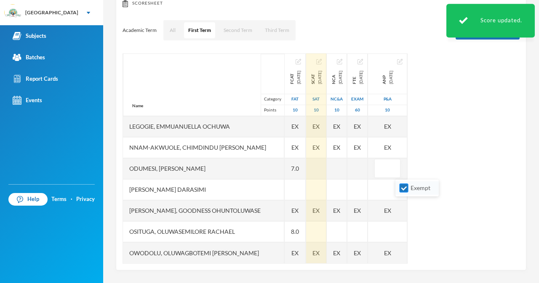
click at [402, 187] on input "Exempt" at bounding box center [404, 188] width 9 height 9
checkbox input "false"
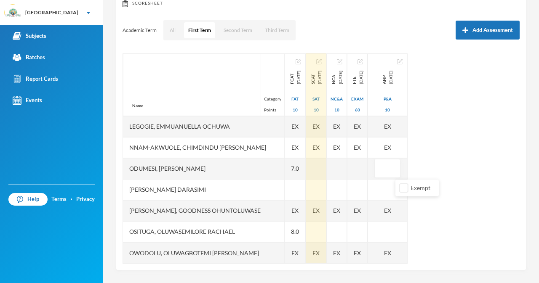
click at [164, 205] on div "[PERSON_NAME], Goodness Ohuntoluwase" at bounding box center [203, 210] width 161 height 21
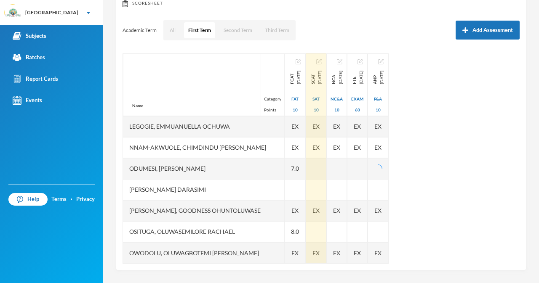
scroll to position [0, 0]
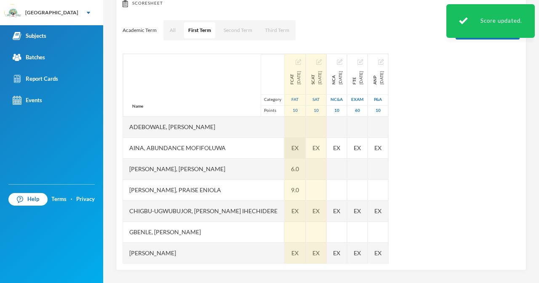
click at [294, 147] on div "EX" at bounding box center [295, 148] width 21 height 21
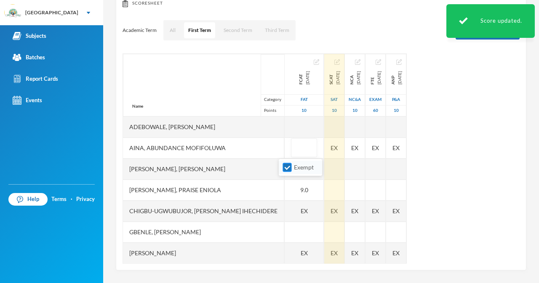
click at [291, 168] on input "Exempt" at bounding box center [287, 167] width 9 height 9
checkbox input "false"
click at [324, 147] on div "EX" at bounding box center [334, 148] width 20 height 21
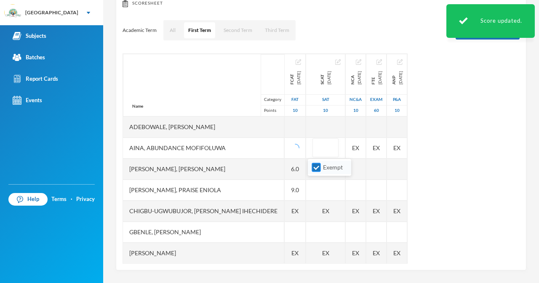
click at [312, 171] on input "Exempt" at bounding box center [316, 167] width 9 height 9
checkbox input "false"
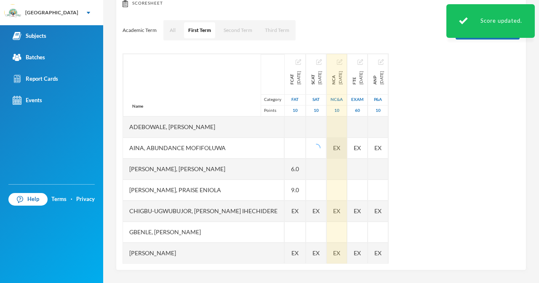
click at [347, 150] on div "EX" at bounding box center [337, 148] width 20 height 21
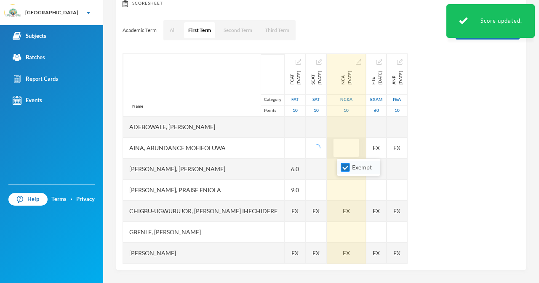
click at [344, 168] on input "Exempt" at bounding box center [345, 167] width 9 height 9
checkbox input "false"
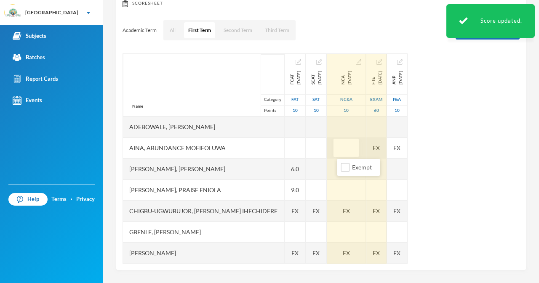
click at [384, 148] on div "EX" at bounding box center [376, 148] width 20 height 21
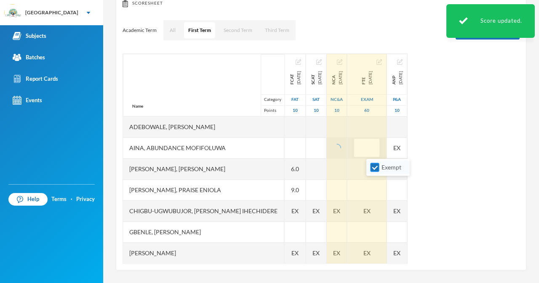
click at [376, 168] on input "Exempt" at bounding box center [375, 167] width 9 height 9
checkbox input "false"
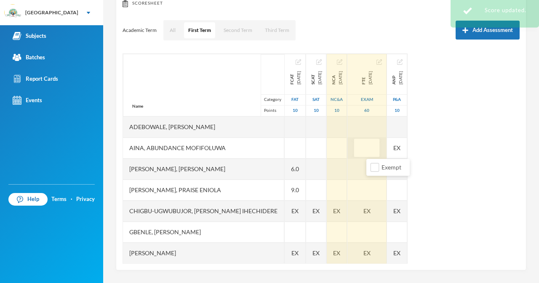
click at [433, 146] on div "Name Category Points Adebowale, [PERSON_NAME], [PERSON_NAME], [PERSON_NAME] [PE…" at bounding box center [321, 158] width 397 height 211
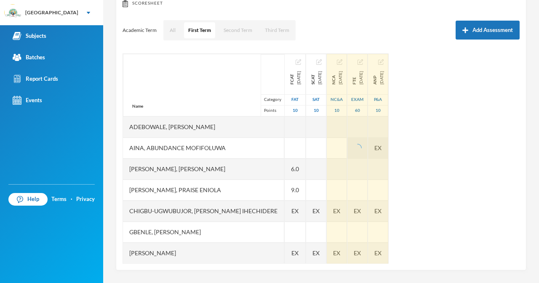
click at [388, 156] on div "EX" at bounding box center [378, 148] width 20 height 21
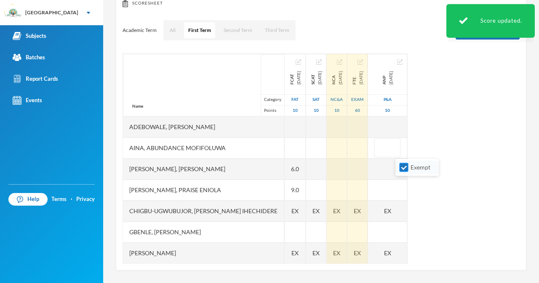
click at [402, 167] on input "Exempt" at bounding box center [404, 167] width 9 height 9
checkbox input "false"
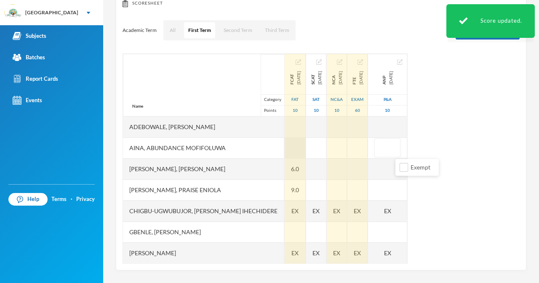
click at [291, 147] on div at bounding box center [295, 148] width 21 height 21
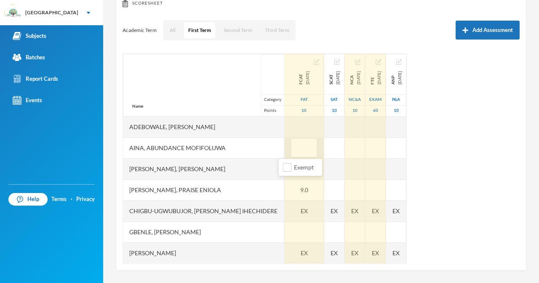
type input "4"
click at [310, 198] on div "Name Category Points Adebowale, [PERSON_NAME], [PERSON_NAME], [PERSON_NAME] [PE…" at bounding box center [321, 158] width 397 height 211
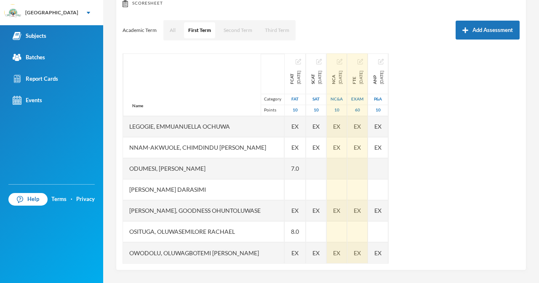
scroll to position [56, 0]
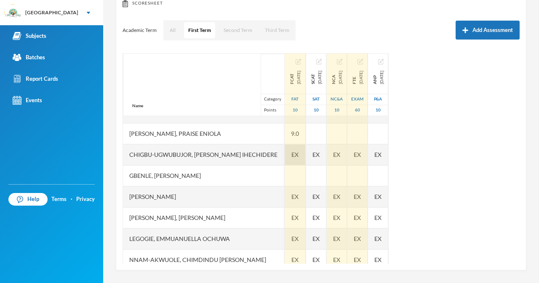
click at [291, 156] on span "EX" at bounding box center [294, 154] width 7 height 9
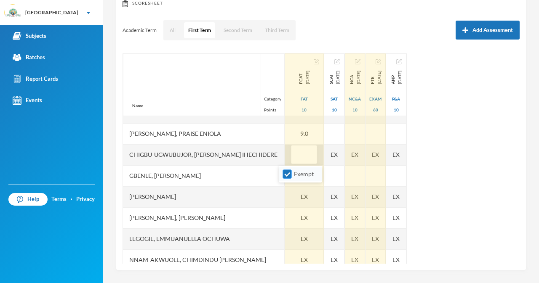
click at [288, 175] on input "Exempt" at bounding box center [287, 174] width 9 height 9
checkbox input "false"
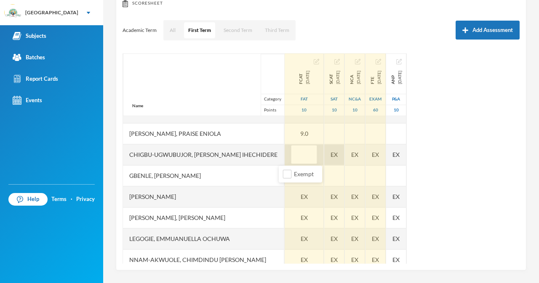
click at [326, 153] on div "EX" at bounding box center [334, 154] width 20 height 21
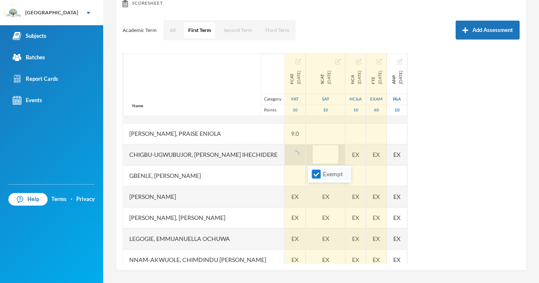
click at [318, 175] on input "Exempt" at bounding box center [316, 174] width 9 height 9
checkbox input "false"
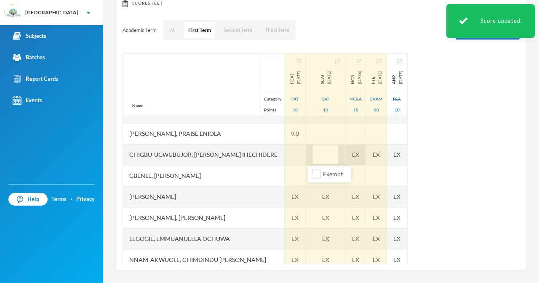
click at [355, 154] on div "EX" at bounding box center [356, 154] width 20 height 21
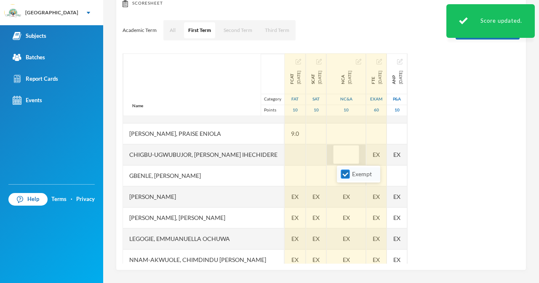
click at [347, 174] on input "Exempt" at bounding box center [345, 174] width 9 height 9
checkbox input "false"
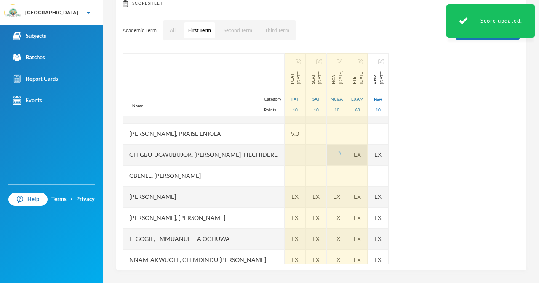
click at [391, 157] on div "Name Category Points Adebowale, [PERSON_NAME], [PERSON_NAME], [PERSON_NAME] [PE…" at bounding box center [321, 158] width 397 height 211
click at [361, 158] on span "EX" at bounding box center [357, 154] width 7 height 9
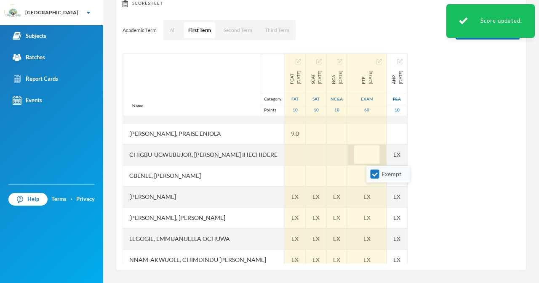
click at [376, 173] on input "Exempt" at bounding box center [375, 174] width 9 height 9
checkbox input "false"
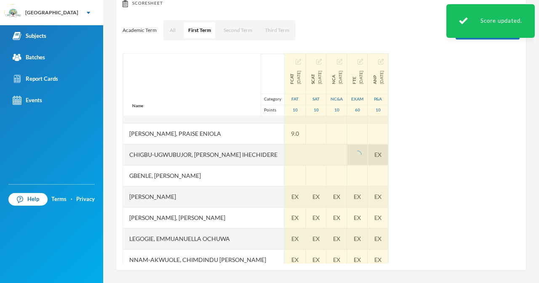
click at [388, 156] on div "EX" at bounding box center [378, 154] width 20 height 21
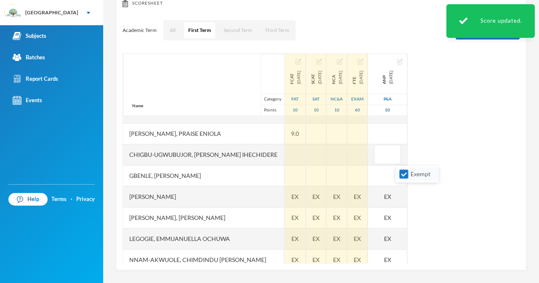
click at [402, 177] on input "Exempt" at bounding box center [404, 174] width 9 height 9
checkbox input "false"
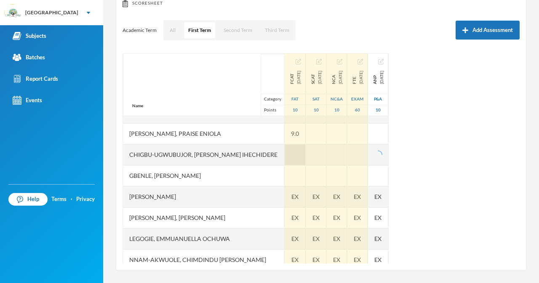
click at [285, 149] on div at bounding box center [295, 154] width 21 height 21
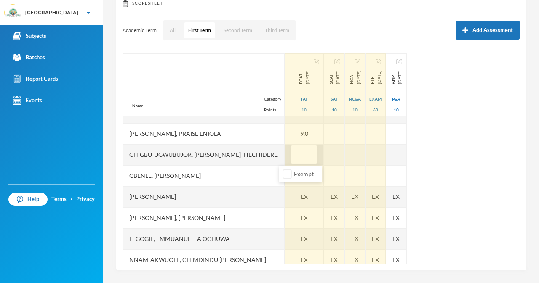
type input "5"
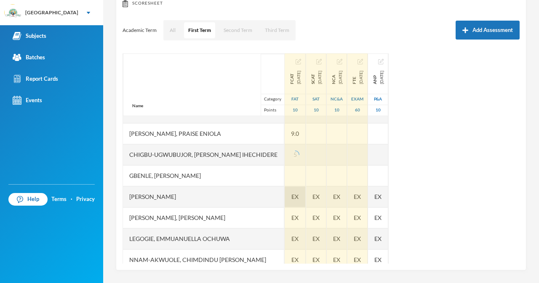
click at [285, 187] on div "EX" at bounding box center [295, 197] width 21 height 21
click at [285, 183] on div at bounding box center [295, 175] width 21 height 21
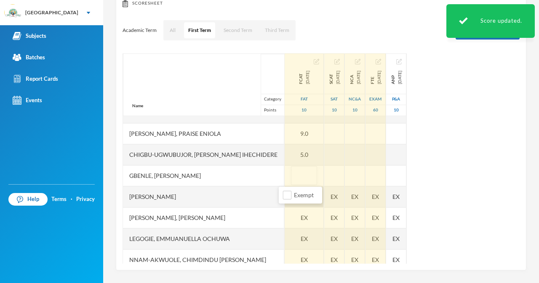
type input "9"
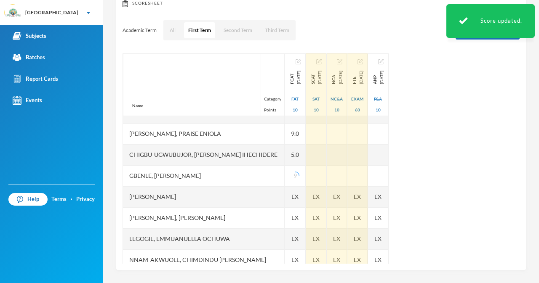
click at [270, 181] on div "Gbenle, [PERSON_NAME]" at bounding box center [203, 175] width 161 height 21
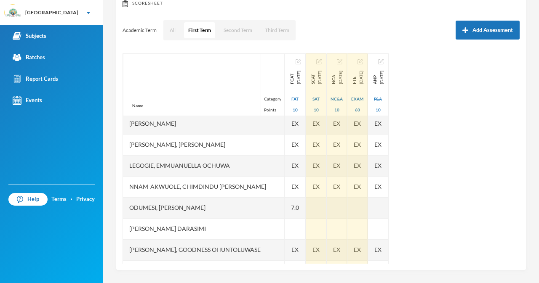
scroll to position [17, 0]
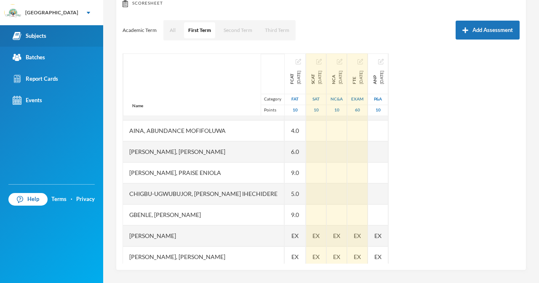
click at [22, 32] on div "Subjects" at bounding box center [30, 36] width 34 height 9
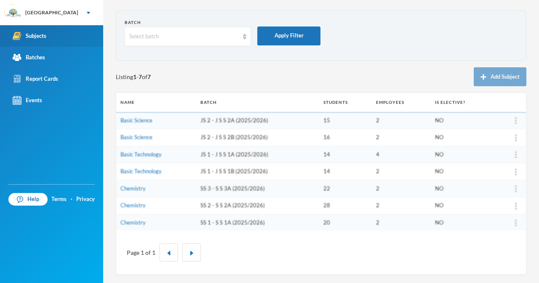
scroll to position [29, 0]
click at [175, 153] on td "Basic Technology" at bounding box center [156, 154] width 80 height 17
click at [164, 154] on td "Basic Technology" at bounding box center [156, 154] width 80 height 17
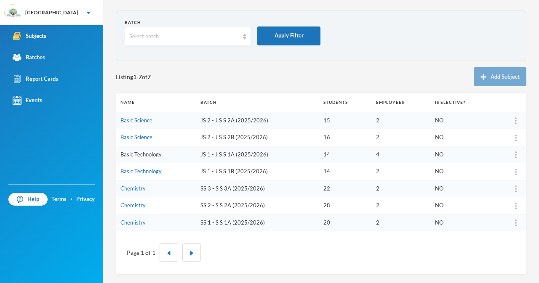
click at [149, 155] on link "Basic Technology" at bounding box center [140, 154] width 41 height 7
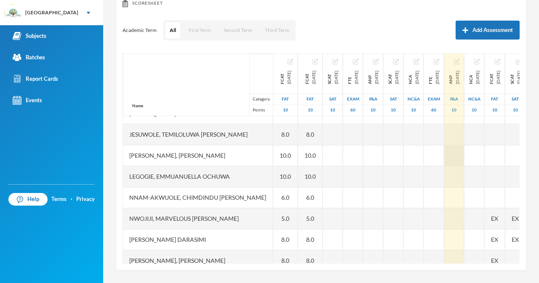
scroll to position [160, 0]
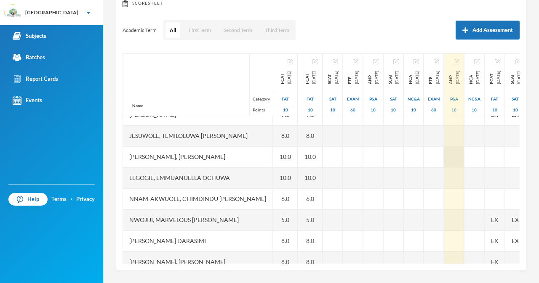
click at [464, 157] on div at bounding box center [454, 157] width 20 height 21
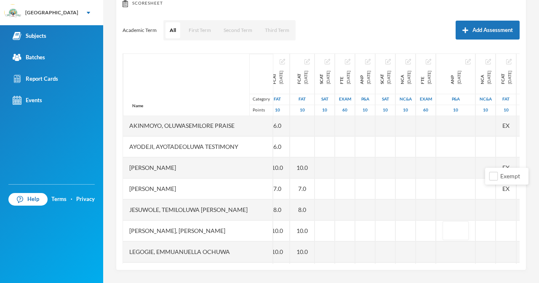
scroll to position [0, 8]
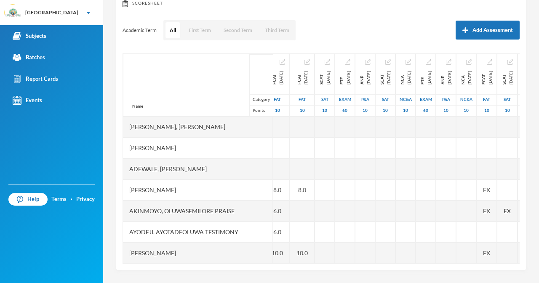
click at [517, 50] on div "Scoresheet Academic Term All First Term Second Term Third Term Add Assessment N…" at bounding box center [321, 132] width 411 height 278
drag, startPoint x: 496, startPoint y: 68, endPoint x: 192, endPoint y: 127, distance: 310.0
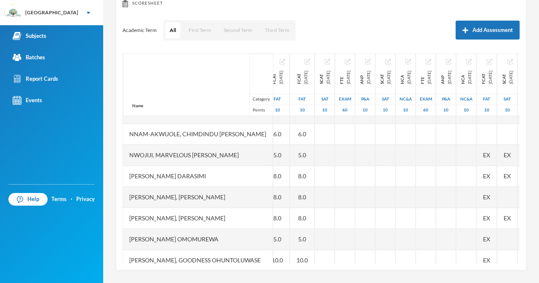
scroll to position [323, 8]
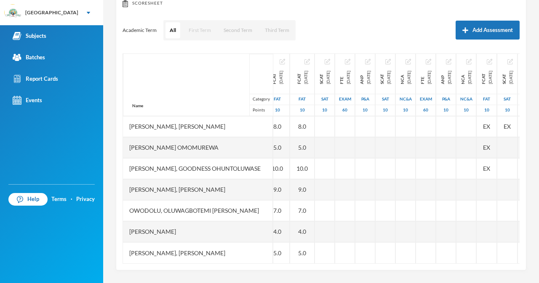
click at [198, 32] on button "First Term" at bounding box center [199, 30] width 31 height 16
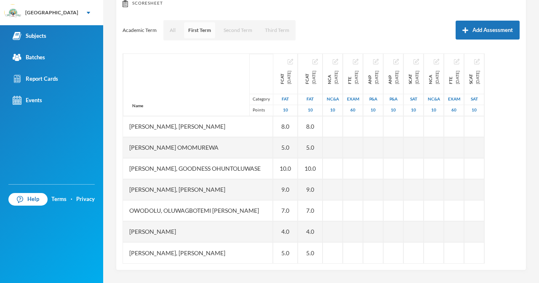
click at [198, 32] on button "First Term" at bounding box center [199, 30] width 31 height 16
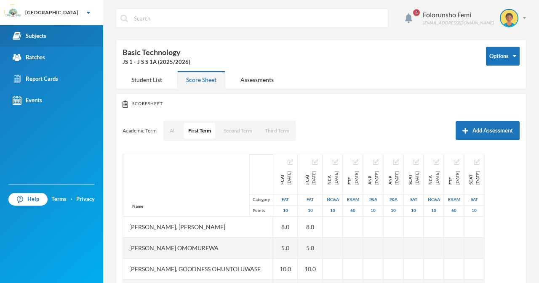
click at [37, 37] on div "Subjects" at bounding box center [30, 36] width 34 height 9
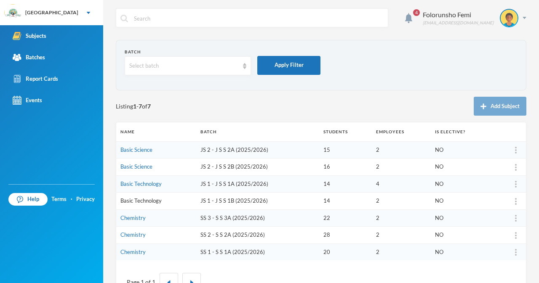
click at [147, 199] on link "Basic Technology" at bounding box center [140, 201] width 41 height 7
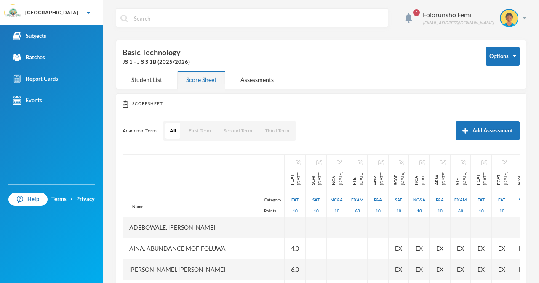
drag, startPoint x: 202, startPoint y: 134, endPoint x: 185, endPoint y: 163, distance: 32.9
click at [185, 163] on div "Name Category Points" at bounding box center [203, 186] width 161 height 63
click at [197, 131] on button "First Term" at bounding box center [199, 131] width 31 height 16
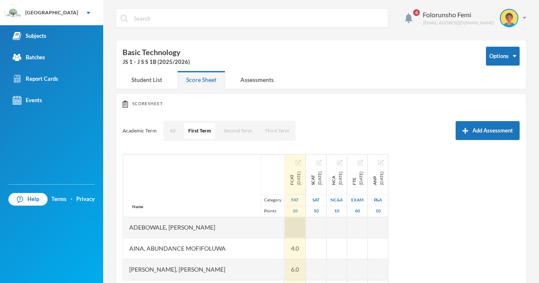
click at [285, 227] on div at bounding box center [295, 227] width 21 height 21
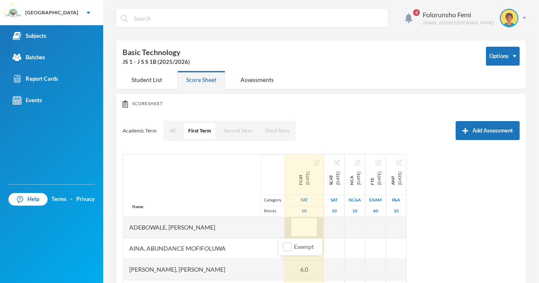
type input "5"
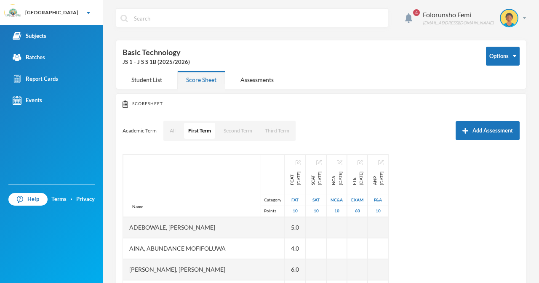
drag, startPoint x: 289, startPoint y: 234, endPoint x: 219, endPoint y: 181, distance: 87.8
click at [219, 181] on div "Name Category Points" at bounding box center [203, 186] width 161 height 63
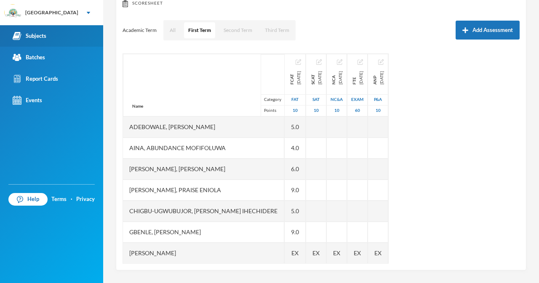
click at [27, 35] on div "Subjects" at bounding box center [30, 36] width 34 height 9
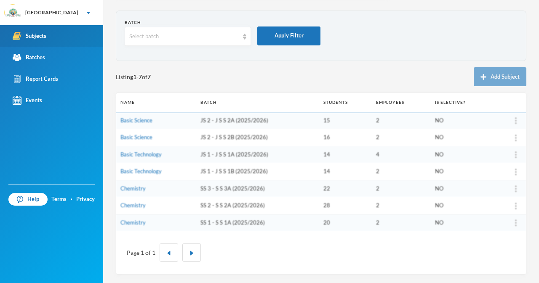
scroll to position [29, 0]
click at [161, 154] on link "Basic Technology" at bounding box center [140, 154] width 41 height 7
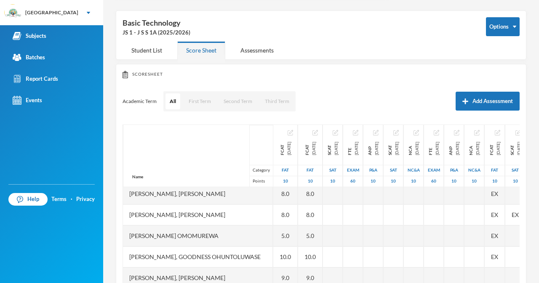
scroll to position [323, 0]
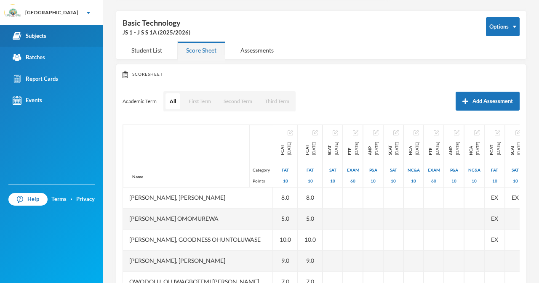
click at [40, 35] on div "Subjects" at bounding box center [30, 36] width 34 height 9
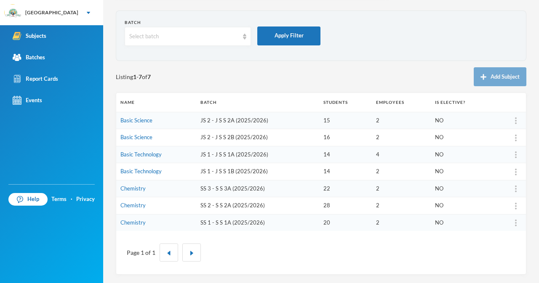
click at [154, 225] on td "Chemistry" at bounding box center [156, 222] width 80 height 17
click at [141, 224] on link "Chemistry" at bounding box center [132, 222] width 25 height 7
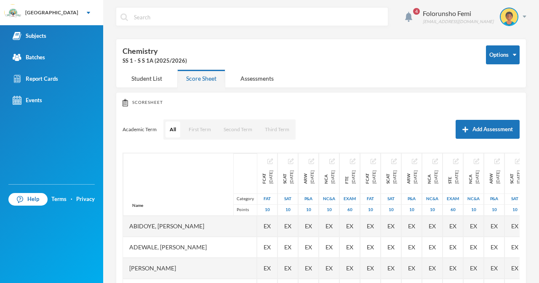
scroll to position [29, 0]
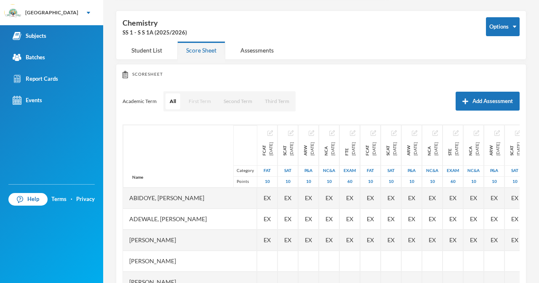
click at [205, 101] on button "First Term" at bounding box center [199, 101] width 31 height 16
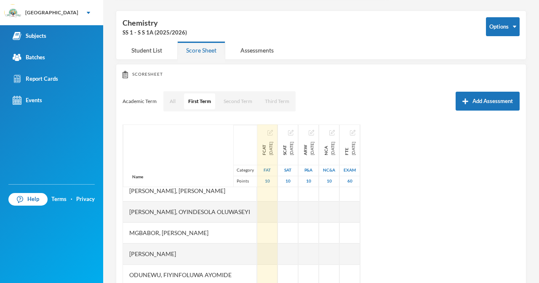
scroll to position [0, 0]
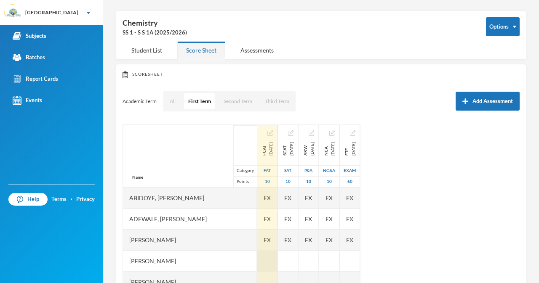
click at [278, 264] on div at bounding box center [267, 261] width 20 height 21
click at [275, 262] on div at bounding box center [267, 261] width 20 height 21
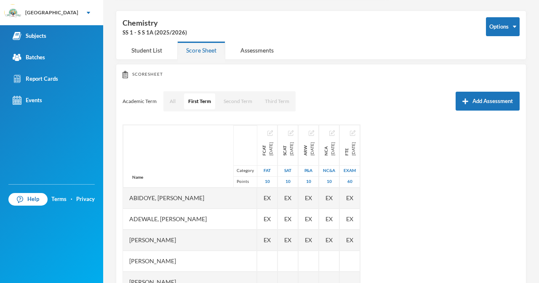
drag, startPoint x: 275, startPoint y: 263, endPoint x: 259, endPoint y: 258, distance: 16.5
drag, startPoint x: 259, startPoint y: 258, endPoint x: 238, endPoint y: 254, distance: 21.1
click at [507, 177] on div "Name Category Points [PERSON_NAME], [PERSON_NAME], [PERSON_NAME] [PERSON_NAME] …" at bounding box center [321, 230] width 397 height 211
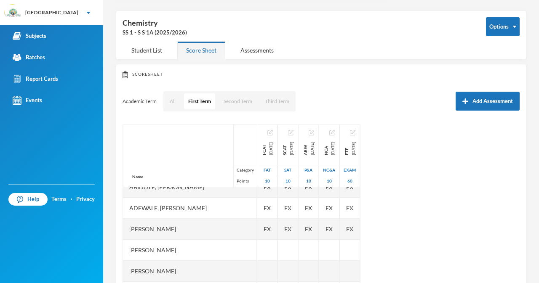
scroll to position [25, 0]
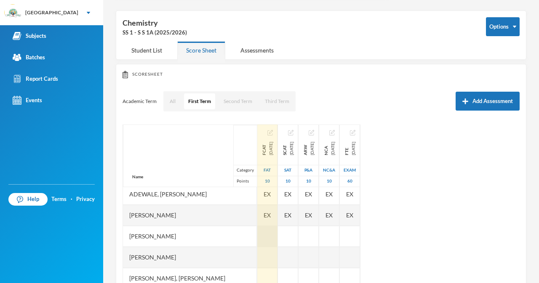
click at [278, 238] on div at bounding box center [267, 236] width 20 height 21
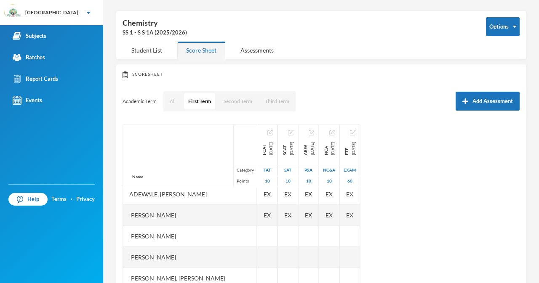
drag, startPoint x: 224, startPoint y: 214, endPoint x: 267, endPoint y: 271, distance: 71.5
drag, startPoint x: 267, startPoint y: 272, endPoint x: 251, endPoint y: 252, distance: 25.8
drag, startPoint x: 251, startPoint y: 252, endPoint x: 219, endPoint y: 235, distance: 36.0
drag, startPoint x: 219, startPoint y: 235, endPoint x: 448, endPoint y: 223, distance: 229.4
click at [448, 223] on div "Name Category Points [PERSON_NAME], [PERSON_NAME], [PERSON_NAME] [PERSON_NAME] …" at bounding box center [321, 230] width 397 height 211
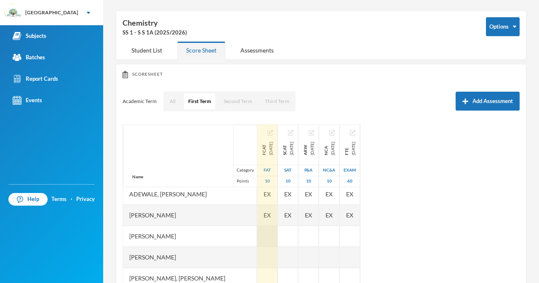
click at [278, 233] on div at bounding box center [267, 236] width 20 height 21
click at [278, 214] on div "EX" at bounding box center [267, 215] width 20 height 21
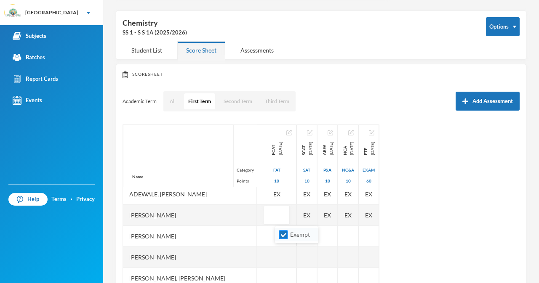
click at [281, 234] on input "Exempt" at bounding box center [283, 235] width 9 height 9
checkbox input "false"
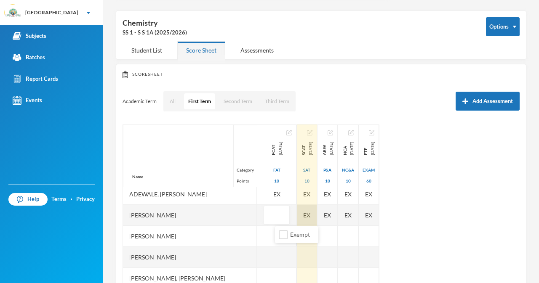
click at [317, 216] on div "EX" at bounding box center [307, 215] width 20 height 21
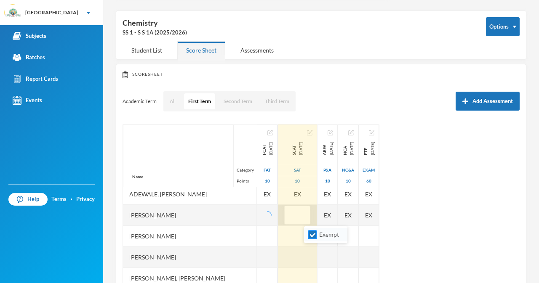
click at [312, 235] on input "Exempt" at bounding box center [312, 235] width 9 height 9
checkbox input "false"
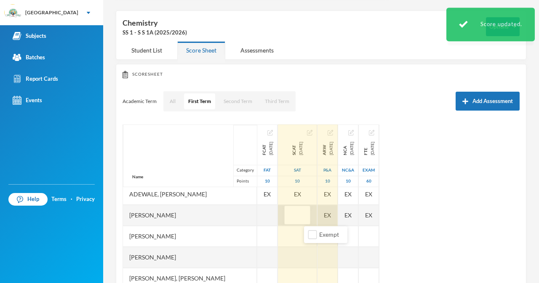
click at [338, 218] on div "EX" at bounding box center [328, 215] width 20 height 21
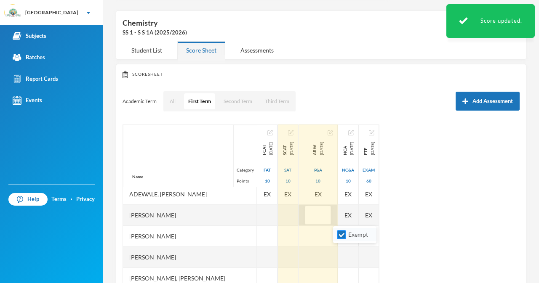
click at [344, 233] on input "Exempt" at bounding box center [341, 235] width 9 height 9
checkbox input "false"
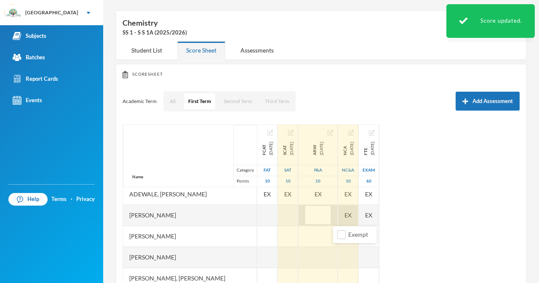
click at [358, 217] on div "EX" at bounding box center [348, 215] width 20 height 21
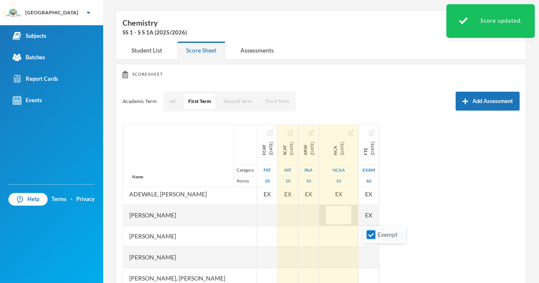
click at [365, 236] on li "Exempt" at bounding box center [384, 234] width 43 height 13
click at [371, 235] on input "Exempt" at bounding box center [371, 235] width 9 height 9
checkbox input "false"
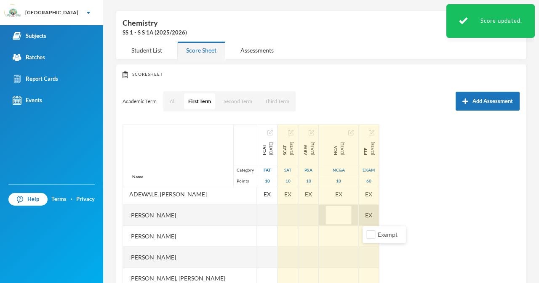
click at [379, 218] on div "EX" at bounding box center [369, 215] width 20 height 21
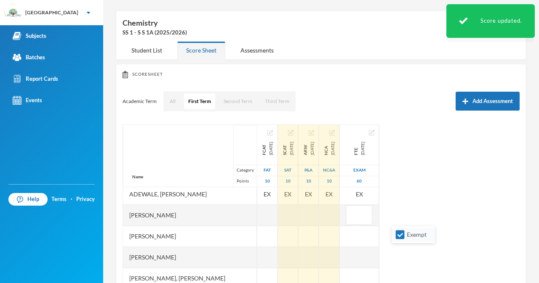
click at [405, 230] on li "Exempt" at bounding box center [413, 234] width 43 height 13
click at [396, 238] on input "Exempt" at bounding box center [400, 235] width 9 height 9
checkbox input "false"
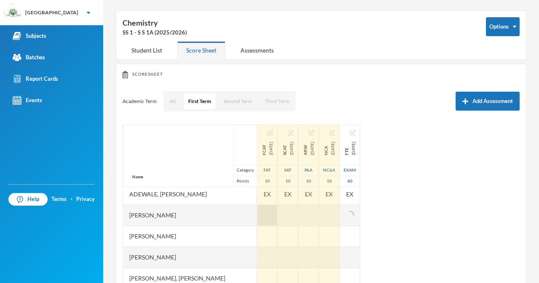
click at [278, 216] on div at bounding box center [267, 215] width 20 height 21
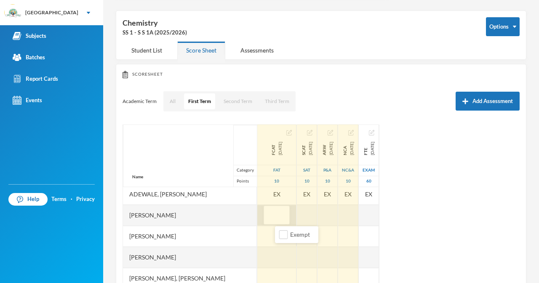
type input "8"
click at [280, 260] on div at bounding box center [276, 257] width 39 height 21
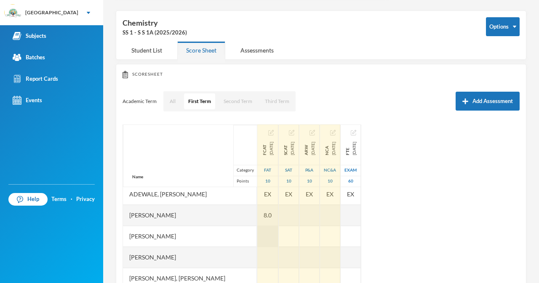
click at [278, 237] on div at bounding box center [267, 236] width 21 height 21
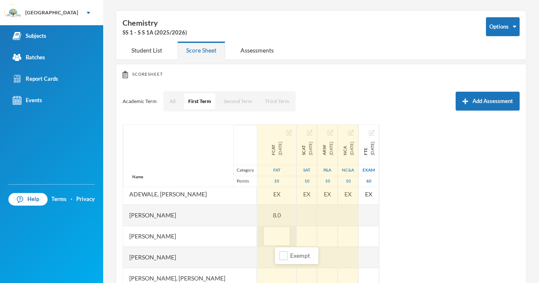
type input "8"
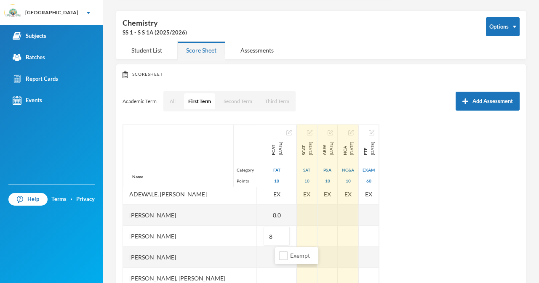
click at [317, 263] on div at bounding box center [307, 257] width 20 height 21
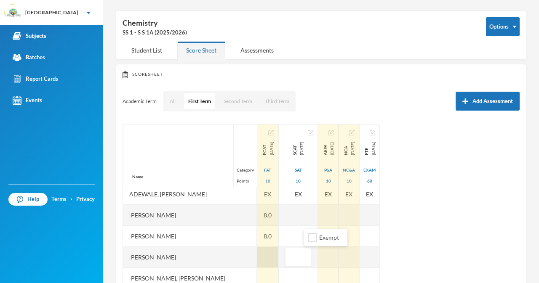
click at [278, 261] on div at bounding box center [267, 257] width 21 height 21
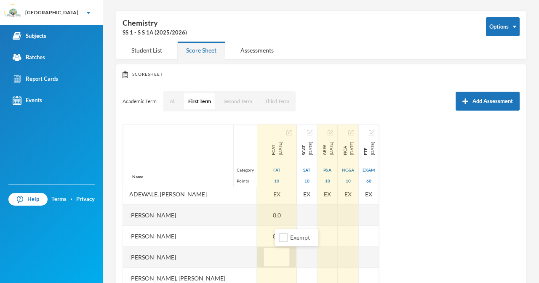
type input "8"
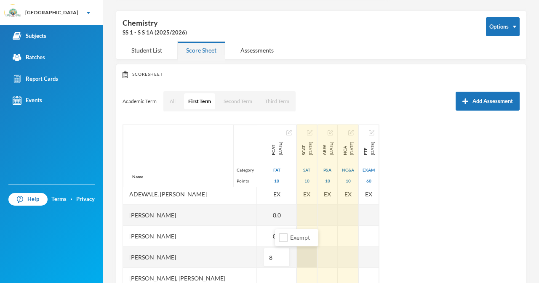
click at [314, 262] on div at bounding box center [307, 257] width 20 height 21
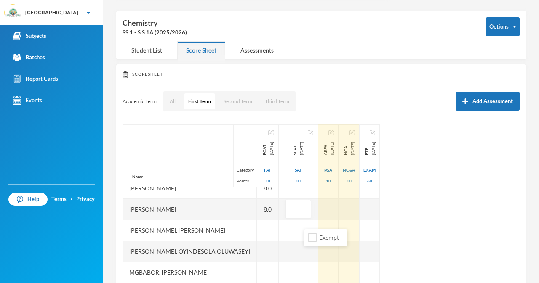
scroll to position [84, 0]
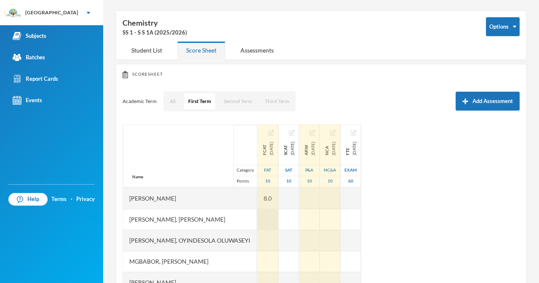
click at [278, 218] on div at bounding box center [267, 219] width 21 height 21
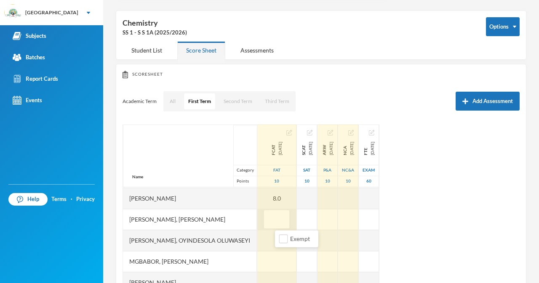
type input "6"
click at [293, 264] on div at bounding box center [276, 261] width 39 height 21
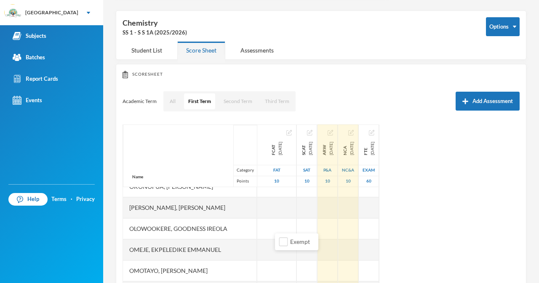
scroll to position [252, 0]
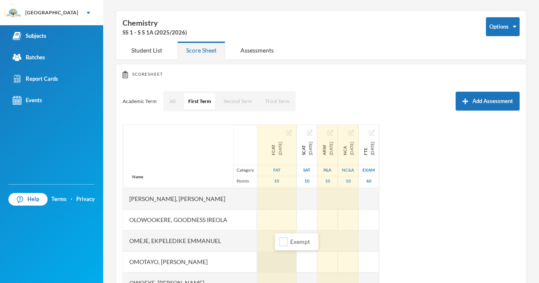
click at [274, 262] on div at bounding box center [276, 262] width 39 height 21
type input "8"
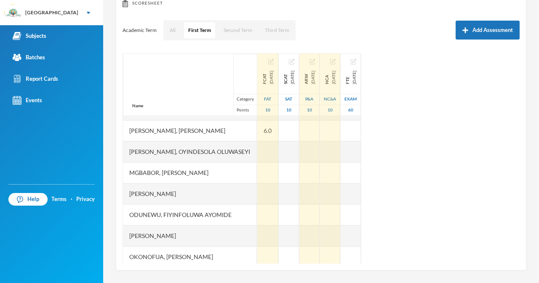
scroll to position [24, 0]
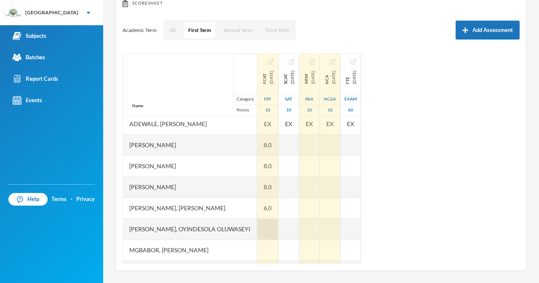
click at [278, 226] on div at bounding box center [267, 229] width 21 height 21
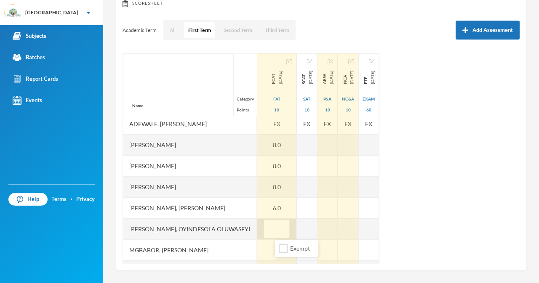
type input "8"
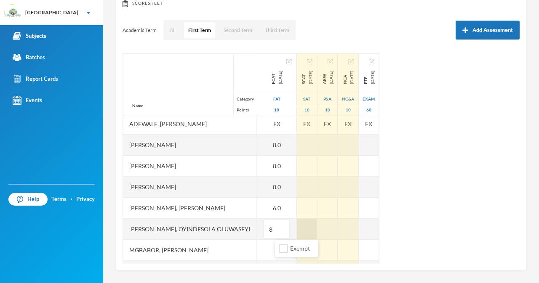
click at [317, 228] on div at bounding box center [307, 229] width 20 height 21
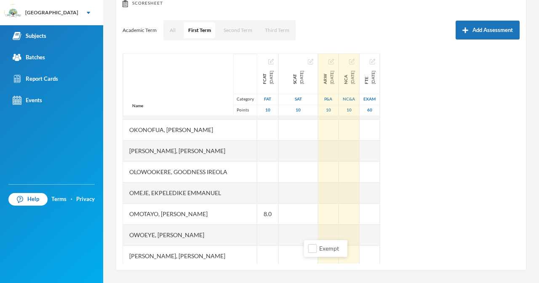
scroll to position [207, 0]
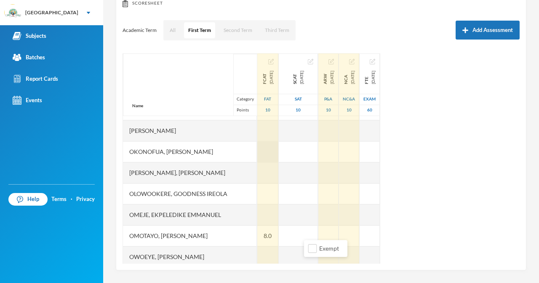
click at [278, 149] on div at bounding box center [267, 151] width 21 height 21
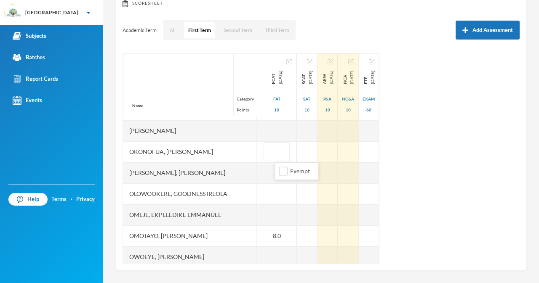
type input "8"
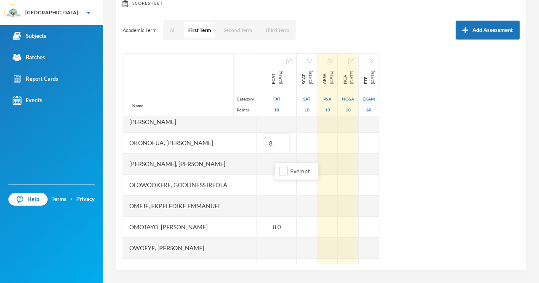
scroll to position [215, 0]
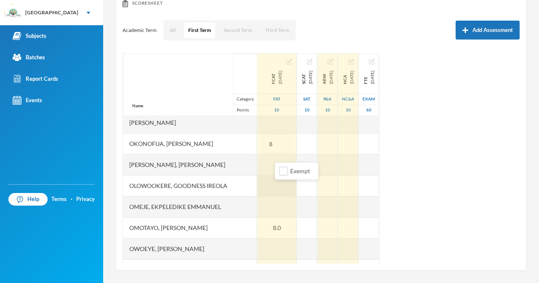
click at [283, 188] on div at bounding box center [276, 186] width 39 height 21
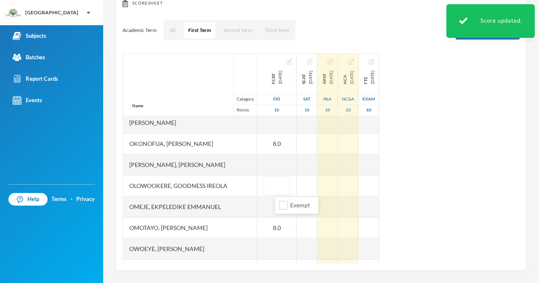
type input "6"
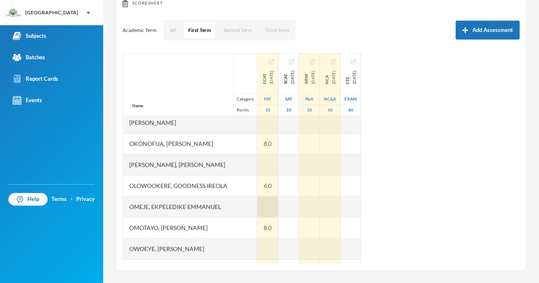
click at [278, 205] on div at bounding box center [267, 207] width 21 height 21
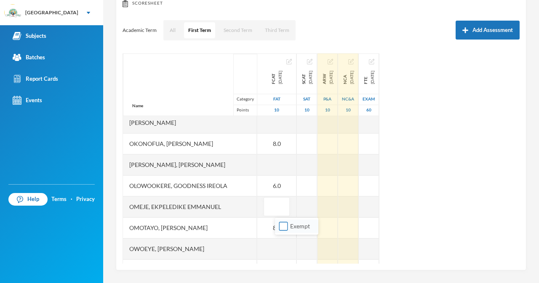
type input "7"
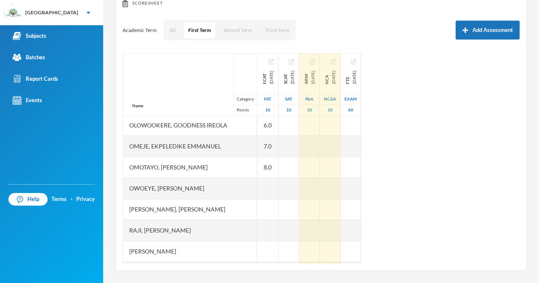
scroll to position [277, 0]
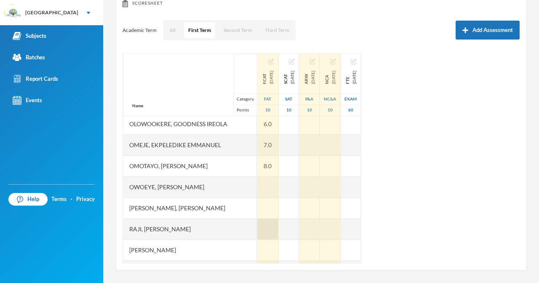
click at [278, 230] on div at bounding box center [267, 229] width 21 height 21
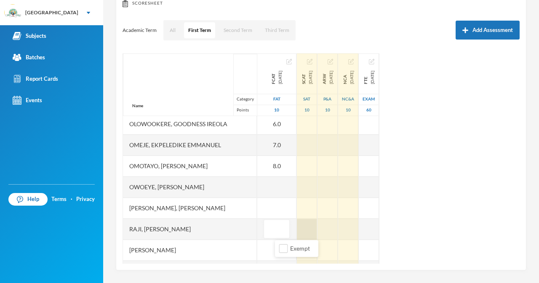
type input "7"
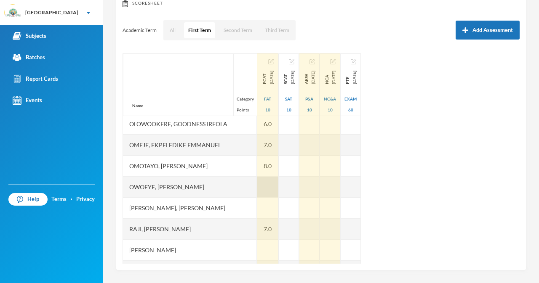
click at [278, 186] on div at bounding box center [267, 187] width 21 height 21
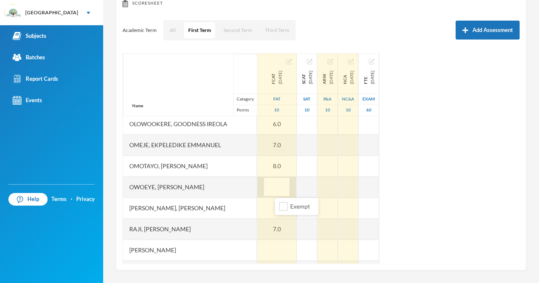
type input "8"
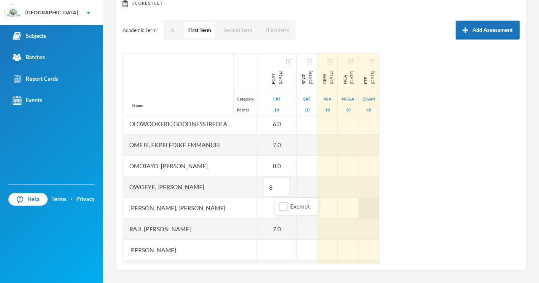
click at [379, 203] on div at bounding box center [369, 208] width 20 height 21
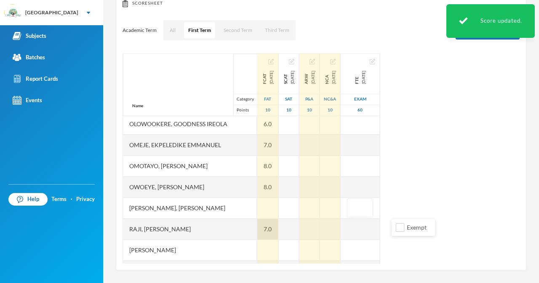
scroll to position [295, 0]
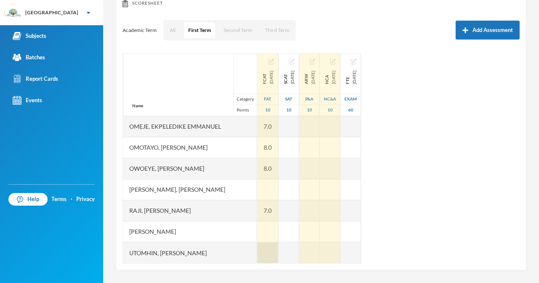
click at [278, 250] on div at bounding box center [267, 253] width 21 height 21
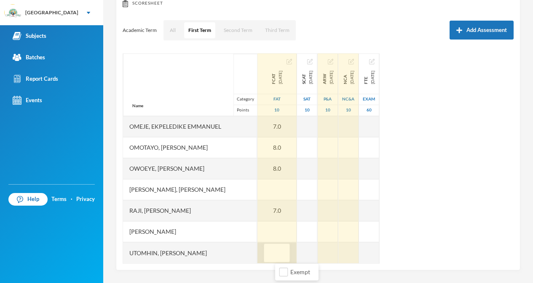
type input "7"
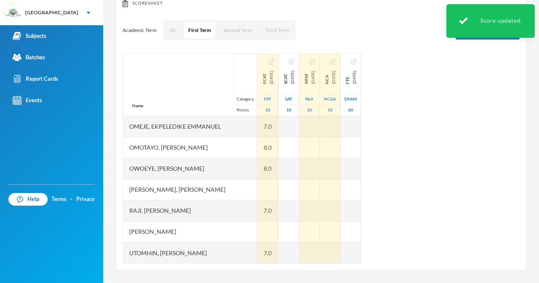
scroll to position [0, 0]
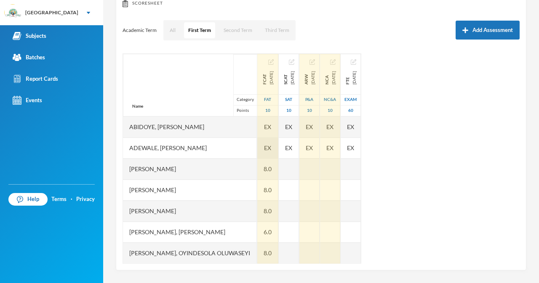
click at [271, 152] on span "EX" at bounding box center [267, 148] width 7 height 9
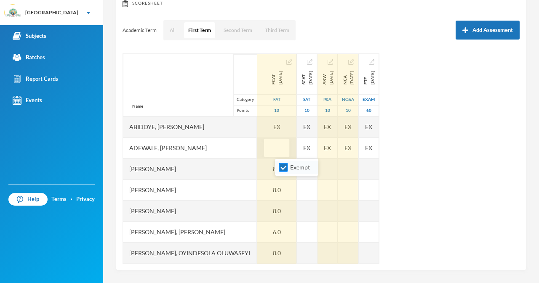
click at [286, 169] on input "Exempt" at bounding box center [283, 167] width 9 height 9
checkbox input "false"
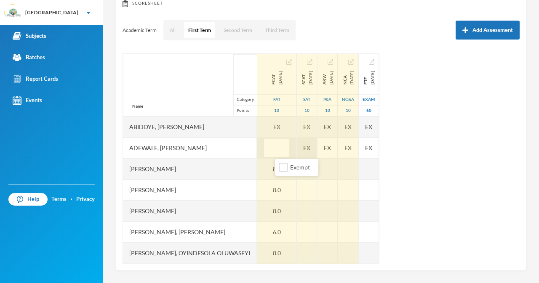
click at [315, 150] on div "EX" at bounding box center [307, 148] width 20 height 21
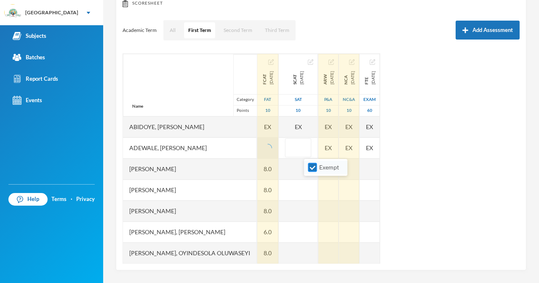
click at [320, 170] on span "Exempt" at bounding box center [329, 167] width 27 height 7
click at [317, 170] on input "Exempt" at bounding box center [312, 167] width 9 height 9
checkbox input "false"
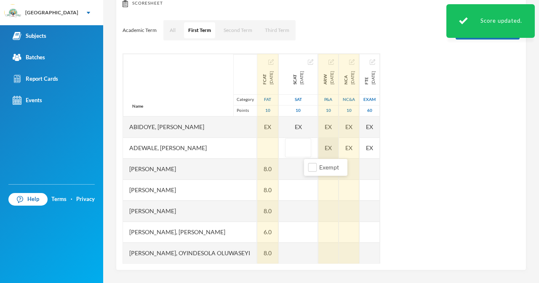
click at [361, 152] on div "Name Category Points [PERSON_NAME], [PERSON_NAME], [PERSON_NAME] [PERSON_NAME] …" at bounding box center [321, 158] width 397 height 211
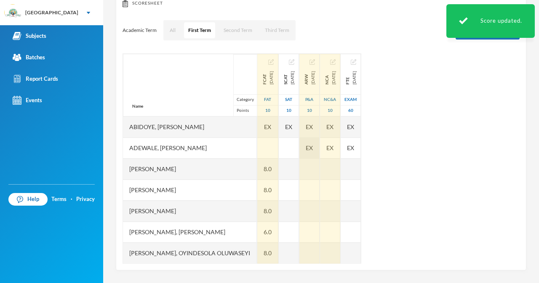
click at [313, 151] on span "EX" at bounding box center [309, 148] width 7 height 9
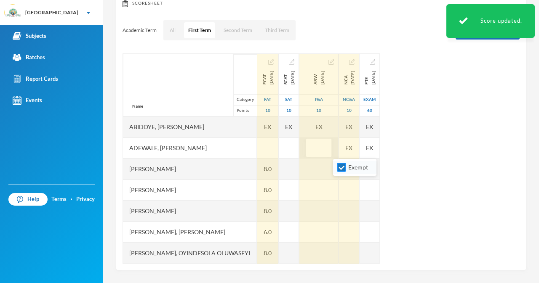
click at [338, 167] on input "Exempt" at bounding box center [341, 167] width 9 height 9
checkbox input "false"
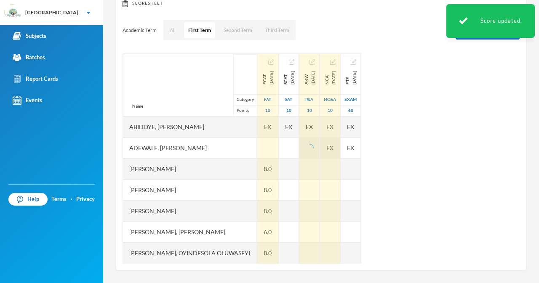
click at [340, 150] on div "EX" at bounding box center [330, 148] width 20 height 21
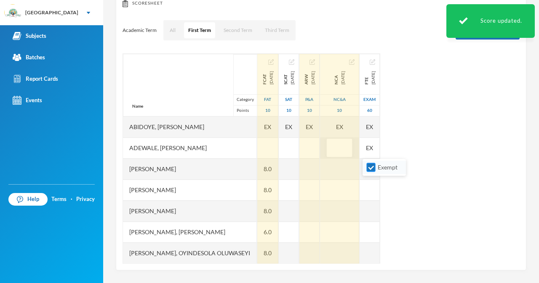
click at [370, 167] on input "Exempt" at bounding box center [371, 167] width 9 height 9
checkbox input "false"
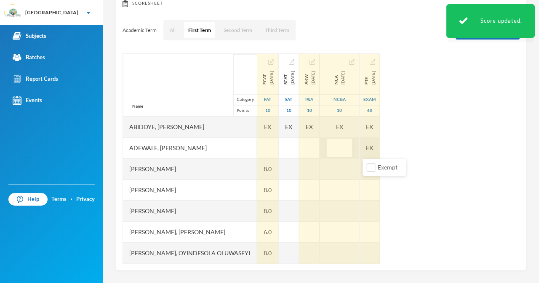
click at [380, 156] on div "EX" at bounding box center [370, 148] width 20 height 21
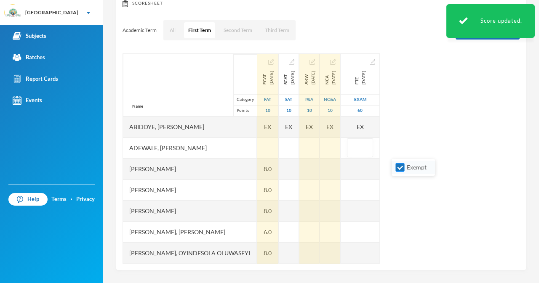
click at [396, 167] on input "Exempt" at bounding box center [400, 167] width 9 height 9
checkbox input "false"
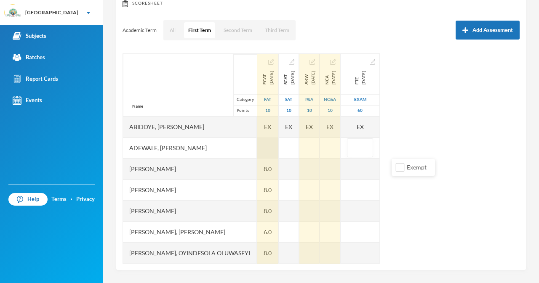
click at [278, 148] on div at bounding box center [267, 148] width 21 height 21
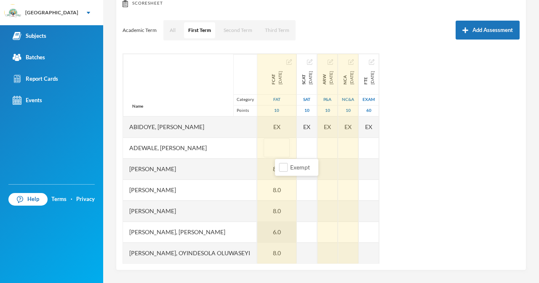
type input "8"
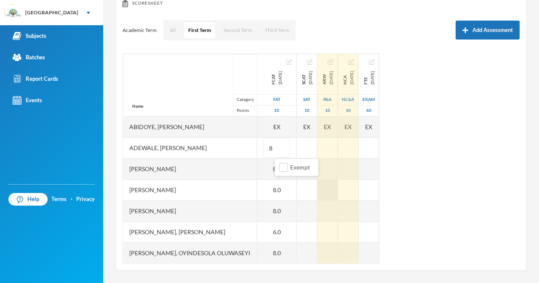
click at [338, 189] on div at bounding box center [328, 190] width 20 height 21
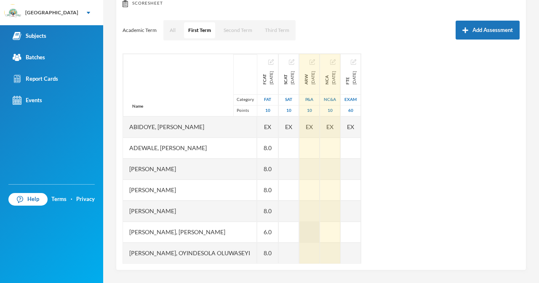
click at [320, 226] on div at bounding box center [309, 232] width 20 height 21
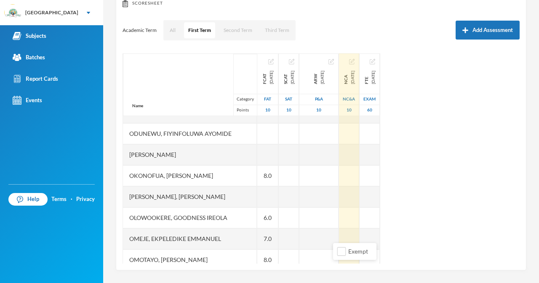
scroll to position [71, 0]
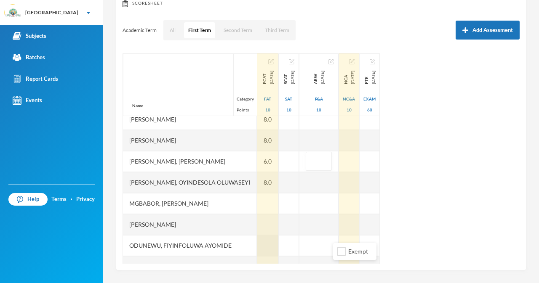
click at [278, 243] on div at bounding box center [267, 245] width 21 height 21
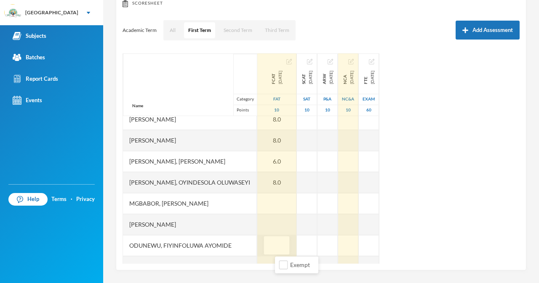
type input "8"
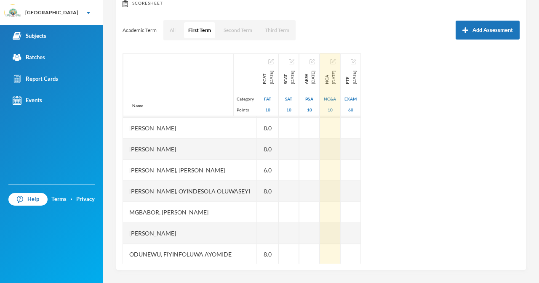
scroll to position [80, 0]
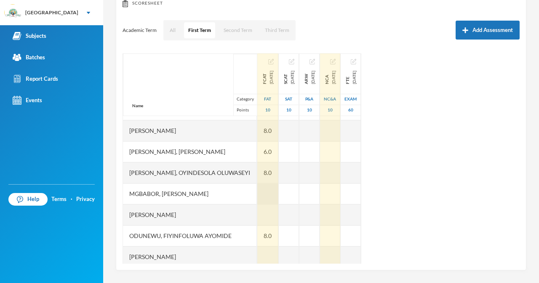
click at [278, 192] on div at bounding box center [267, 194] width 21 height 21
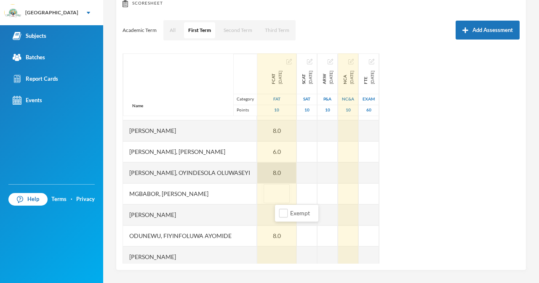
type input "8"
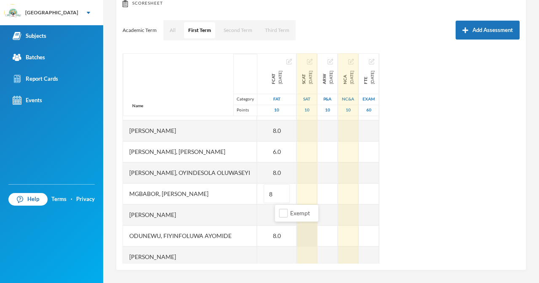
click at [327, 232] on div "Name Category Points [PERSON_NAME], [PERSON_NAME], [PERSON_NAME] [PERSON_NAME] …" at bounding box center [321, 158] width 397 height 211
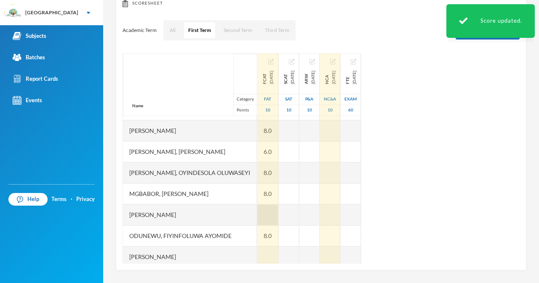
click at [278, 211] on div at bounding box center [267, 215] width 21 height 21
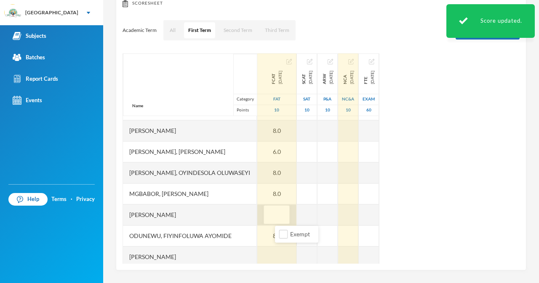
type input "7"
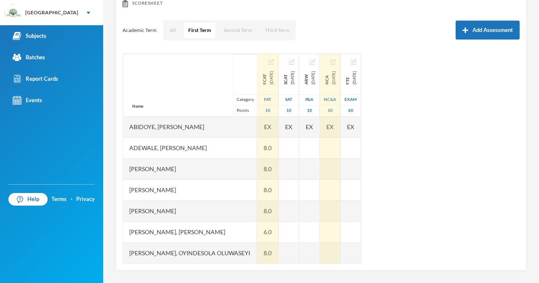
scroll to position [295, 0]
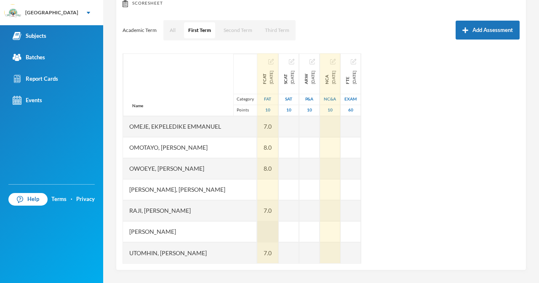
click at [278, 229] on div at bounding box center [267, 232] width 21 height 21
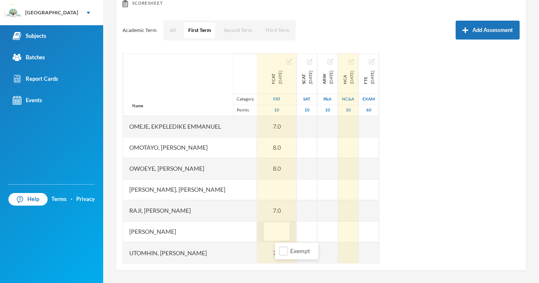
type input "7"
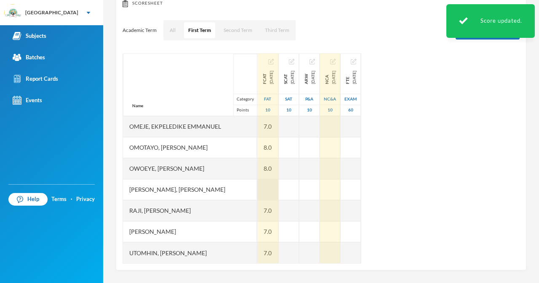
click at [278, 193] on div at bounding box center [267, 189] width 21 height 21
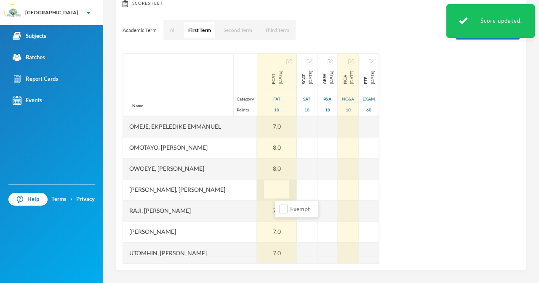
type input "6"
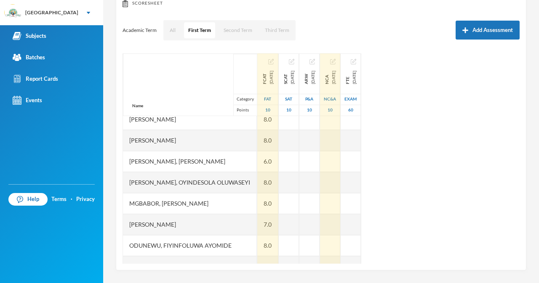
scroll to position [0, 0]
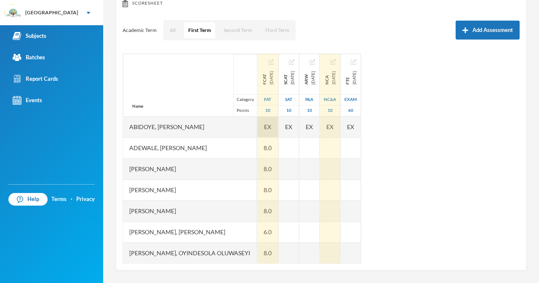
click at [278, 125] on div "EX" at bounding box center [267, 127] width 21 height 21
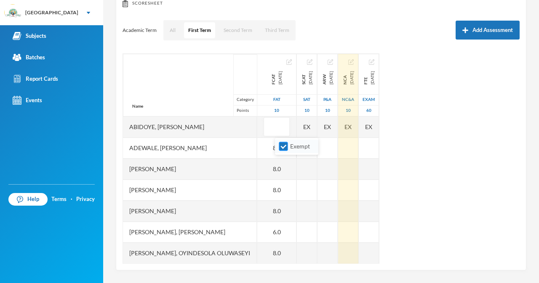
click at [284, 147] on input "Exempt" at bounding box center [283, 146] width 9 height 9
checkbox input "false"
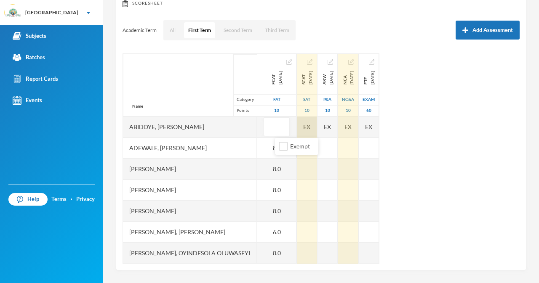
click at [310, 128] on div "EX" at bounding box center [307, 127] width 20 height 21
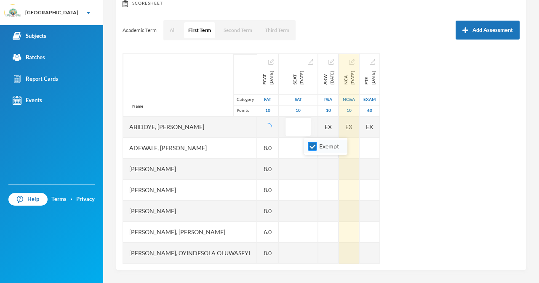
click at [314, 148] on input "Exempt" at bounding box center [312, 146] width 9 height 9
checkbox input "false"
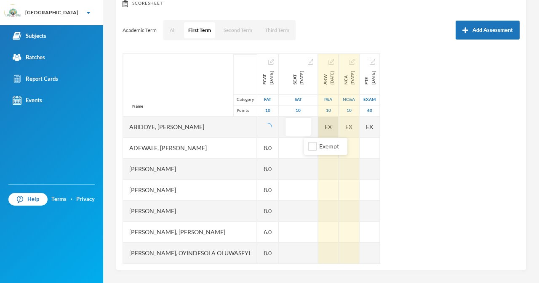
click at [339, 131] on div "EX" at bounding box center [328, 127] width 20 height 21
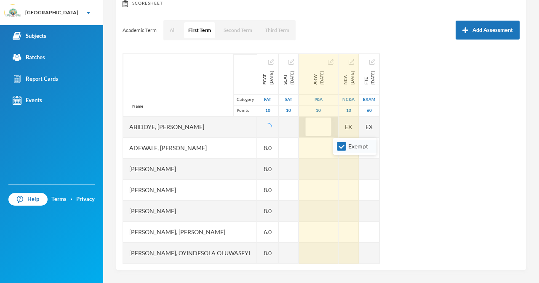
click at [342, 152] on li "Exempt" at bounding box center [354, 146] width 43 height 13
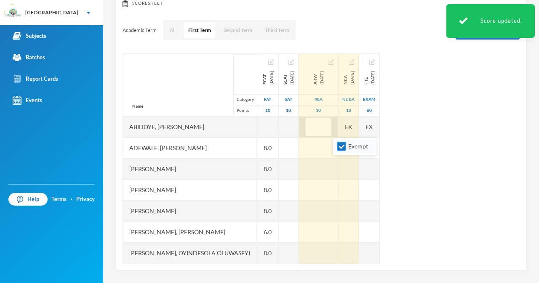
click at [344, 149] on input "Exempt" at bounding box center [341, 146] width 9 height 9
checkbox input "false"
click at [359, 128] on div "EX" at bounding box center [349, 127] width 20 height 21
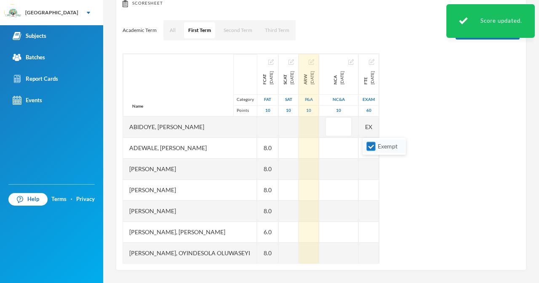
click at [370, 145] on input "Exempt" at bounding box center [371, 146] width 9 height 9
checkbox input "false"
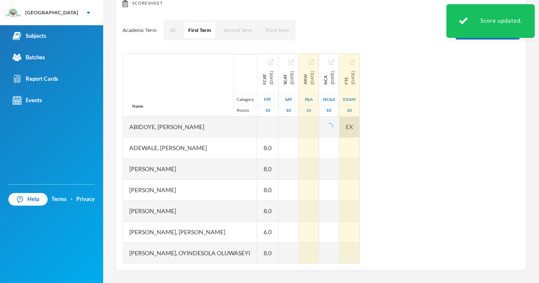
click at [360, 125] on div "EX" at bounding box center [349, 127] width 20 height 21
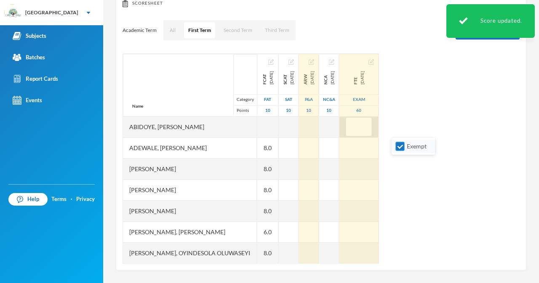
click at [396, 146] on input "Exempt" at bounding box center [400, 146] width 9 height 9
checkbox input "false"
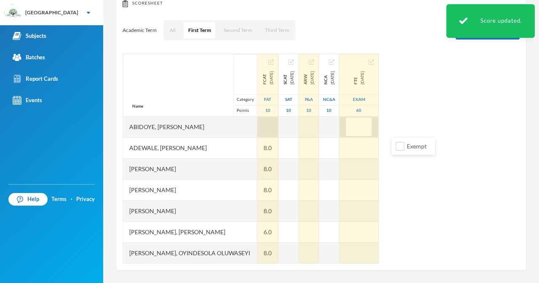
click at [278, 126] on div at bounding box center [267, 127] width 21 height 21
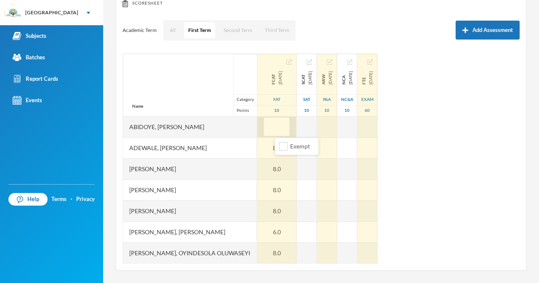
type input "7"
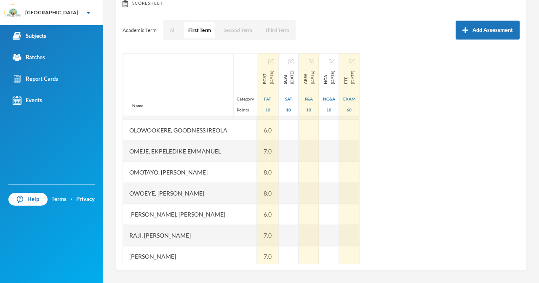
scroll to position [240, 0]
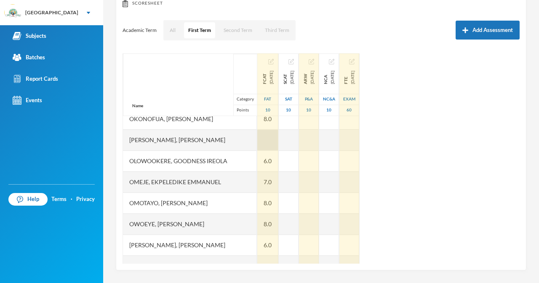
click at [278, 140] on div at bounding box center [267, 140] width 21 height 21
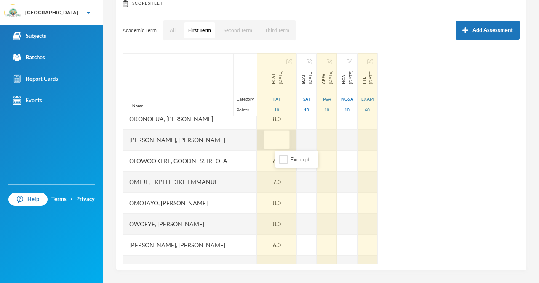
type input "7"
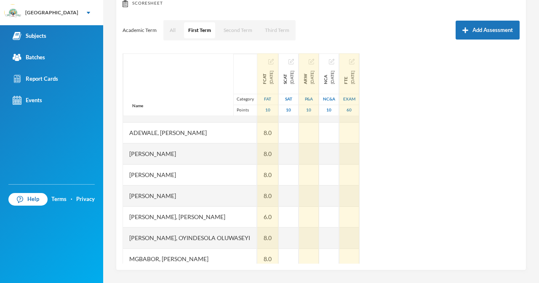
scroll to position [0, 0]
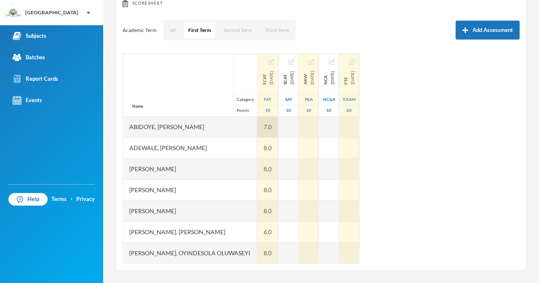
click at [278, 125] on div "7.0" at bounding box center [267, 127] width 21 height 21
click at [278, 128] on div "7.0" at bounding box center [267, 127] width 21 height 21
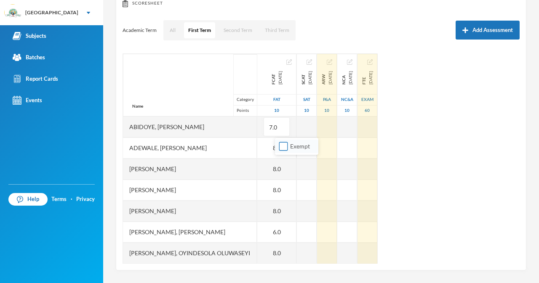
click at [282, 147] on input "Exempt" at bounding box center [283, 146] width 9 height 9
click at [283, 146] on input "Exempt" at bounding box center [283, 146] width 9 height 9
checkbox input "false"
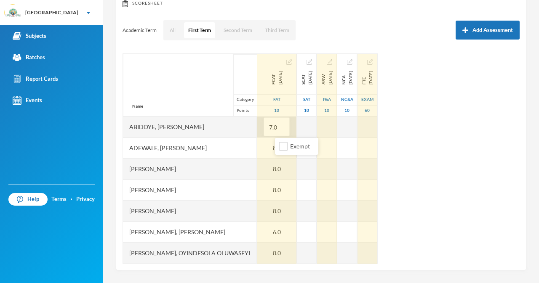
click at [285, 130] on input "7.0" at bounding box center [276, 127] width 17 height 19
type input "7"
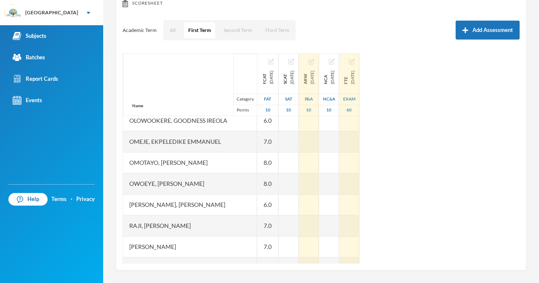
scroll to position [295, 0]
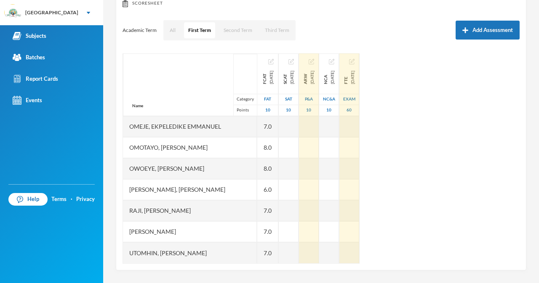
drag, startPoint x: 0, startPoint y: 10, endPoint x: 469, endPoint y: 104, distance: 478.2
click at [469, 104] on div "Name Category Points [PERSON_NAME], [PERSON_NAME], [PERSON_NAME] [PERSON_NAME] …" at bounding box center [321, 158] width 397 height 211
click at [452, 117] on div "Name Category Points [PERSON_NAME], [PERSON_NAME], [PERSON_NAME] [PERSON_NAME] …" at bounding box center [321, 158] width 397 height 211
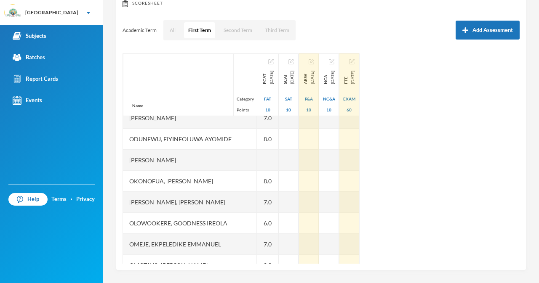
scroll to position [160, 0]
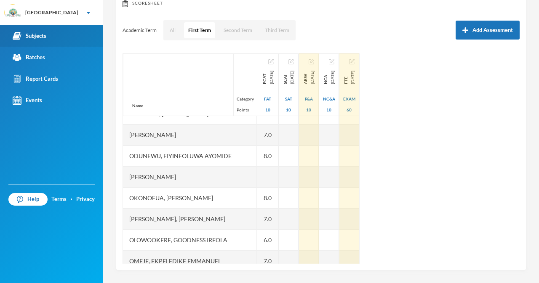
click at [44, 37] on div "Subjects" at bounding box center [30, 36] width 34 height 9
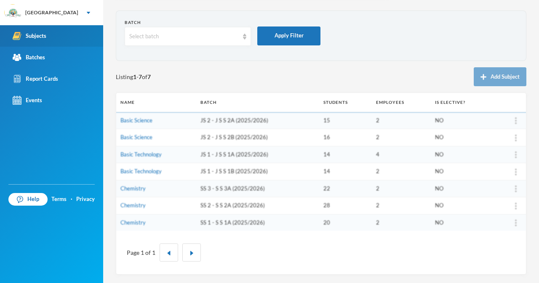
scroll to position [29, 0]
click at [142, 222] on link "Chemistry" at bounding box center [132, 222] width 25 height 7
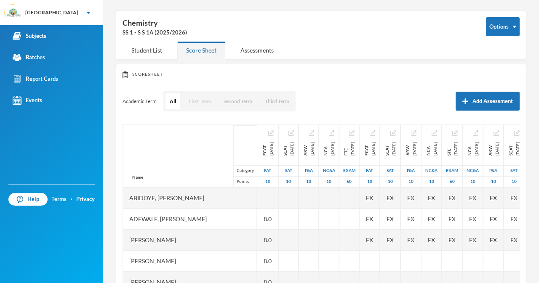
click at [206, 100] on button "First Term" at bounding box center [199, 101] width 31 height 16
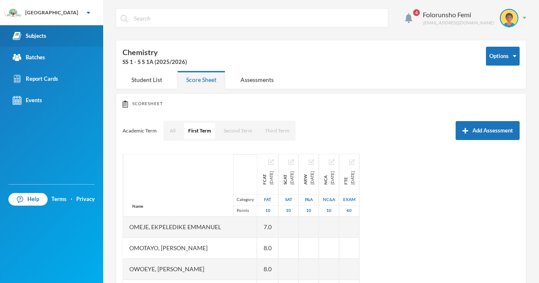
click at [32, 32] on div "Subjects" at bounding box center [30, 36] width 34 height 9
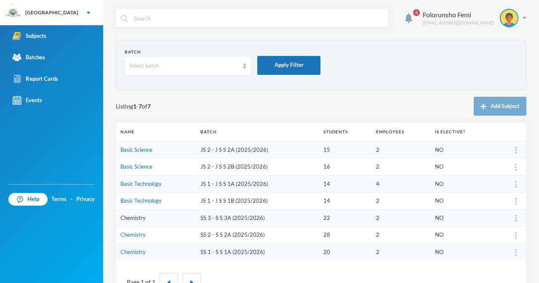
click at [130, 217] on link "Chemistry" at bounding box center [132, 218] width 25 height 7
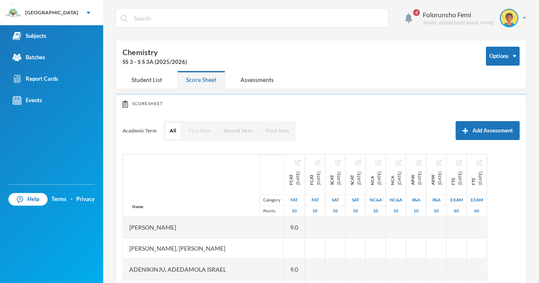
click at [204, 131] on button "First Term" at bounding box center [199, 131] width 31 height 16
click at [198, 129] on button "First Term" at bounding box center [199, 131] width 31 height 16
click at [35, 35] on div "Subjects" at bounding box center [30, 36] width 34 height 9
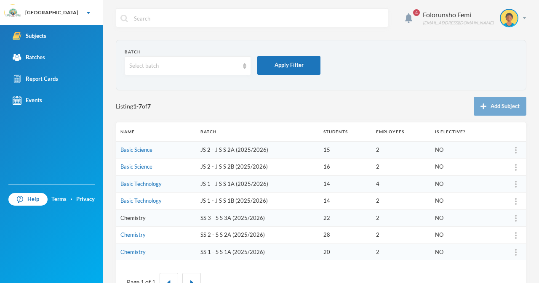
click at [139, 218] on link "Chemistry" at bounding box center [132, 218] width 25 height 7
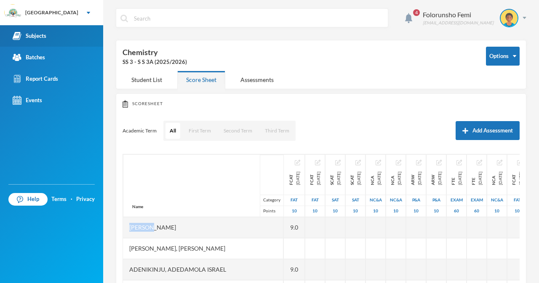
click at [28, 34] on div "Subjects" at bounding box center [30, 36] width 34 height 9
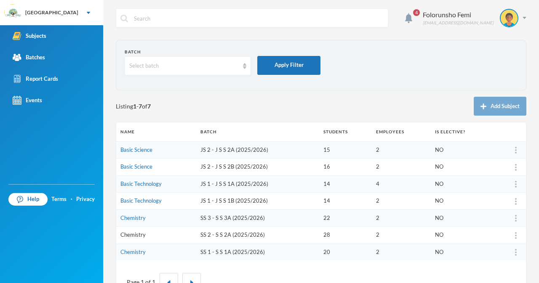
click at [134, 236] on link "Chemistry" at bounding box center [132, 235] width 25 height 7
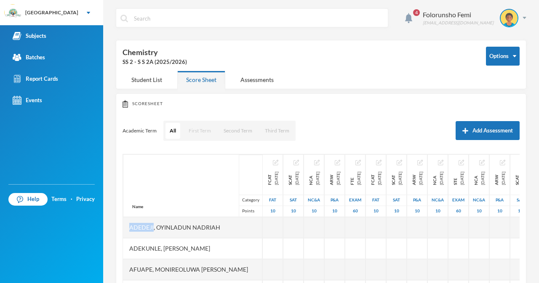
click at [194, 133] on button "First Term" at bounding box center [199, 131] width 31 height 16
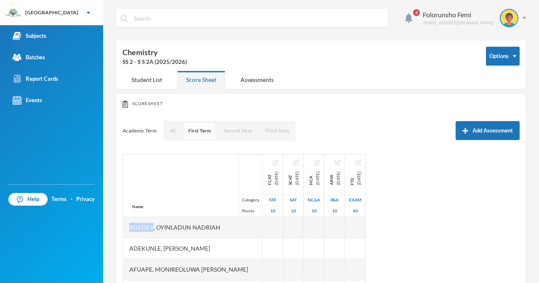
click at [194, 131] on button "First Term" at bounding box center [199, 131] width 31 height 16
